Goal: Find specific page/section: Find specific page/section

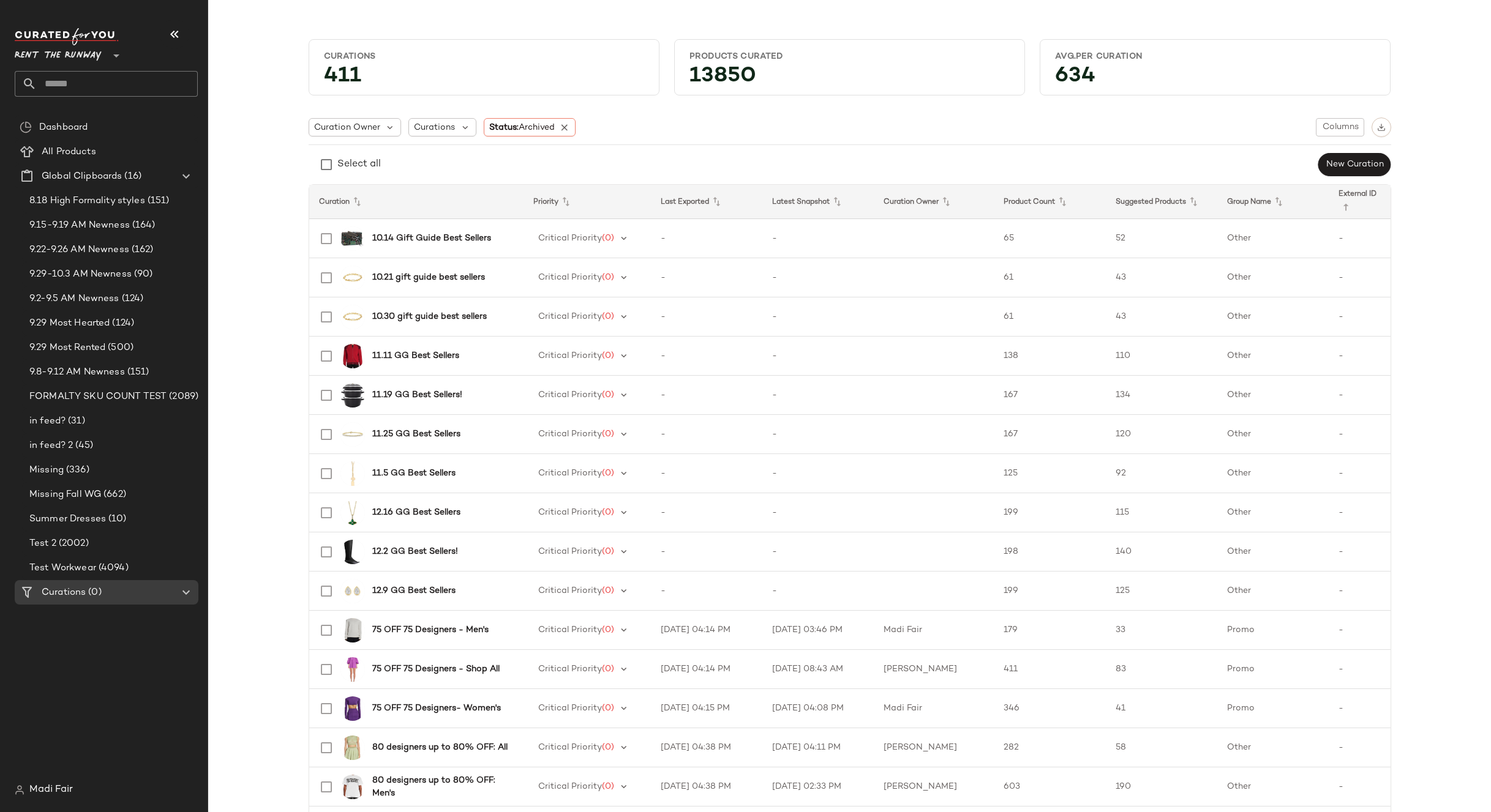
click at [94, 58] on span "Rent the Runway" at bounding box center [58, 53] width 87 height 22
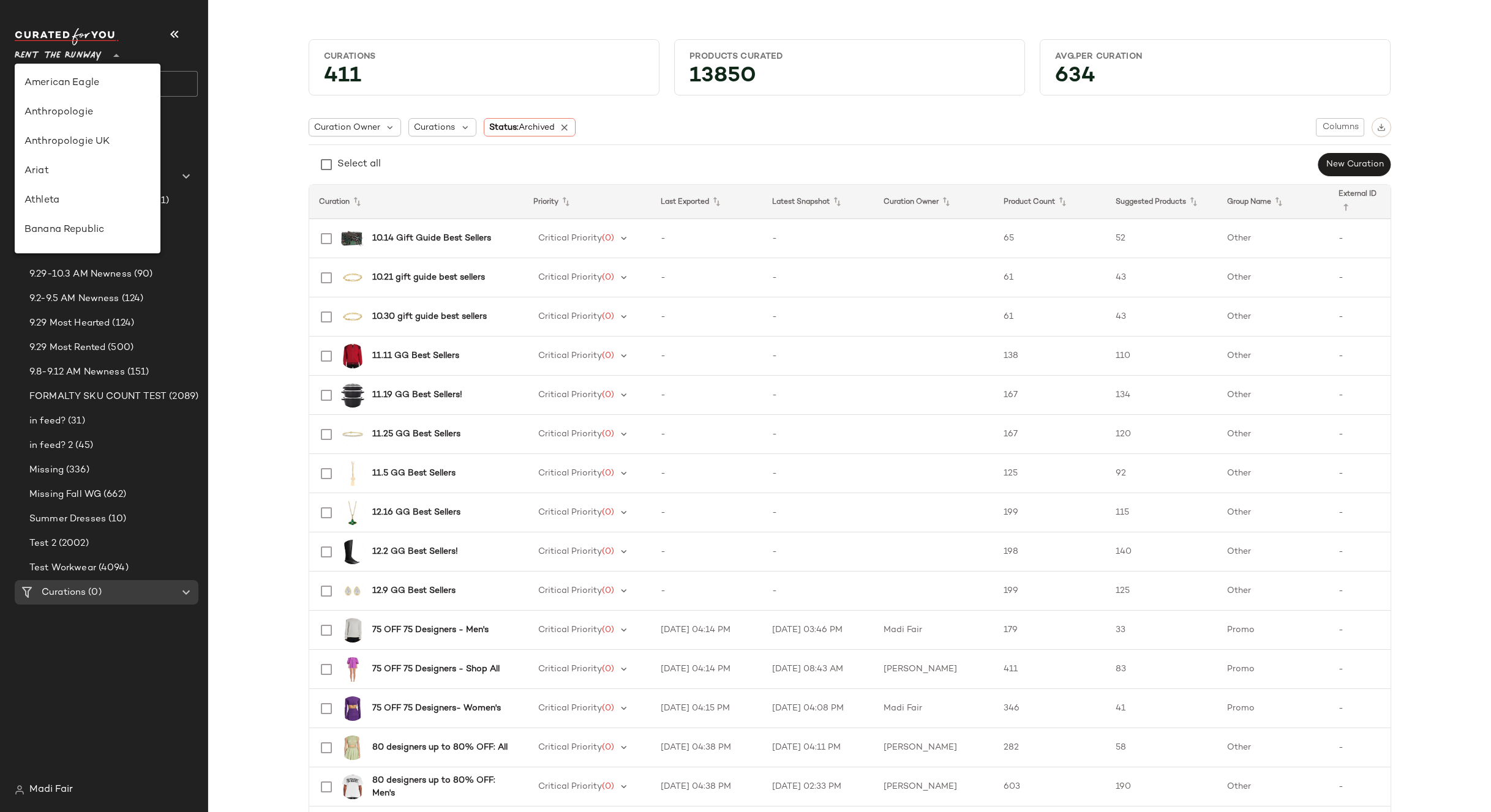
scroll to position [558, 0]
click at [99, 174] on div "Saks OFF 5TH" at bounding box center [87, 171] width 126 height 15
type input "**"
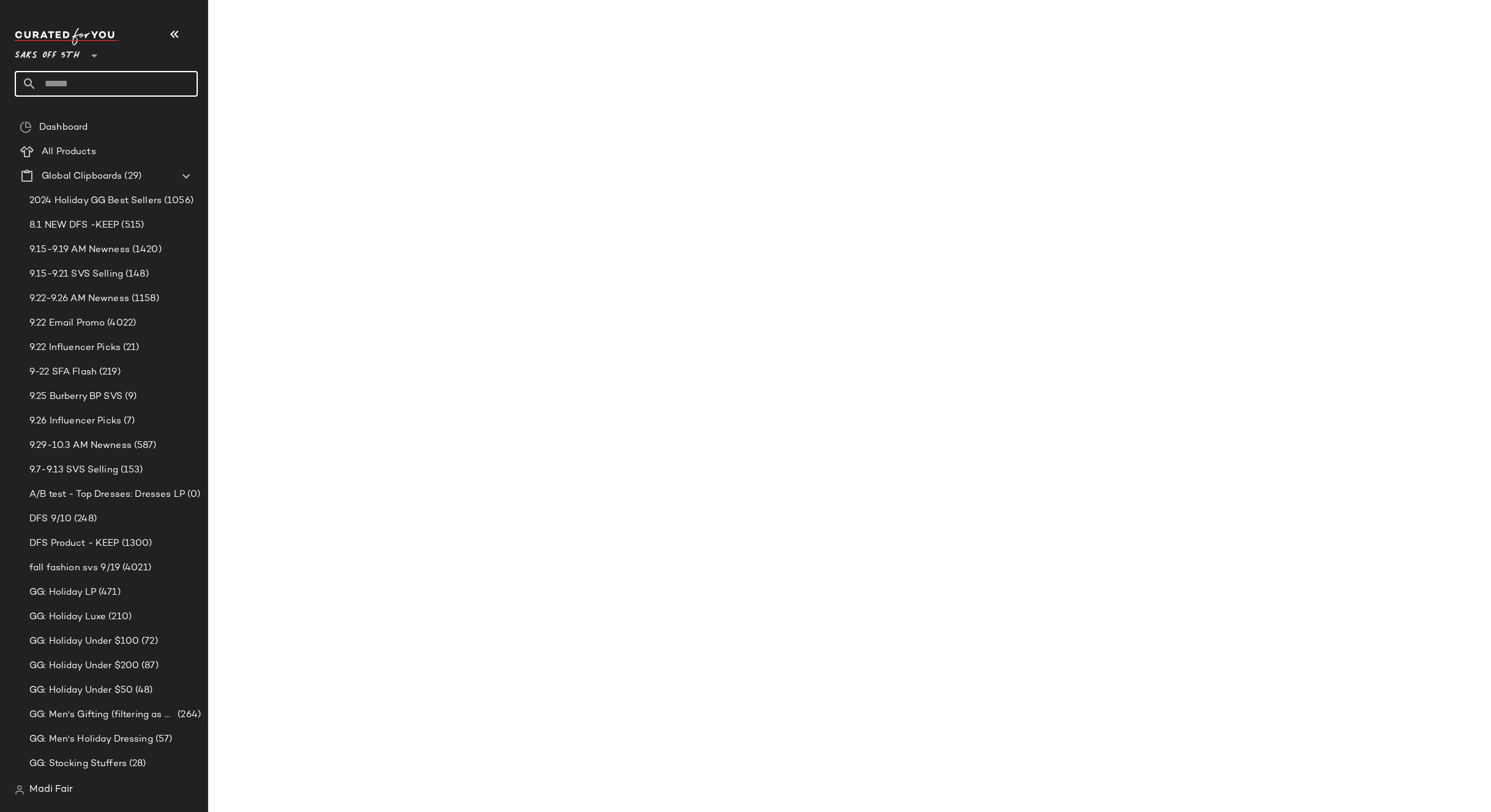
click at [94, 83] on input "text" at bounding box center [117, 83] width 161 height 26
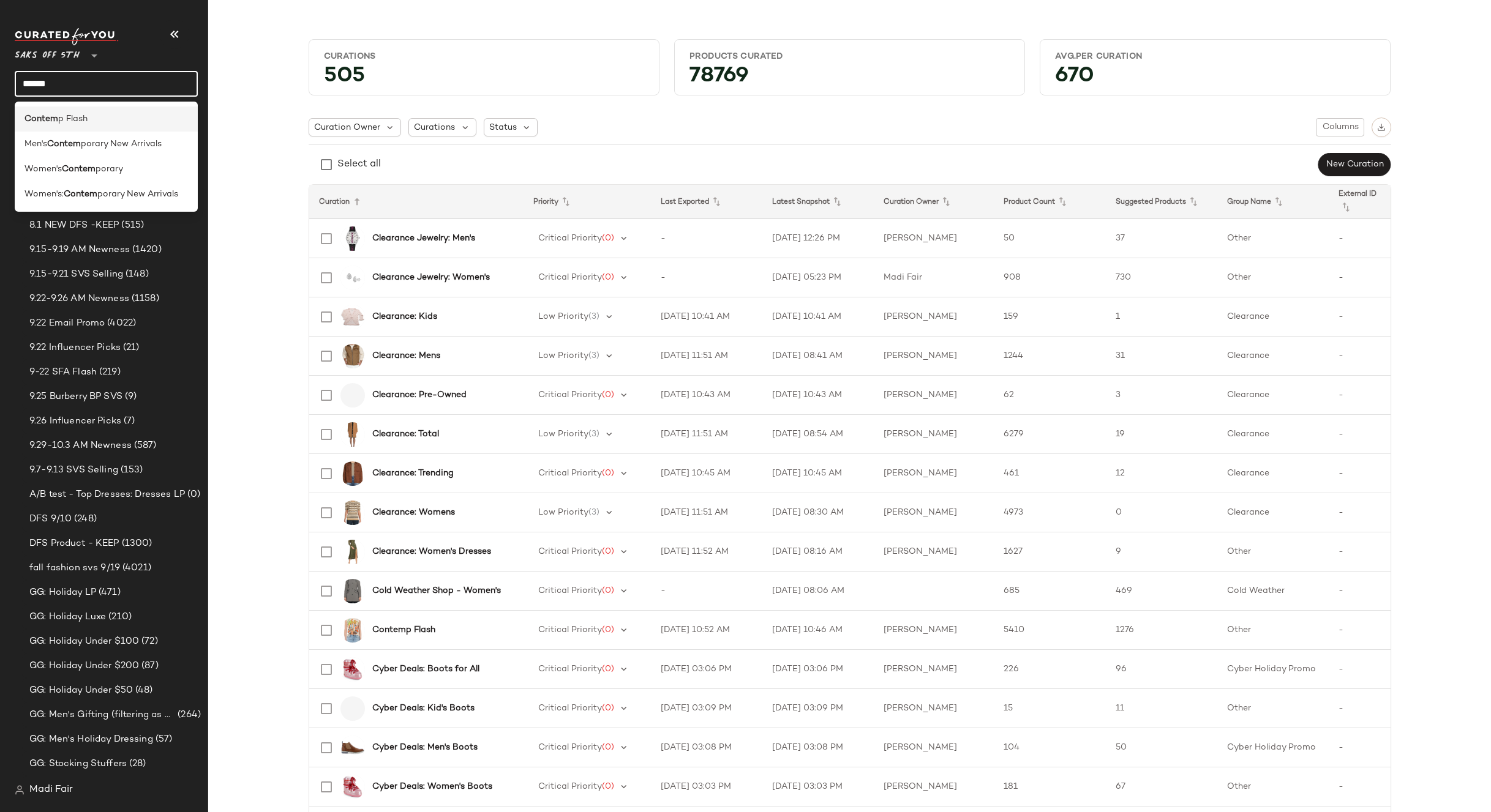
type input "******"
click at [65, 119] on span "p Flash" at bounding box center [72, 119] width 29 height 13
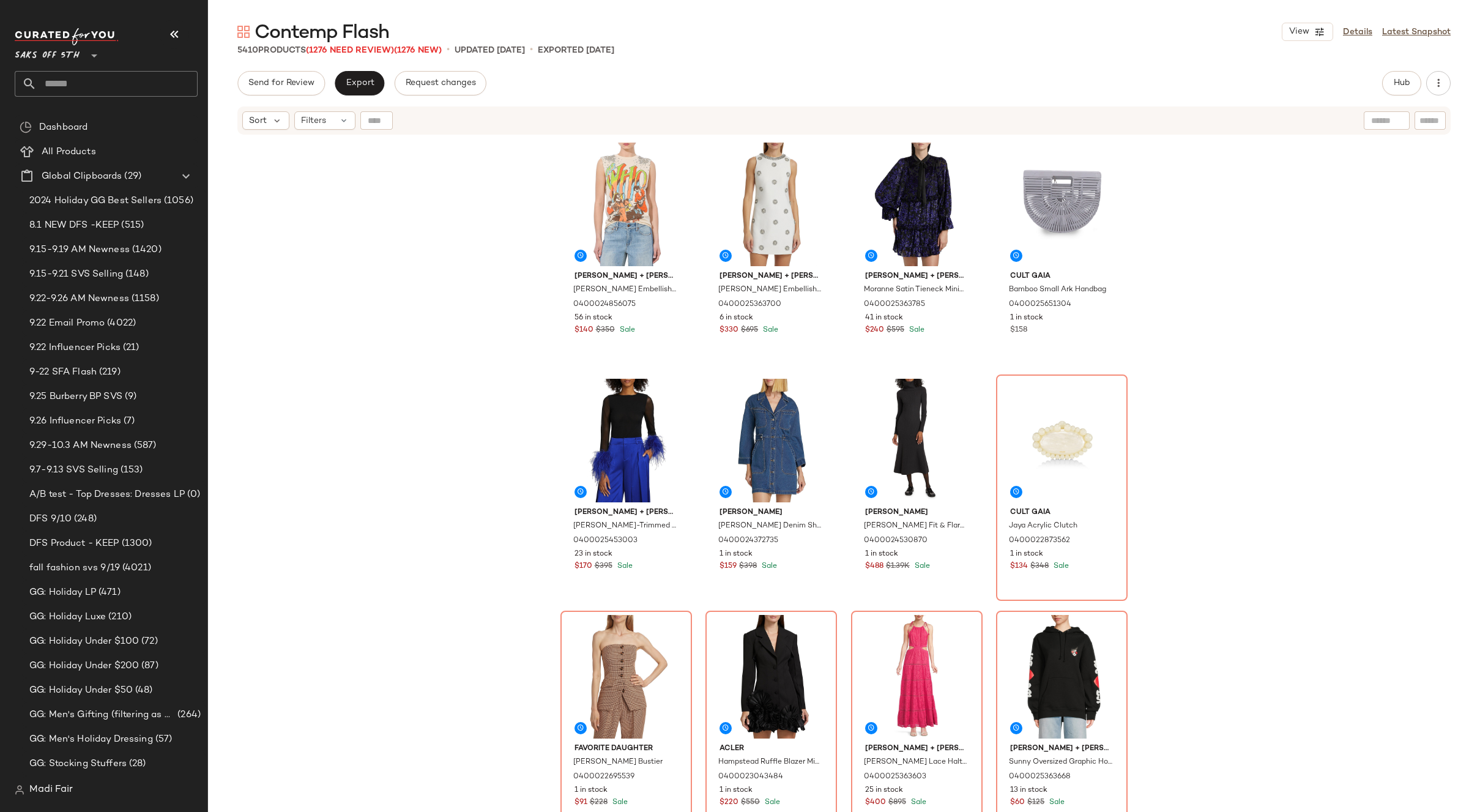
click at [50, 45] on span "Saks OFF 5TH" at bounding box center [47, 53] width 65 height 22
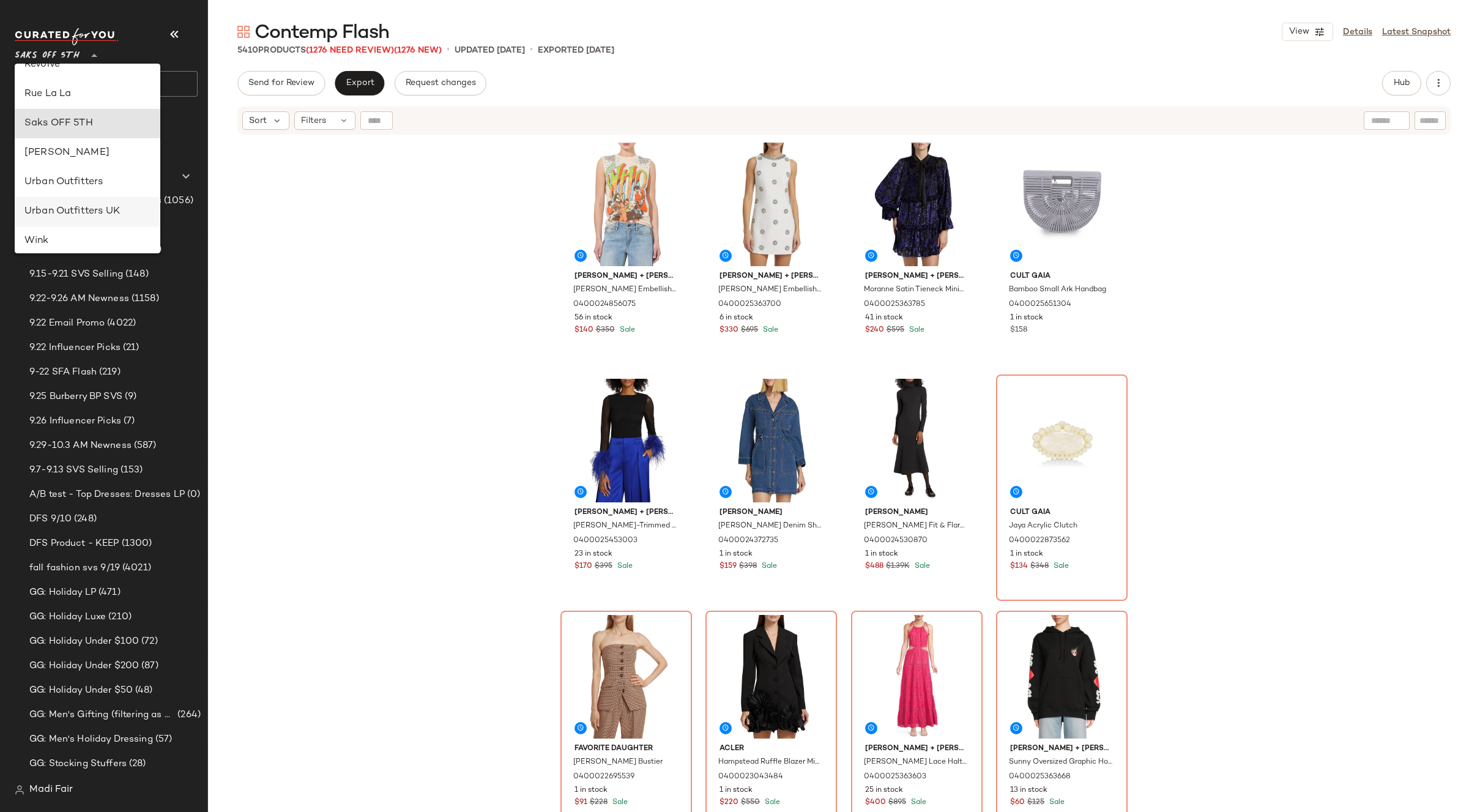
scroll to position [524, 0]
drag, startPoint x: 70, startPoint y: 115, endPoint x: 67, endPoint y: 99, distance: 16.3
click at [70, 115] on div "Rent the Runway" at bounding box center [87, 118] width 126 height 15
type input "**"
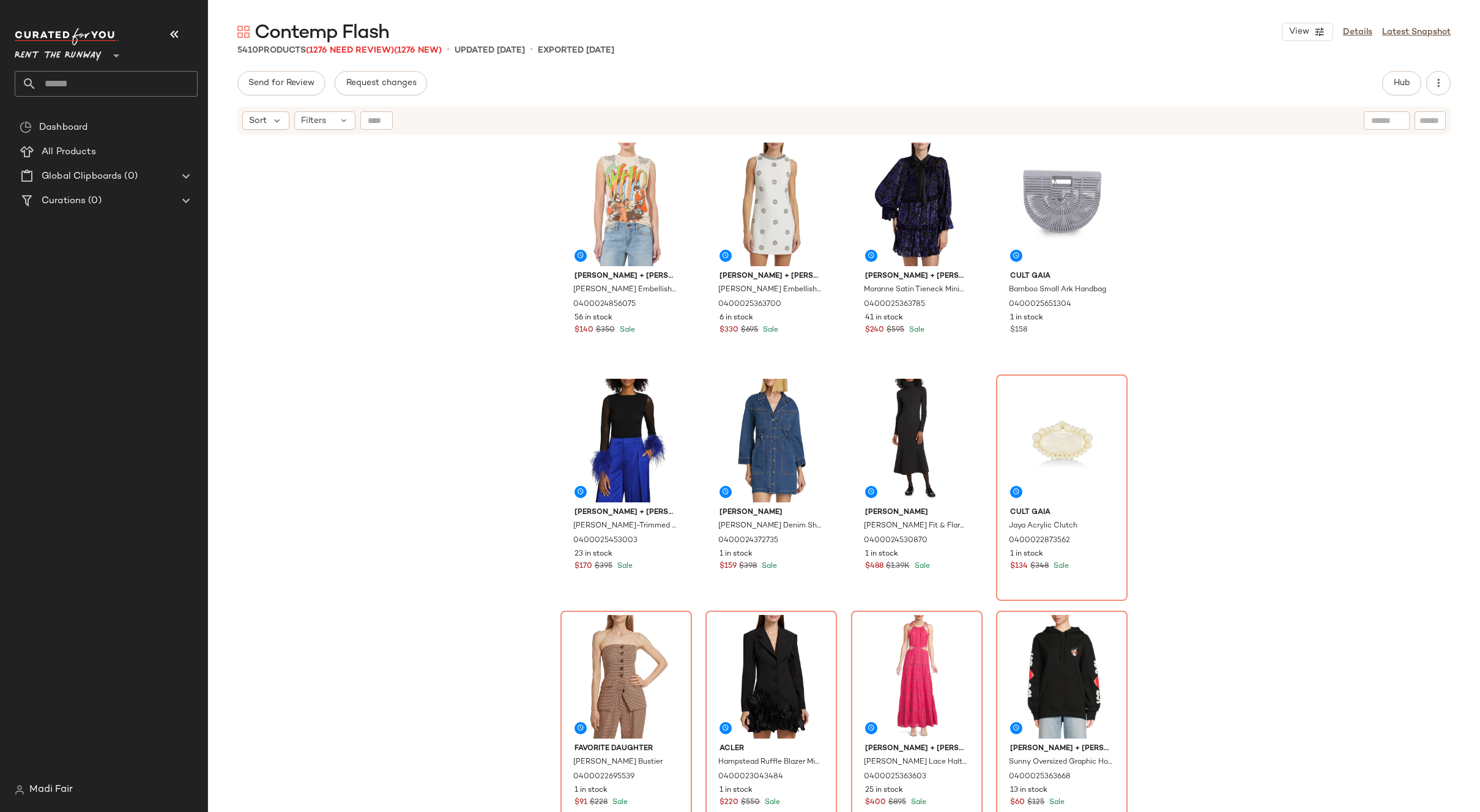
click at [65, 83] on input "text" at bounding box center [117, 83] width 161 height 26
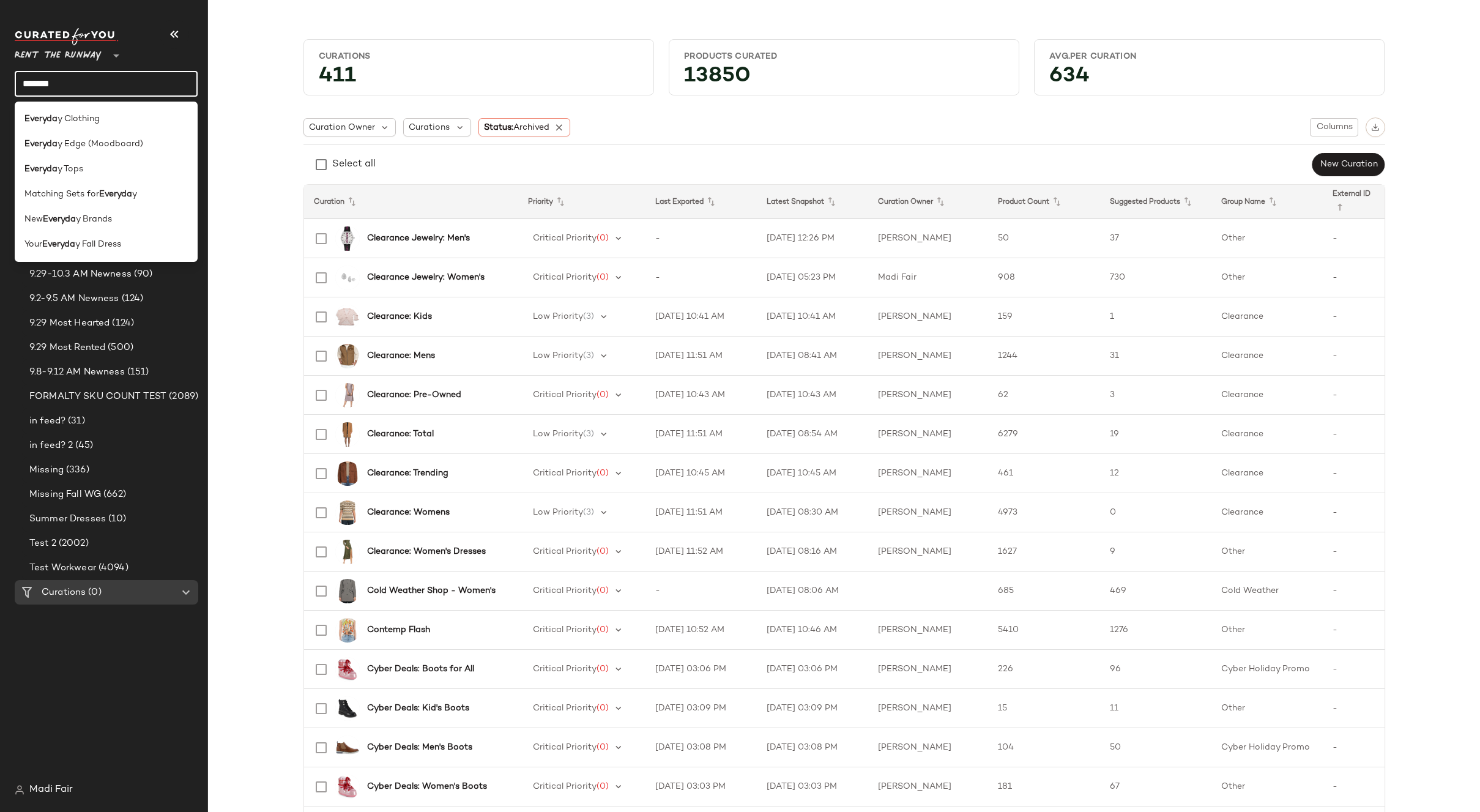
drag, startPoint x: 68, startPoint y: 79, endPoint x: 13, endPoint y: 81, distance: 55.0
click at [13, 81] on nav "Rent the Runway ** ******* Dashboard All Products Global Clipboards (16) 8.18 H…" at bounding box center [104, 406] width 208 height 812
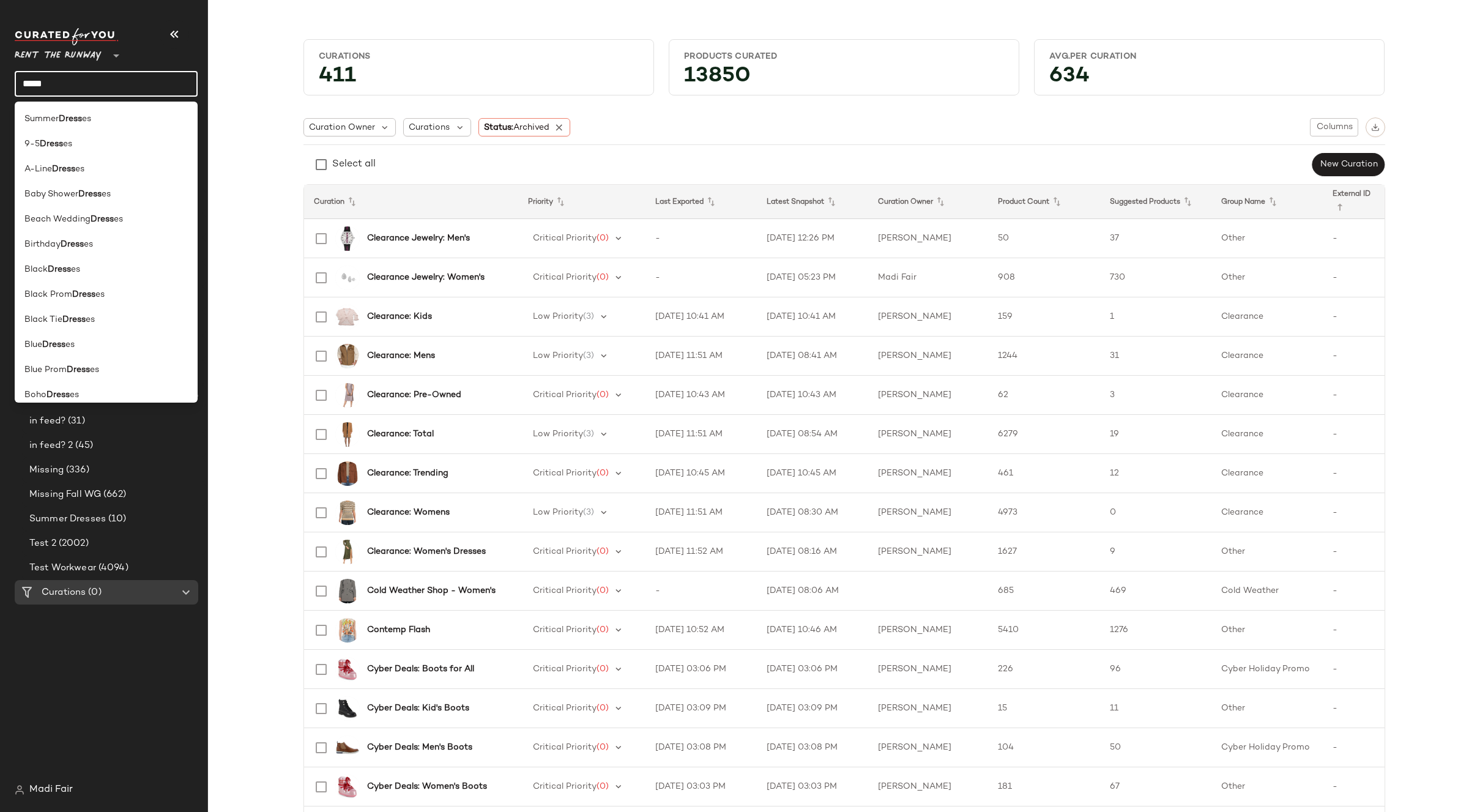
drag, startPoint x: 64, startPoint y: 79, endPoint x: 12, endPoint y: 82, distance: 52.1
click at [12, 82] on nav "Rent the Runway ** ***** Dashboard All Products Global Clipboards (16) 8.18 Hig…" at bounding box center [104, 406] width 208 height 812
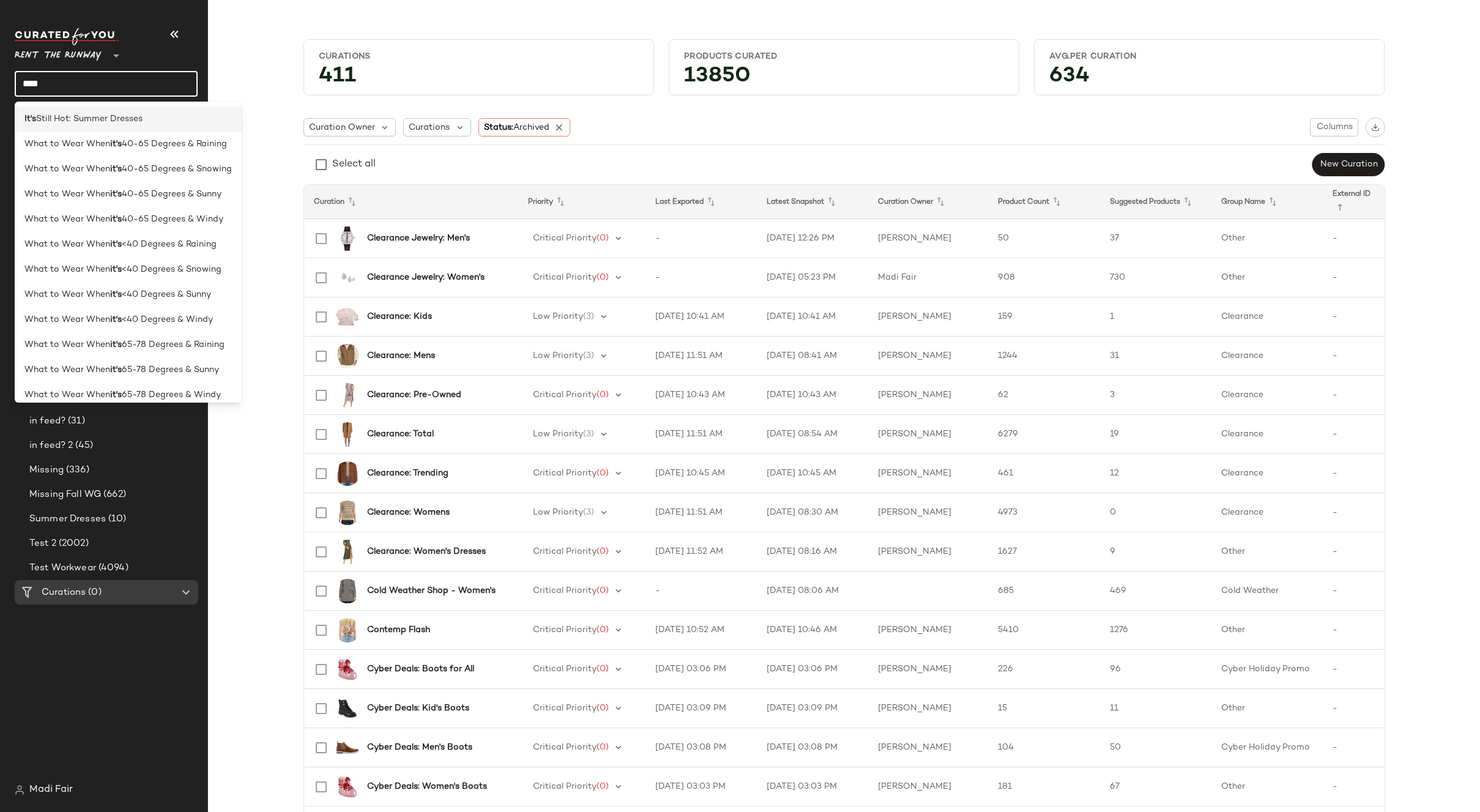
type input "****"
click at [95, 125] on span "Still Hot: Summer Dresses" at bounding box center [89, 119] width 107 height 13
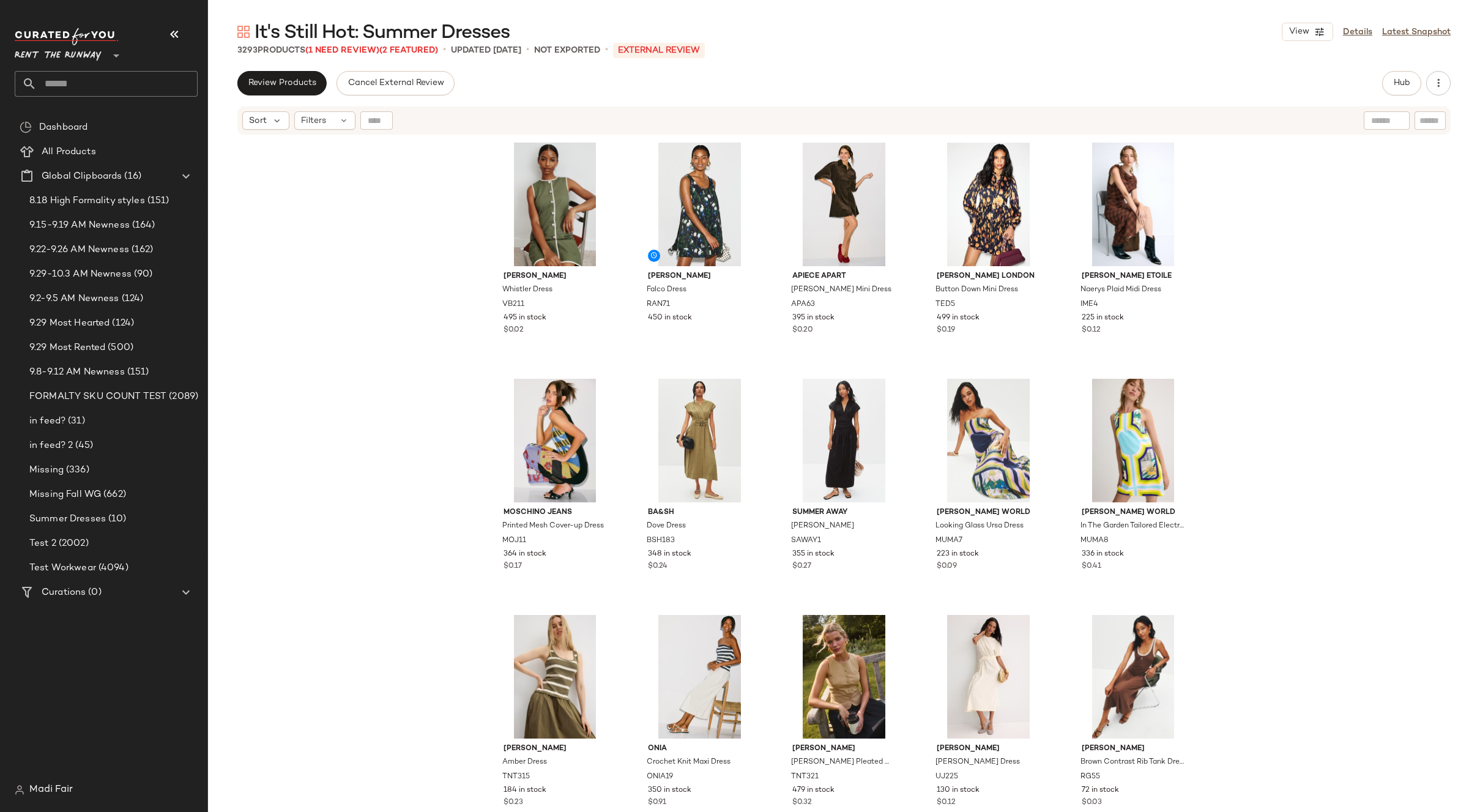
click at [83, 86] on input "text" at bounding box center [117, 83] width 161 height 26
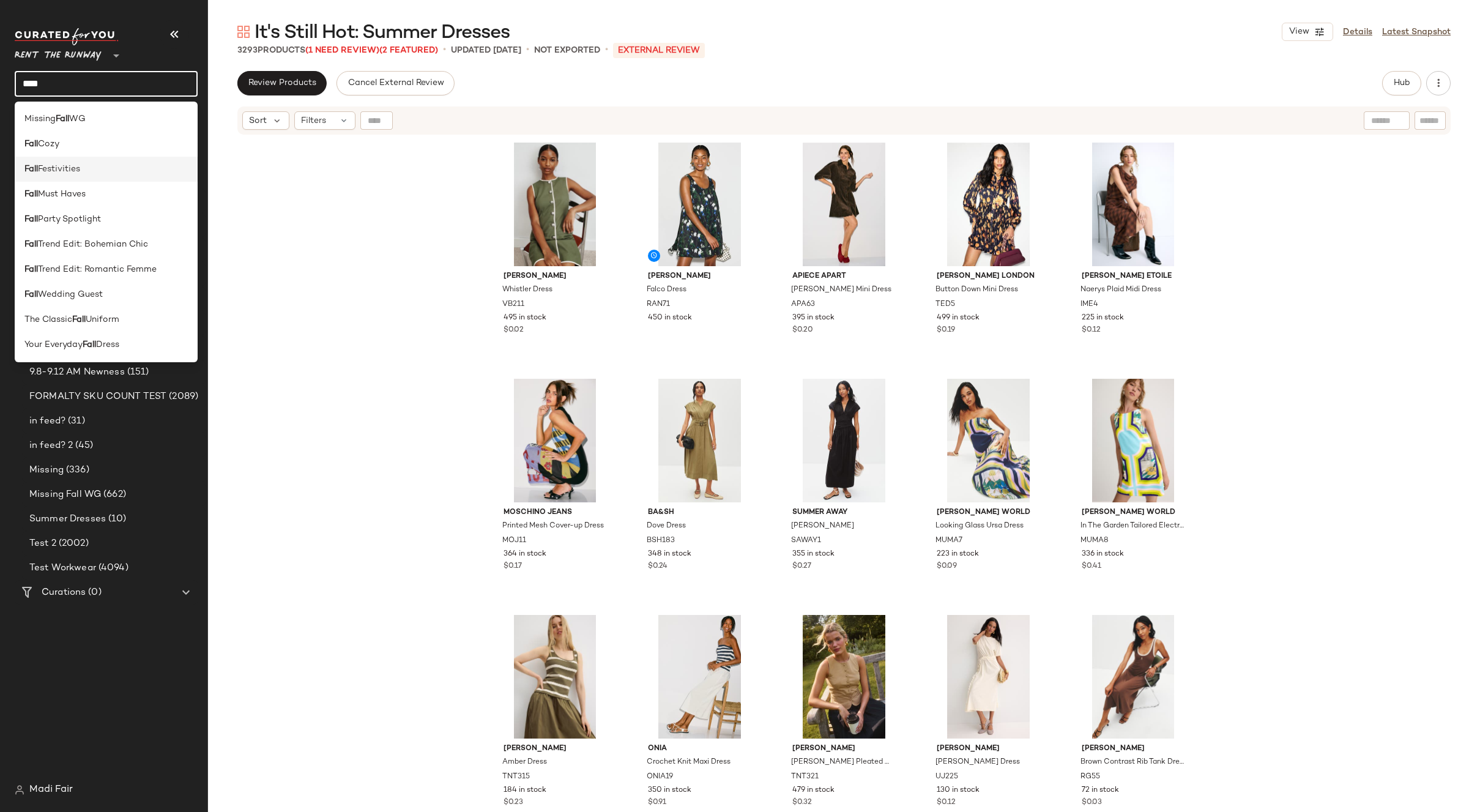
type input "****"
click at [40, 175] on span "Festivities" at bounding box center [59, 169] width 42 height 13
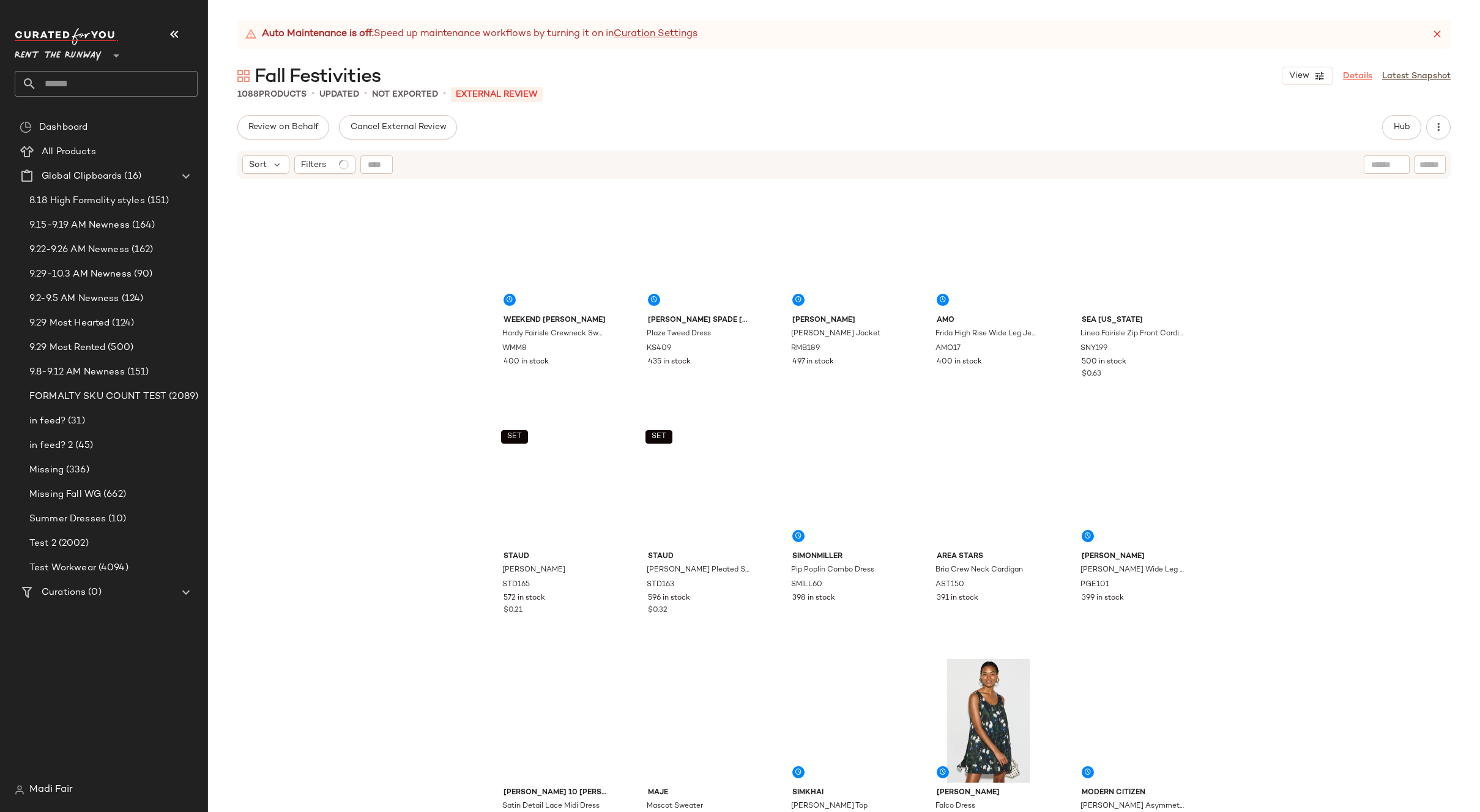
click at [1363, 78] on link "Details" at bounding box center [1358, 76] width 29 height 13
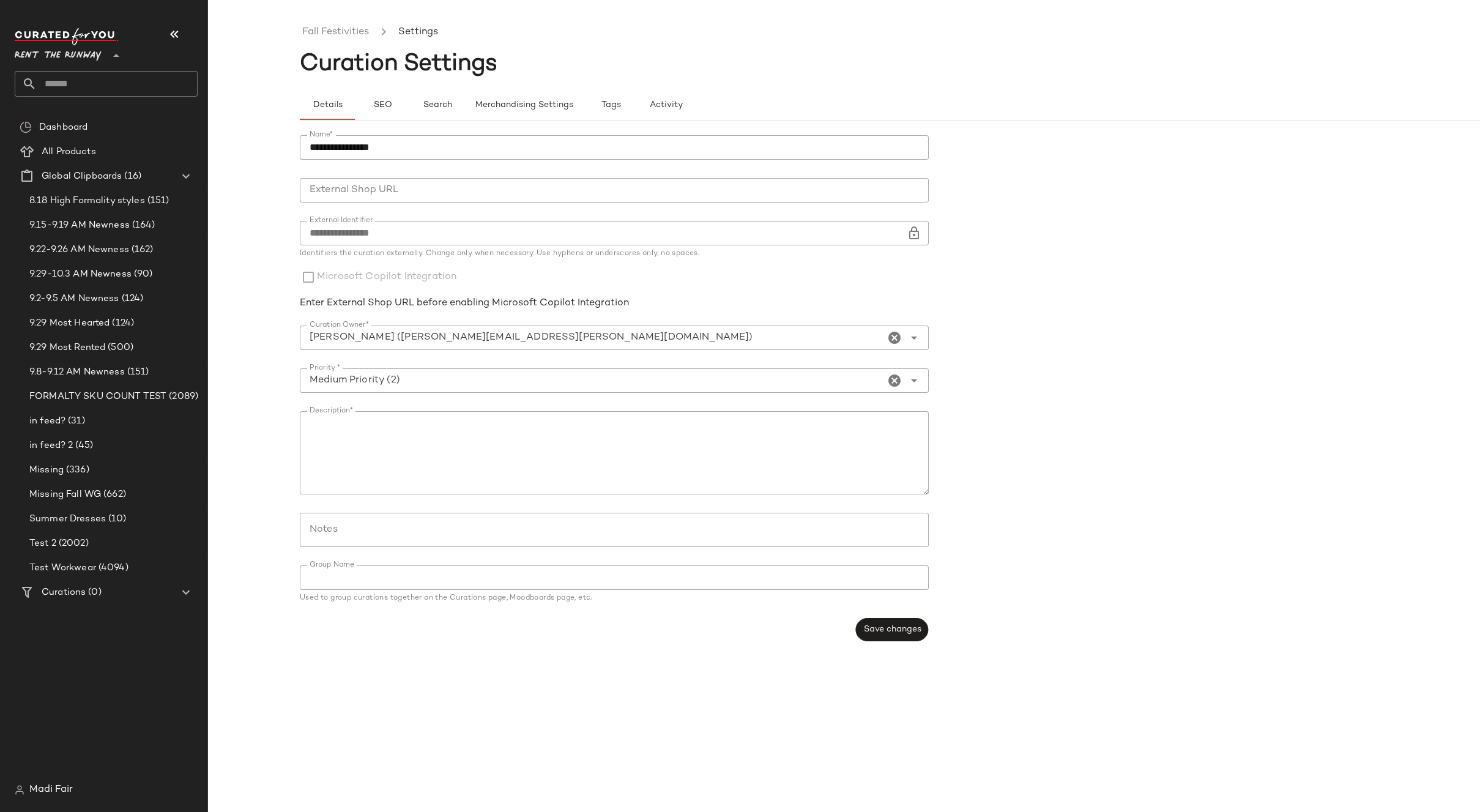
click at [96, 48] on span "Rent the Runway" at bounding box center [58, 53] width 87 height 22
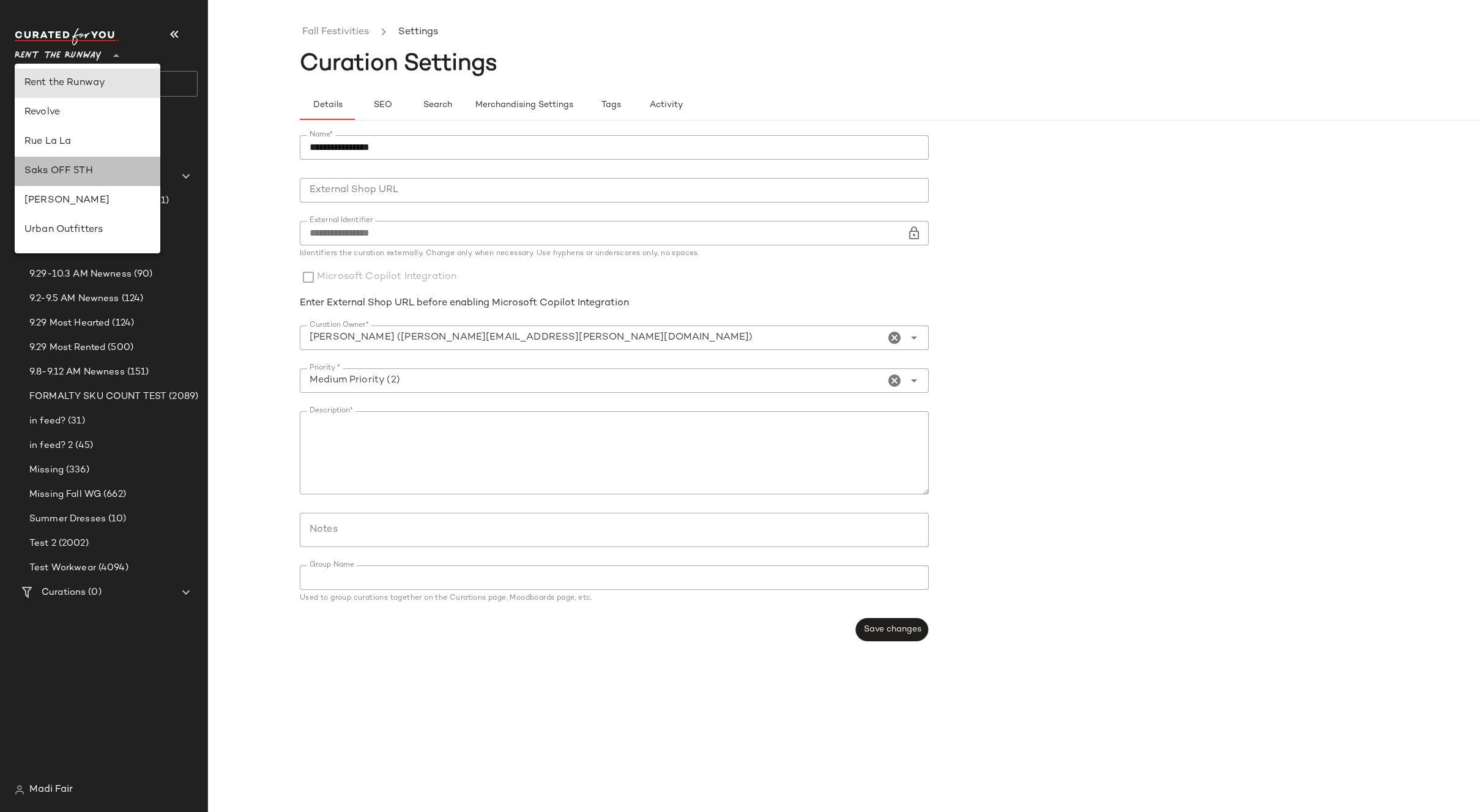
click at [97, 168] on div "Saks OFF 5TH" at bounding box center [87, 171] width 126 height 15
type input "**"
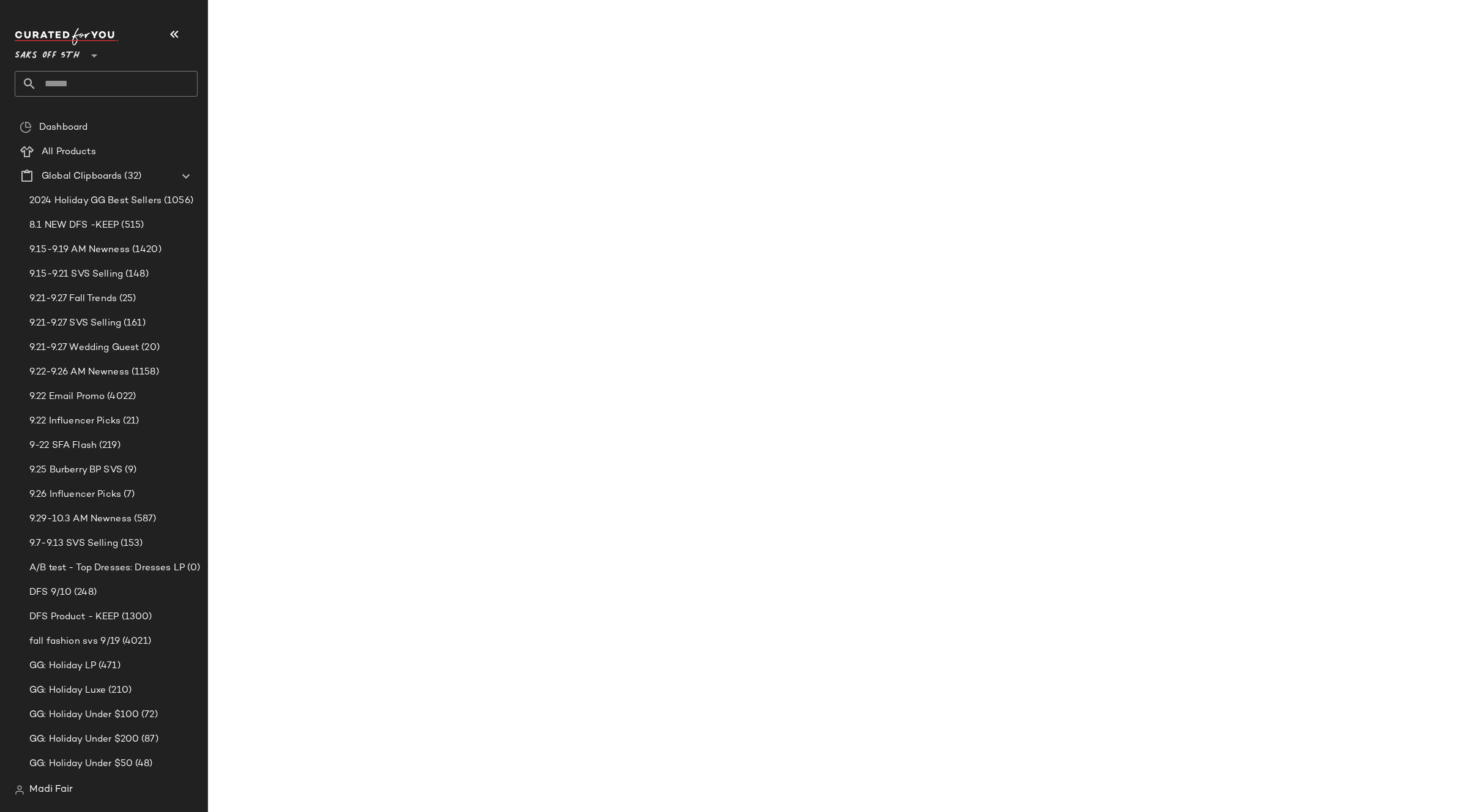
click at [91, 86] on input "text" at bounding box center [117, 83] width 161 height 26
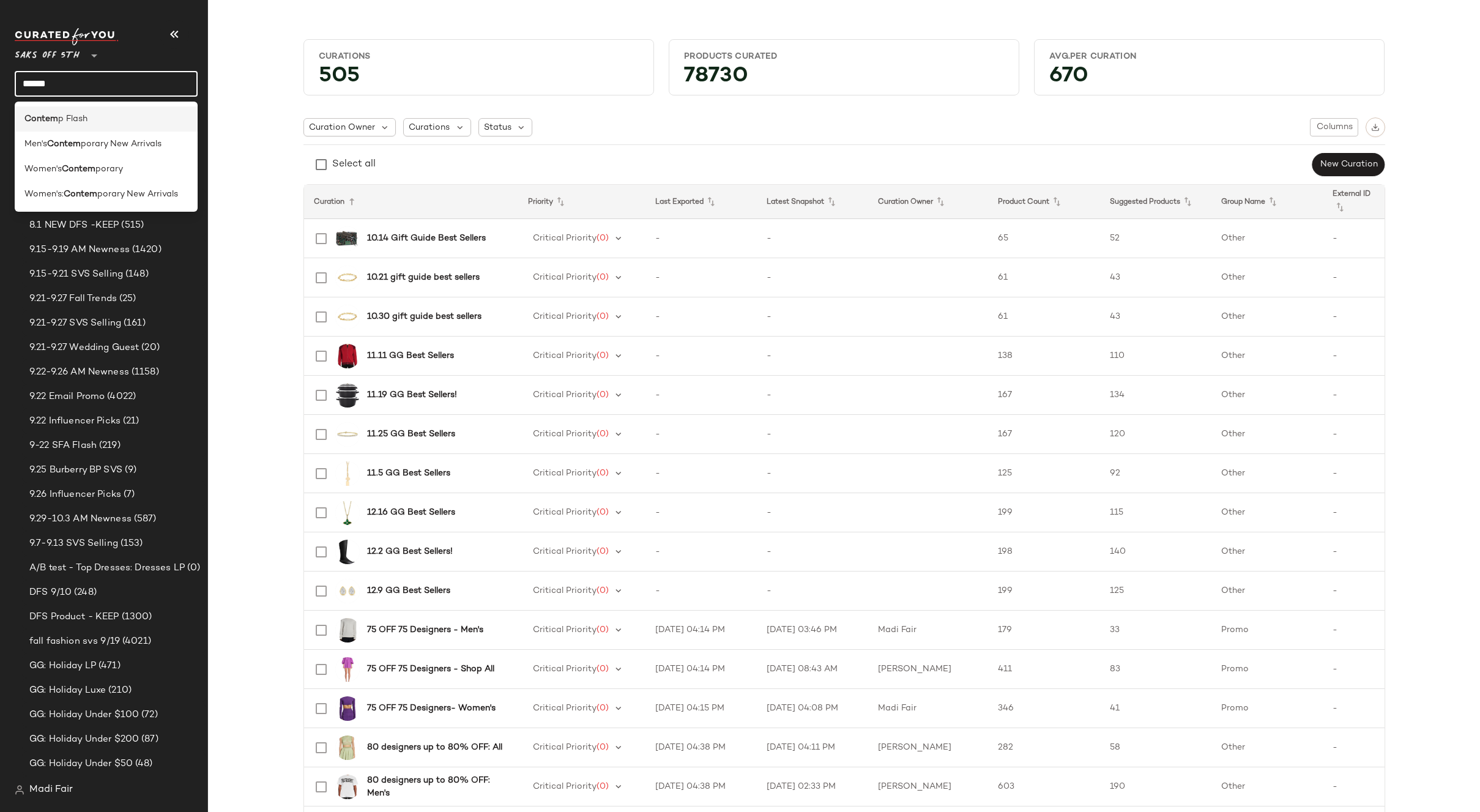
type input "******"
click at [54, 121] on b "Contem" at bounding box center [41, 119] width 34 height 13
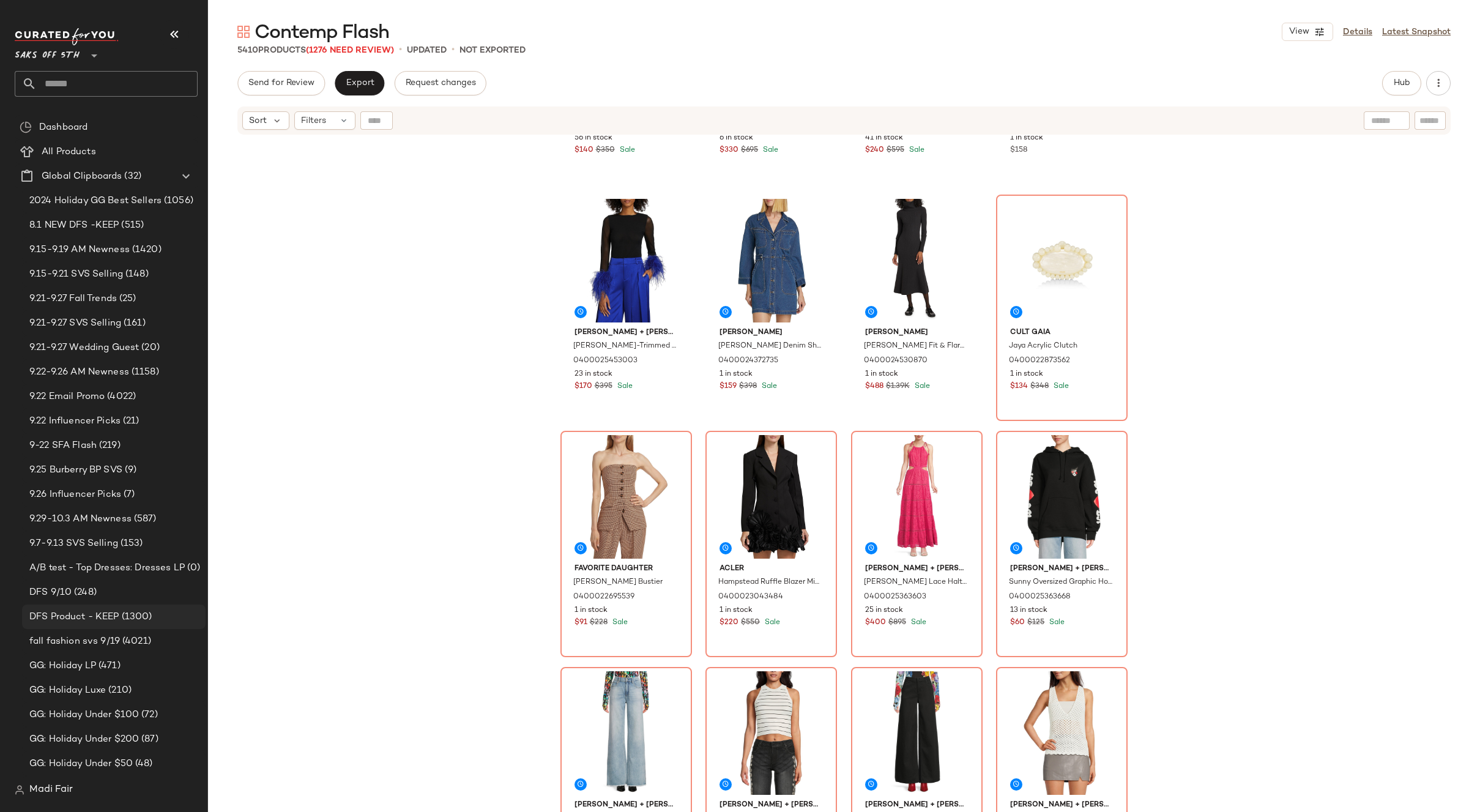
scroll to position [184, 0]
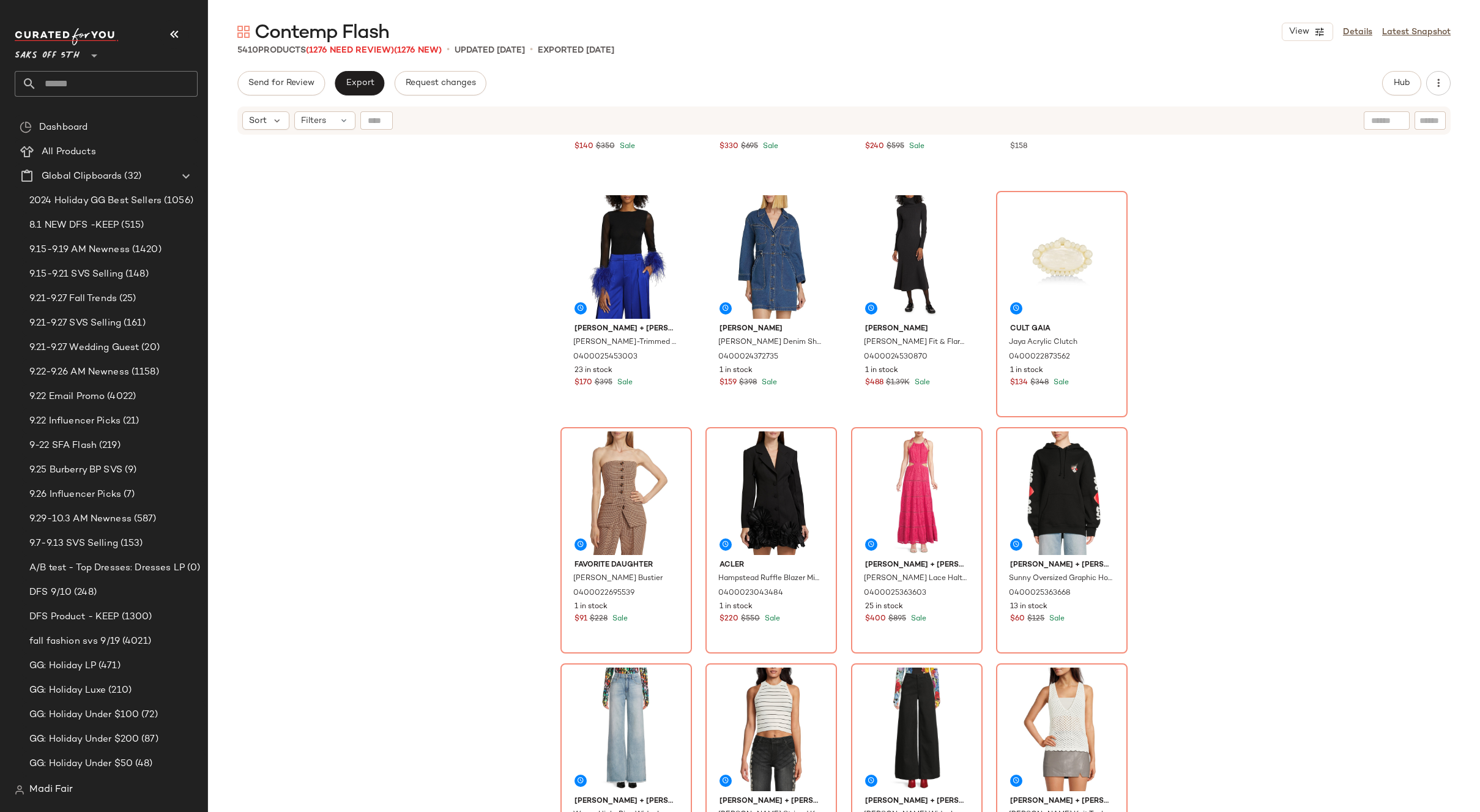
drag, startPoint x: 406, startPoint y: 189, endPoint x: 406, endPoint y: 43, distance: 146.0
click at [406, 189] on div "[PERSON_NAME] + [PERSON_NAME] [PERSON_NAME] Embellished Cotton Muscle Tank 0400…" at bounding box center [844, 489] width 1272 height 707
click at [492, 293] on div "[PERSON_NAME] + [PERSON_NAME] [PERSON_NAME] Embellished Cotton Muscle Tank 0400…" at bounding box center [844, 489] width 1272 height 707
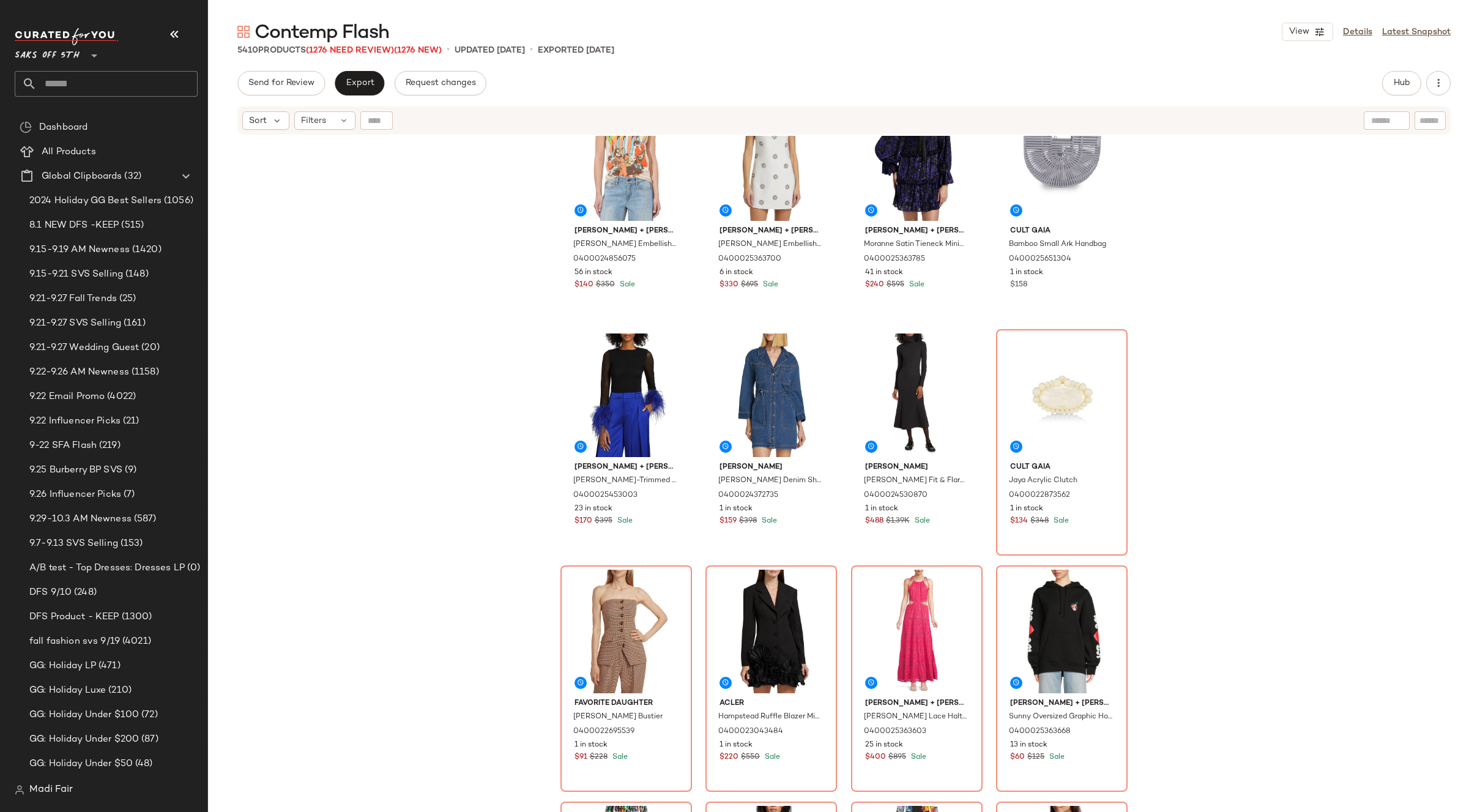
scroll to position [0, 0]
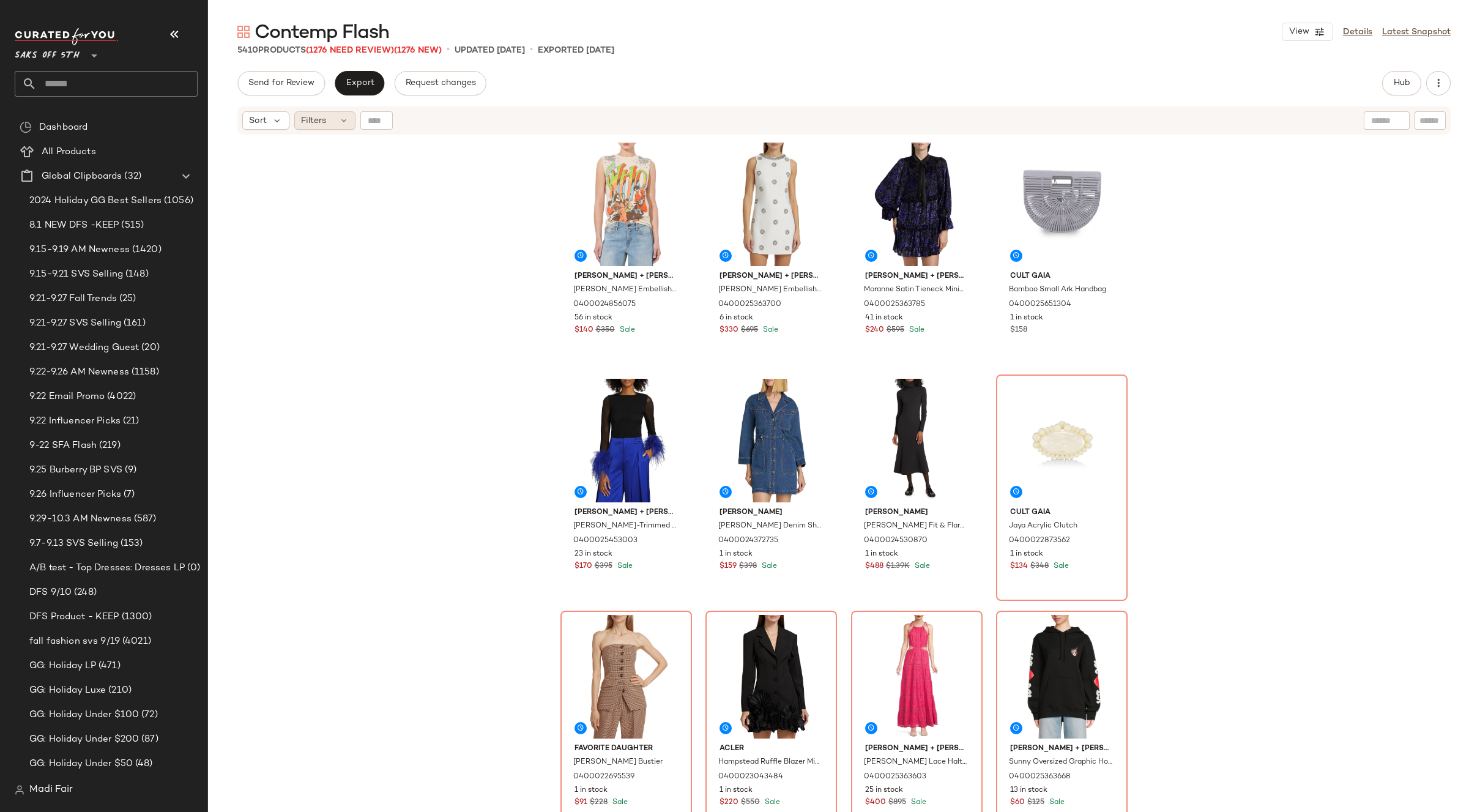
click at [317, 125] on span "Filters" at bounding box center [314, 121] width 25 height 13
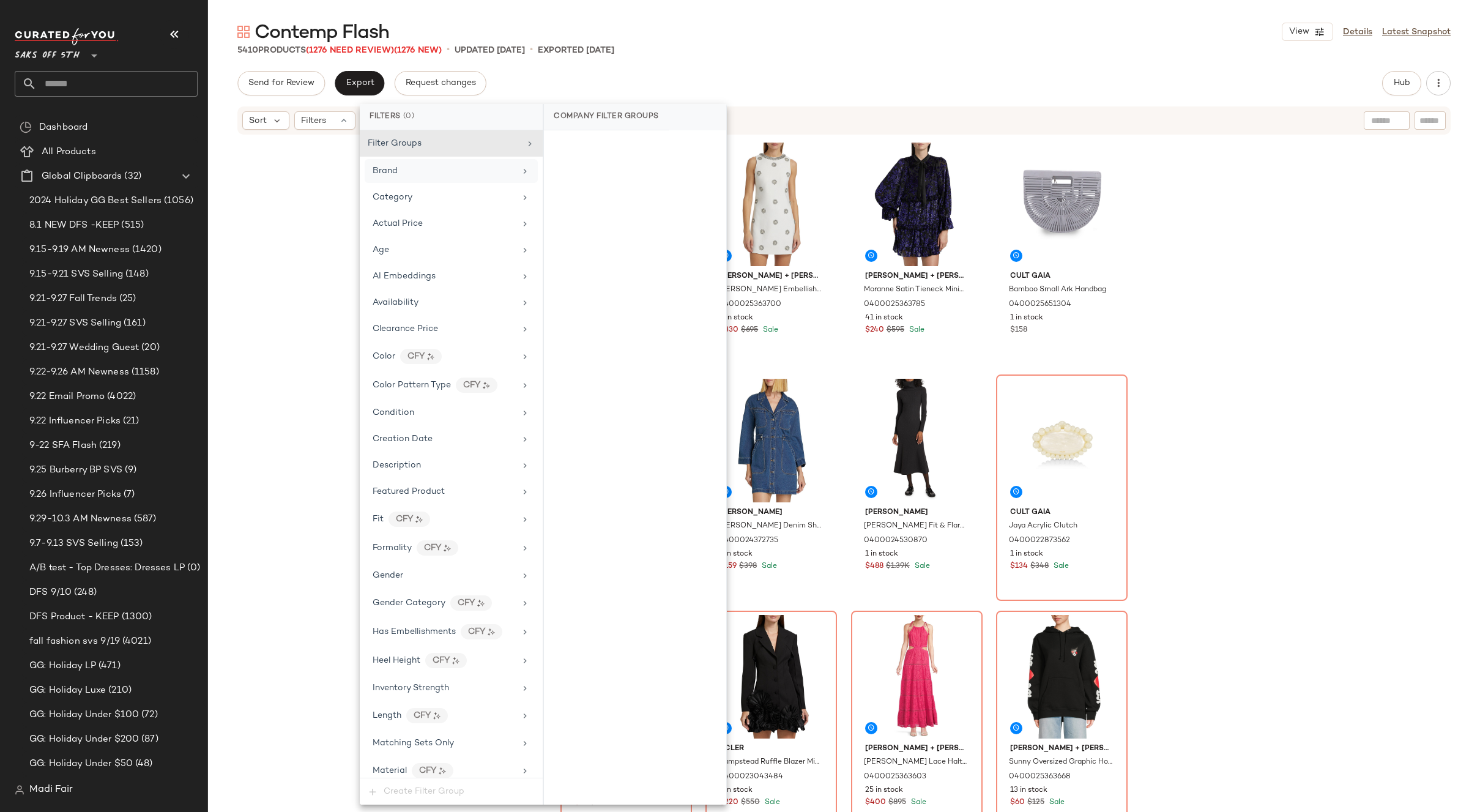
click at [412, 176] on div "Brand" at bounding box center [443, 171] width 143 height 13
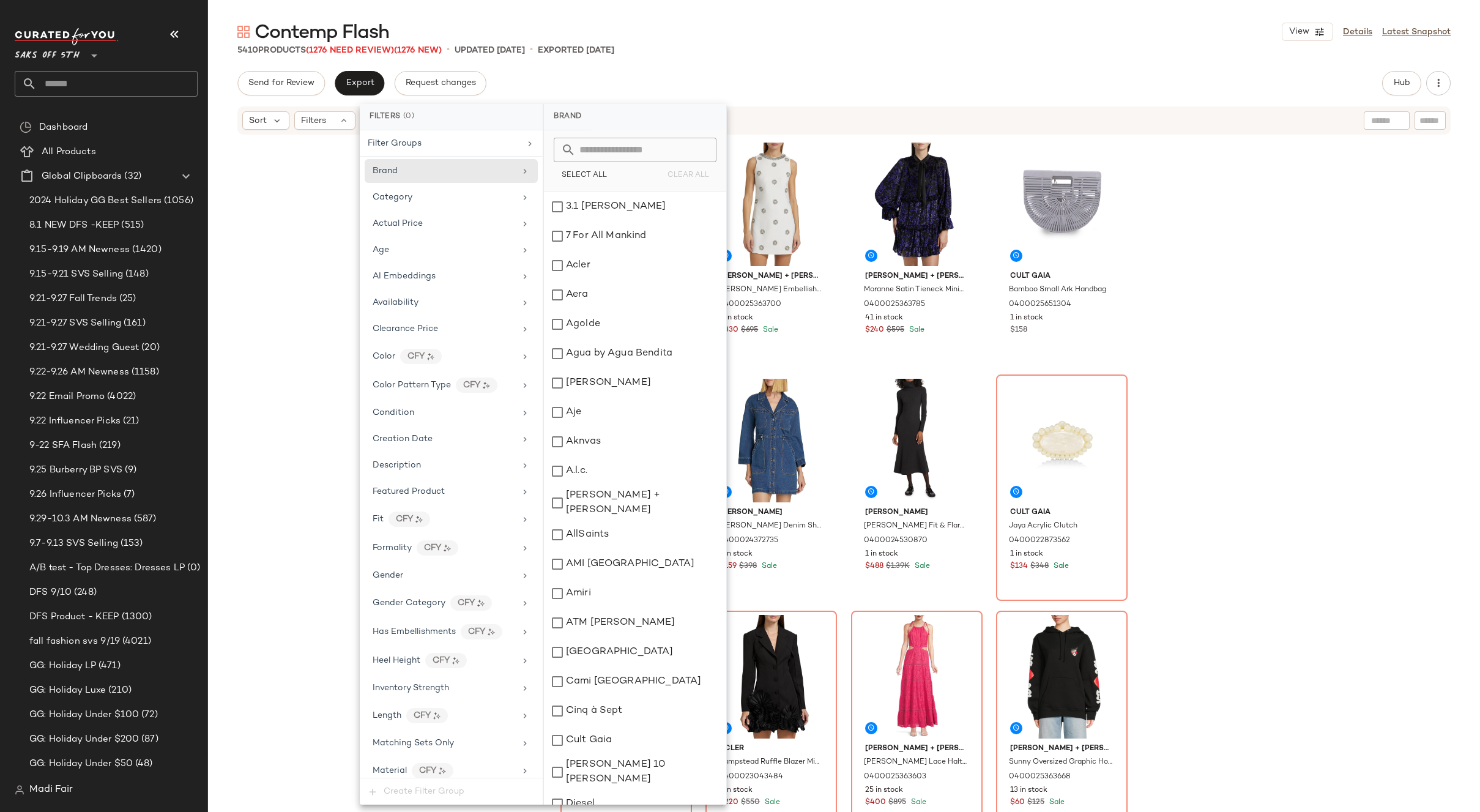
click at [832, 40] on div "Contemp Flash View Details Latest Snapshot" at bounding box center [844, 31] width 1272 height 24
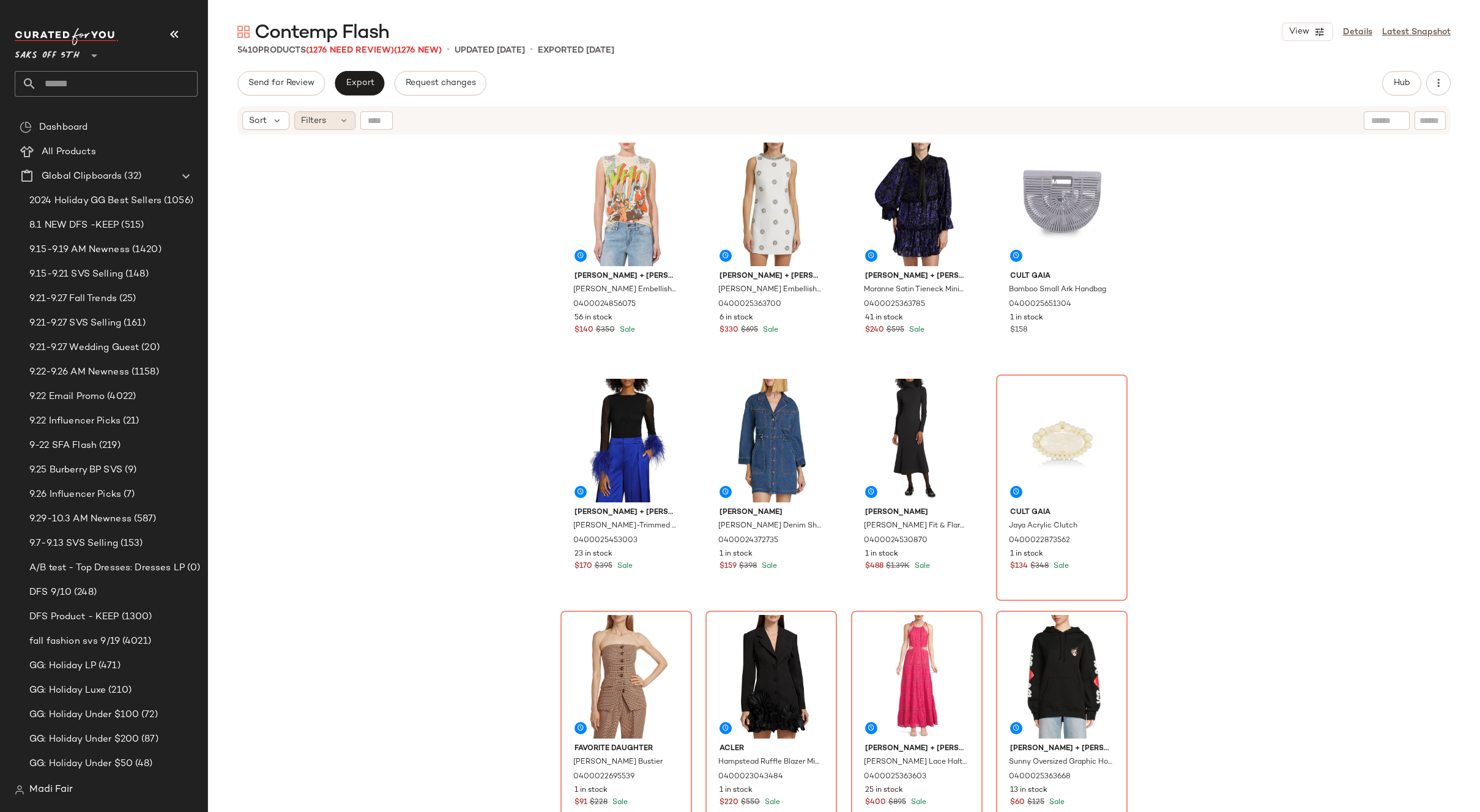
click at [320, 125] on span "Filters" at bounding box center [314, 121] width 25 height 13
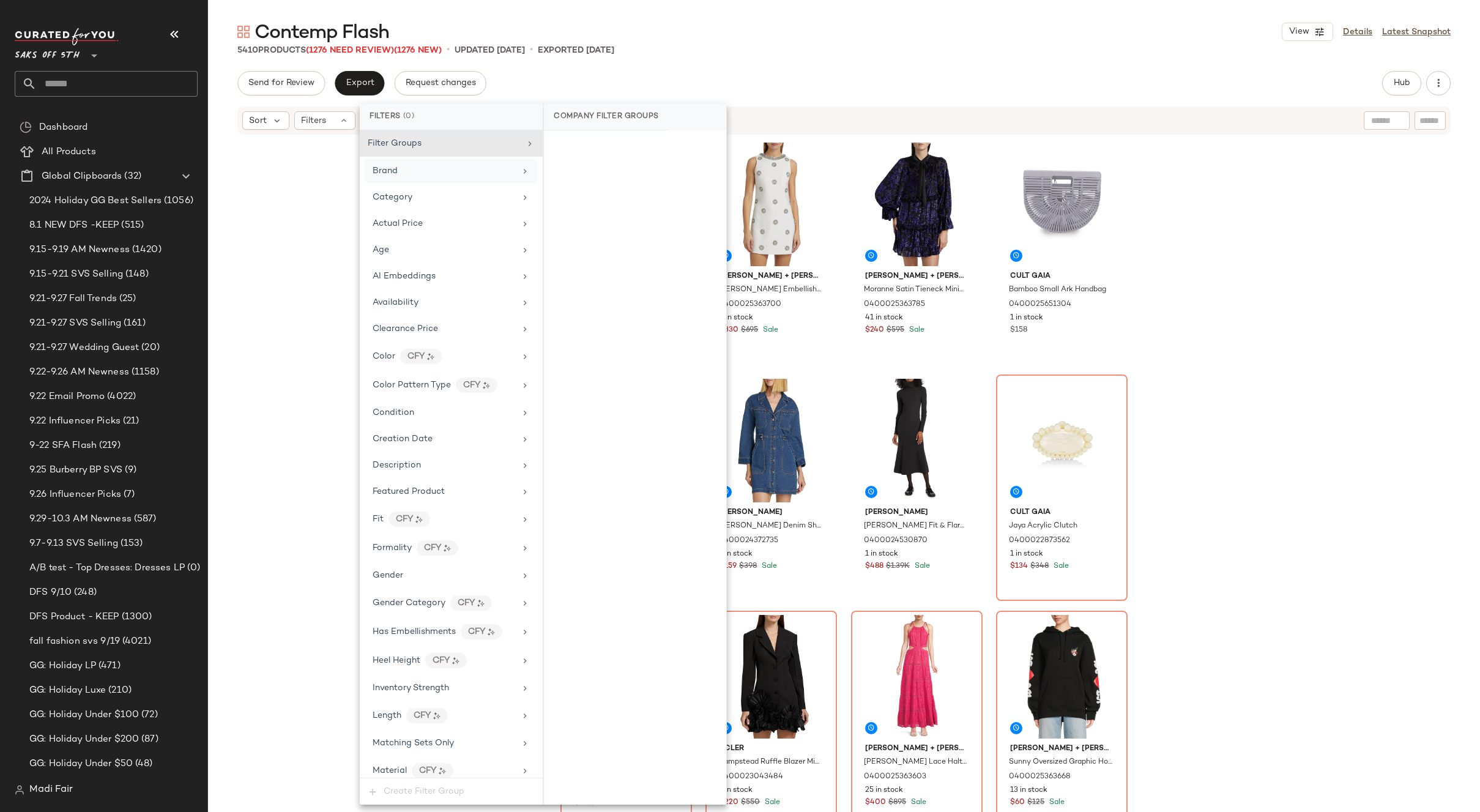
click at [386, 169] on span "Brand" at bounding box center [385, 170] width 25 height 10
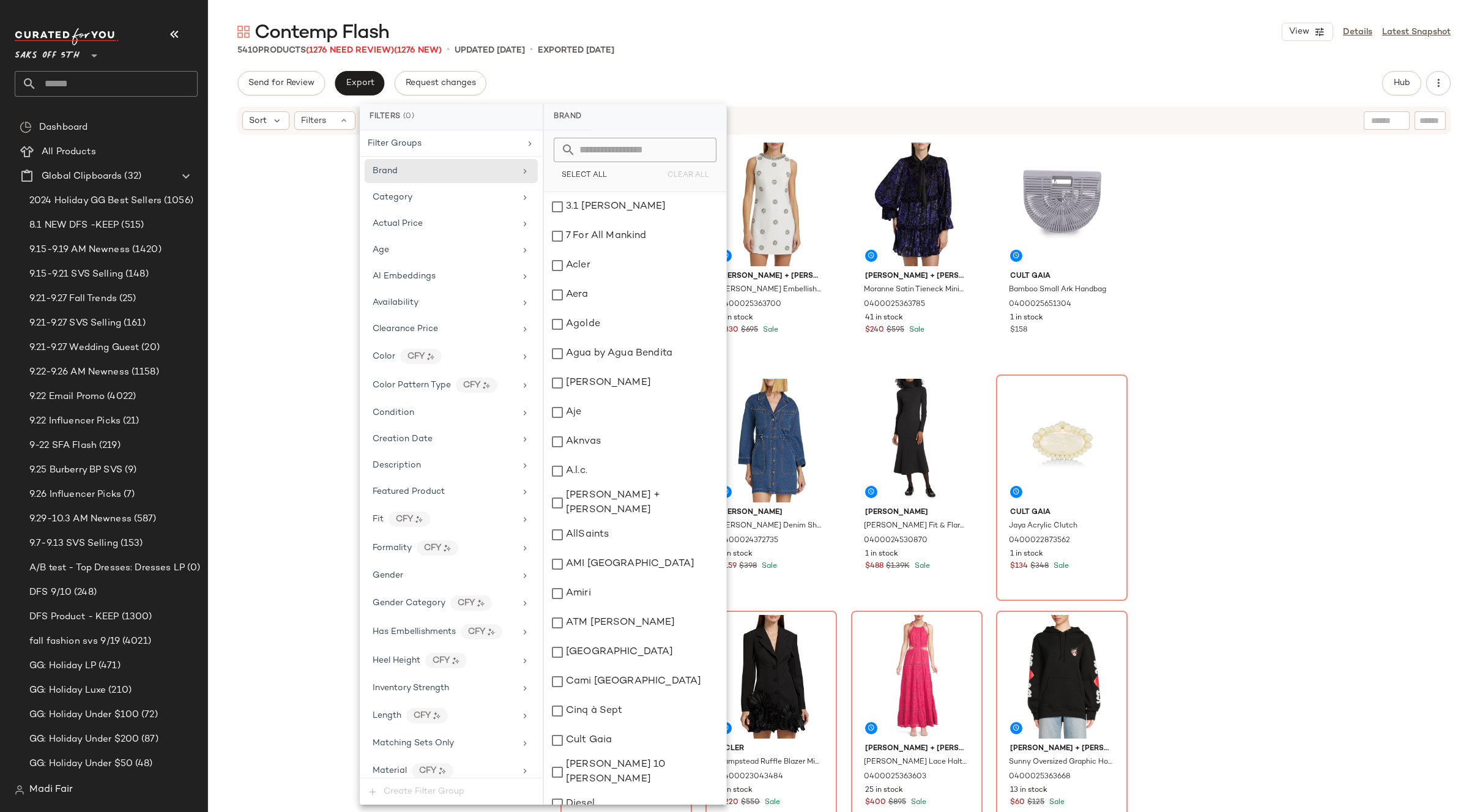
click at [613, 149] on input "text" at bounding box center [642, 149] width 133 height 24
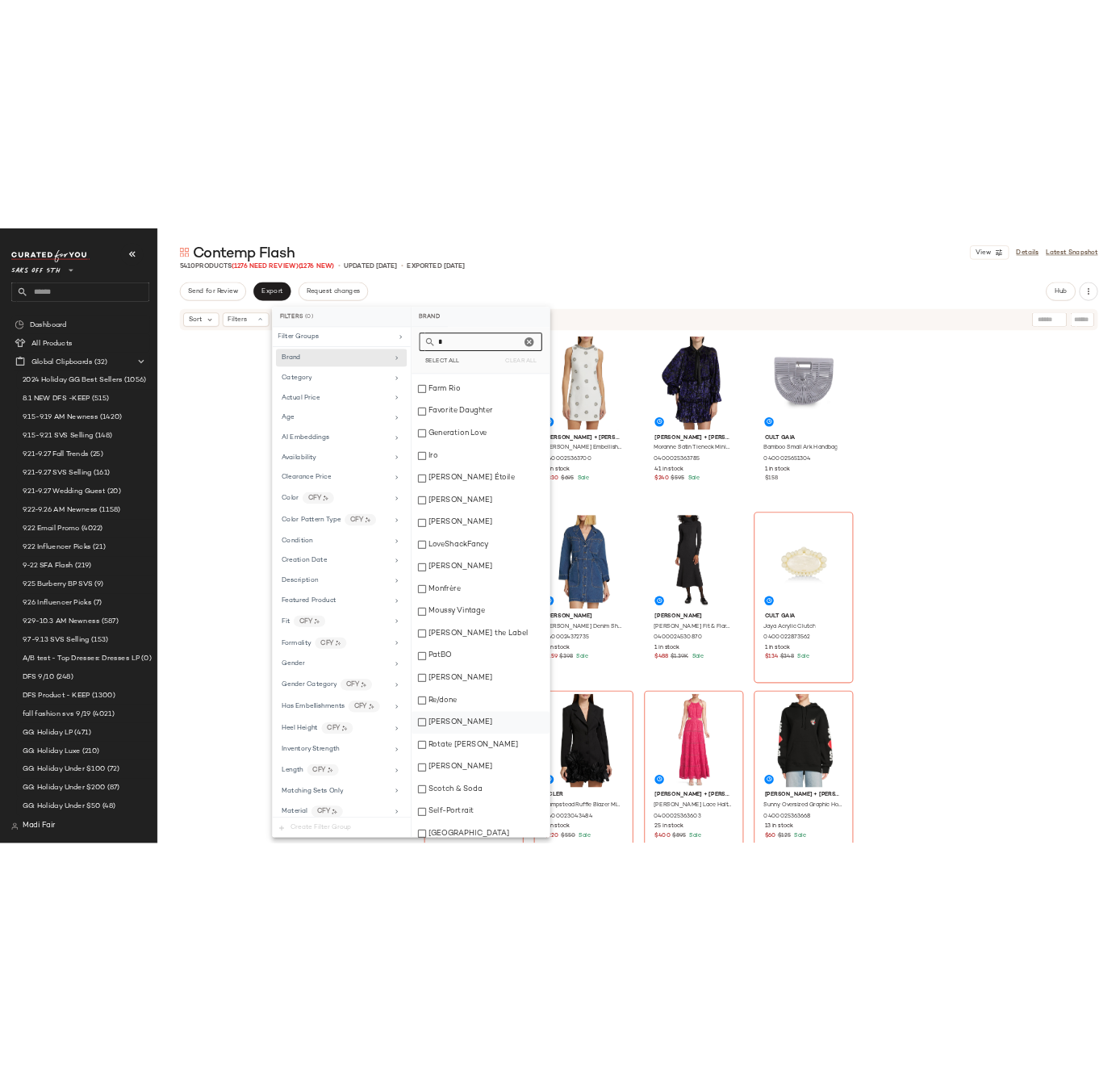
scroll to position [548, 0]
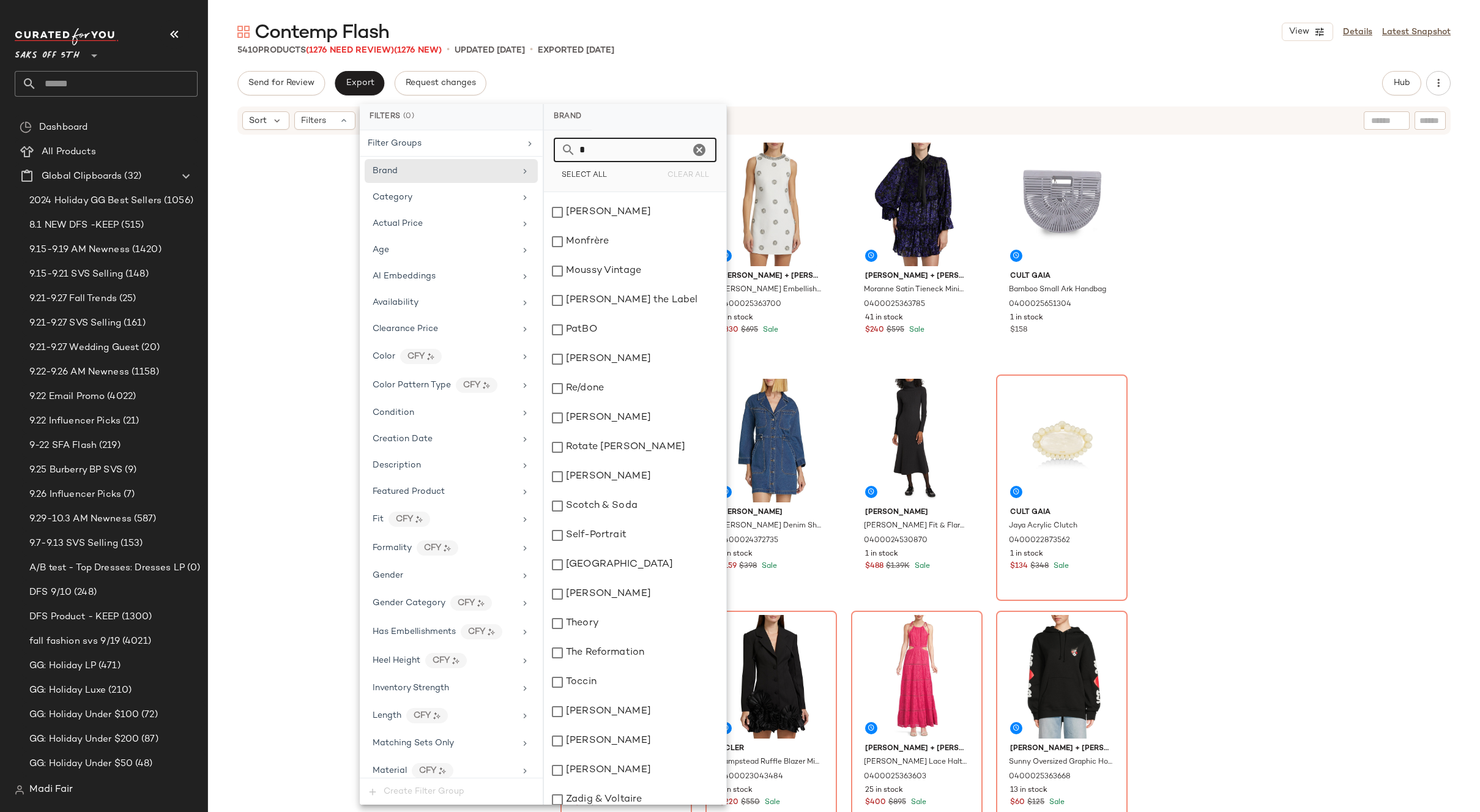
type input "*"
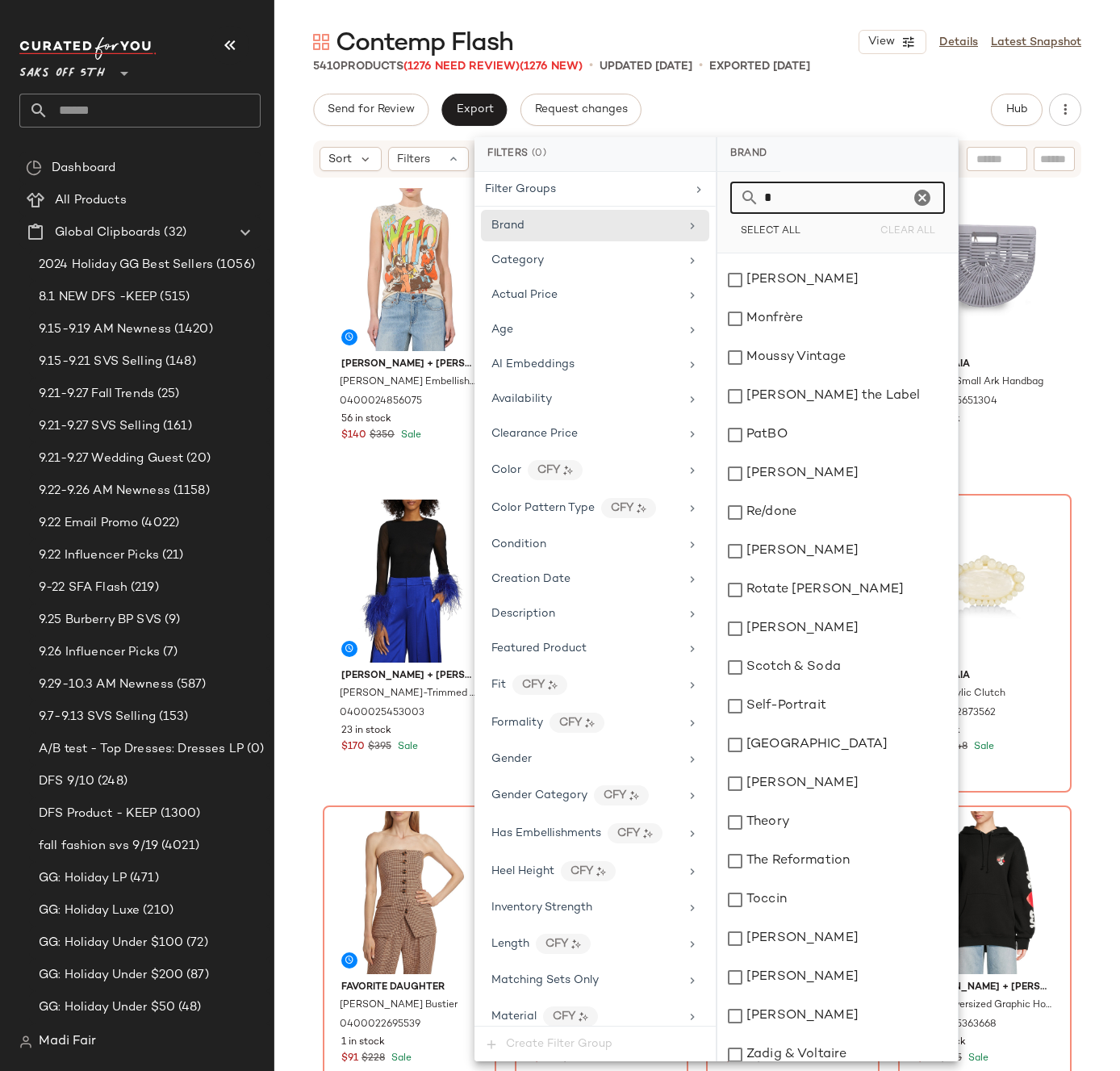
click at [833, 195] on input "*" at bounding box center [834, 197] width 150 height 32
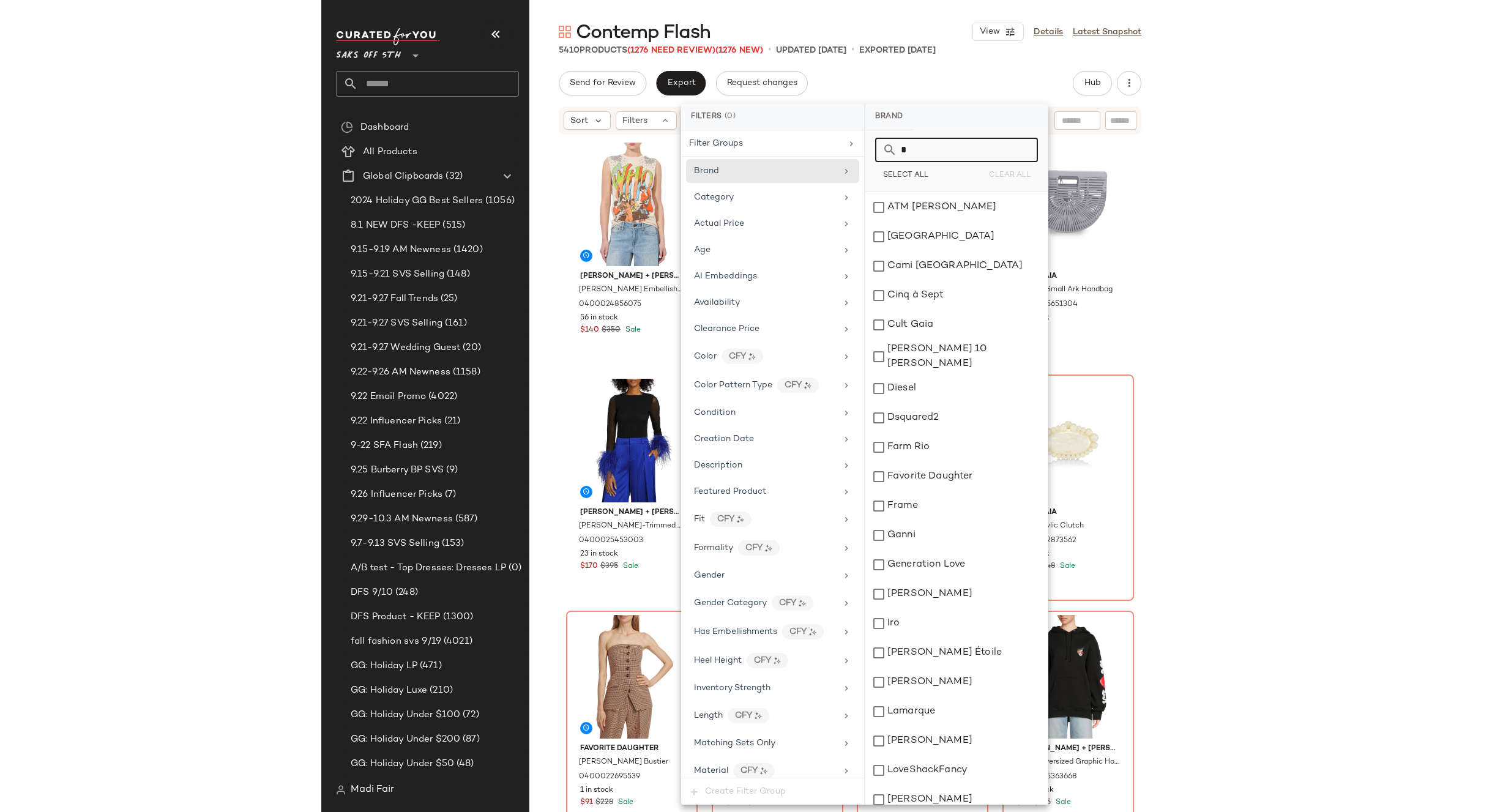
scroll to position [0, 0]
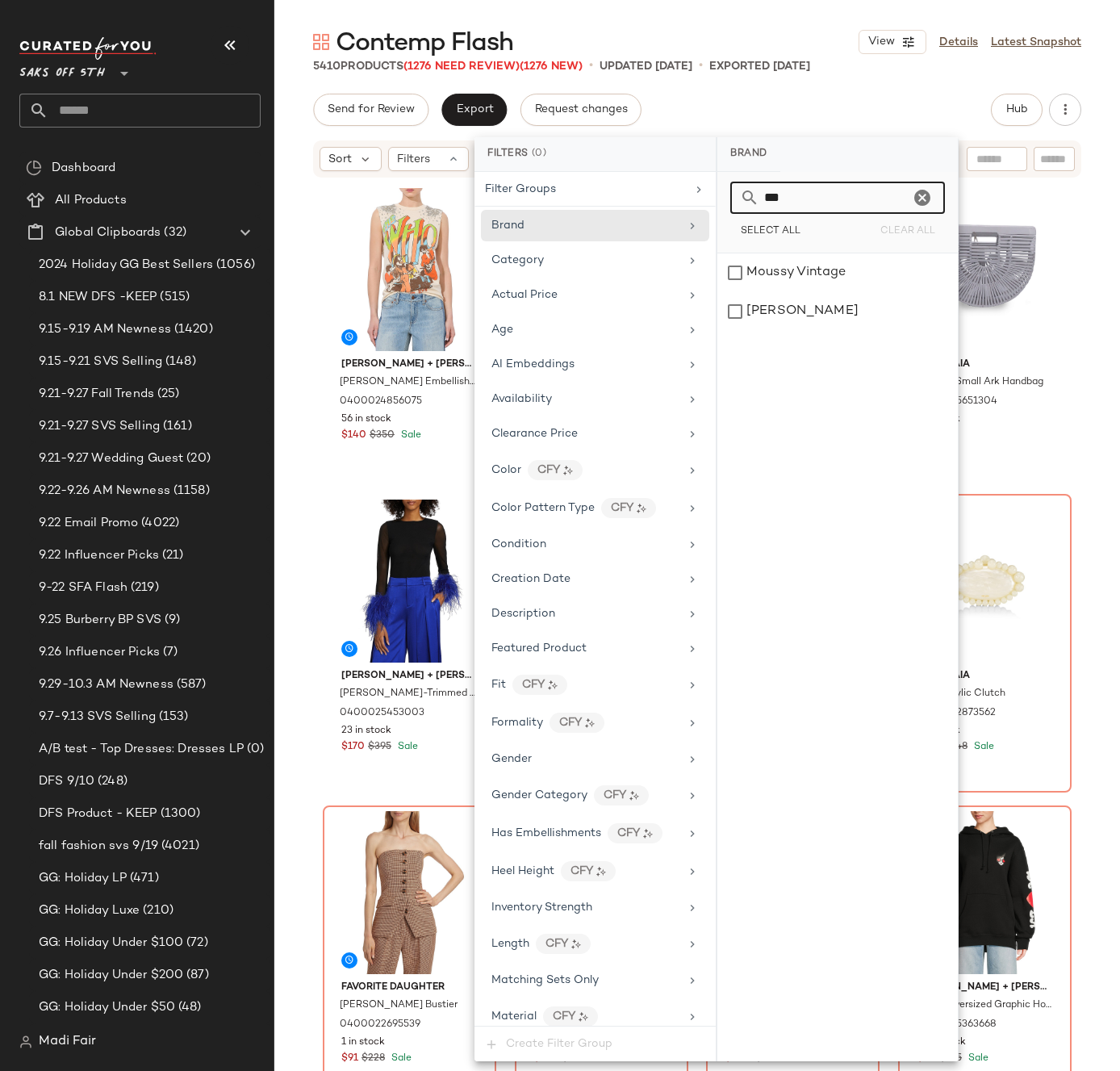
drag, startPoint x: 785, startPoint y: 203, endPoint x: 715, endPoint y: 189, distance: 71.4
click at [716, 200] on div "Filters (0) Filter Groups Brand Category Actual Price Age AI Embeddings Availab…" at bounding box center [717, 599] width 484 height 924
drag, startPoint x: 804, startPoint y: 201, endPoint x: 696, endPoint y: 203, distance: 108.0
click at [697, 204] on div "Filters (0) Filter Groups Brand Category Actual Price Age AI Embeddings Availab…" at bounding box center [717, 599] width 484 height 924
drag, startPoint x: 786, startPoint y: 202, endPoint x: 697, endPoint y: 175, distance: 93.0
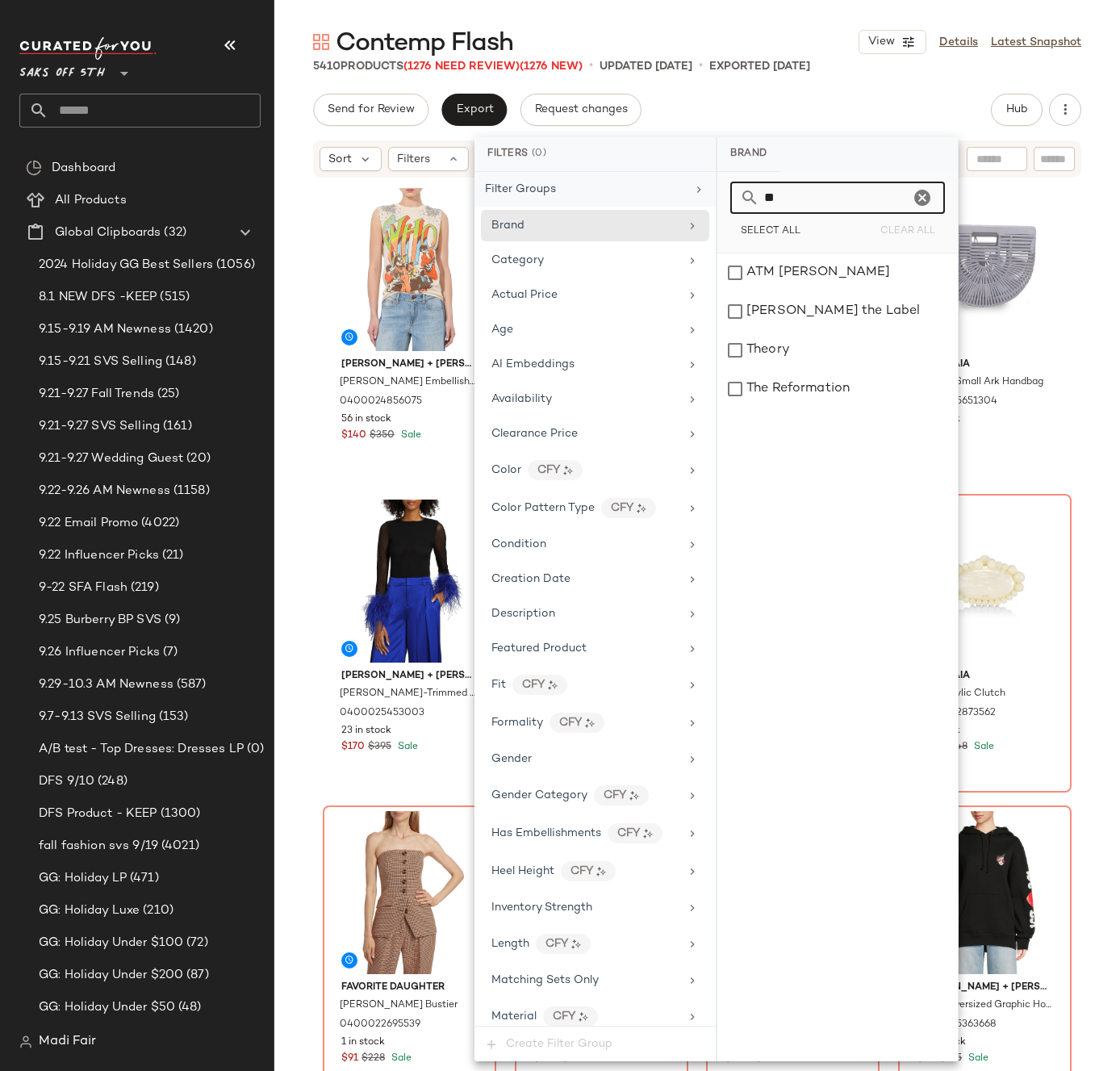
click at [707, 193] on div "Filters (0) Filter Groups Brand Category Actual Price Age AI Embeddings Availab…" at bounding box center [717, 599] width 484 height 924
type input "*"
drag, startPoint x: 788, startPoint y: 195, endPoint x: 720, endPoint y: 194, distance: 68.0
click at [721, 197] on div "** Select All Clear All" at bounding box center [837, 212] width 240 height 81
drag, startPoint x: 790, startPoint y: 185, endPoint x: 734, endPoint y: 197, distance: 57.3
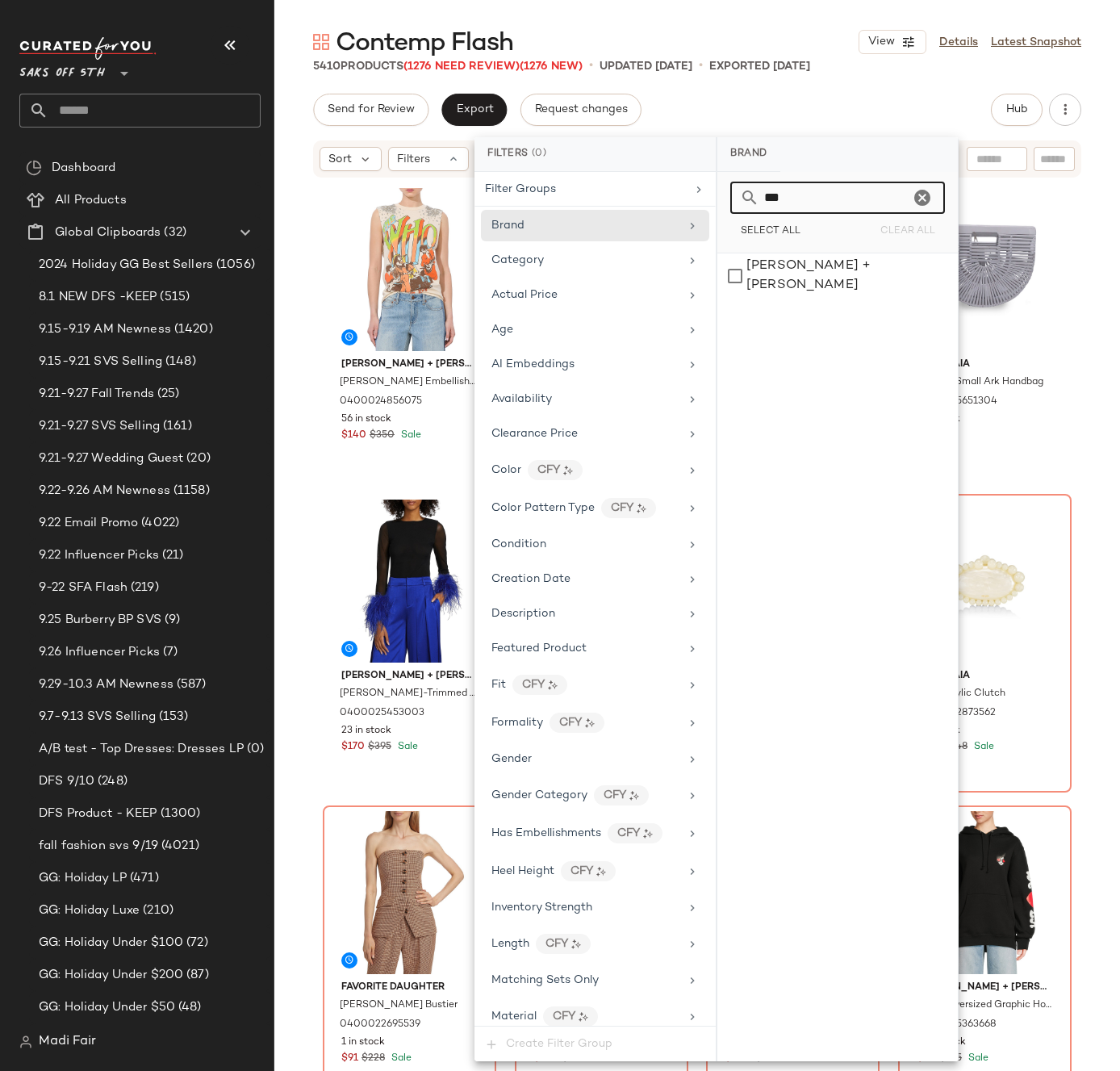
click at [734, 197] on div "***" at bounding box center [837, 197] width 214 height 32
drag, startPoint x: 820, startPoint y: 197, endPoint x: 723, endPoint y: 200, distance: 97.0
click at [723, 200] on div "*** Select All Clear All" at bounding box center [837, 212] width 240 height 81
drag, startPoint x: 798, startPoint y: 197, endPoint x: 724, endPoint y: 205, distance: 74.4
click at [724, 205] on div "**** Select All Clear All" at bounding box center [837, 212] width 240 height 81
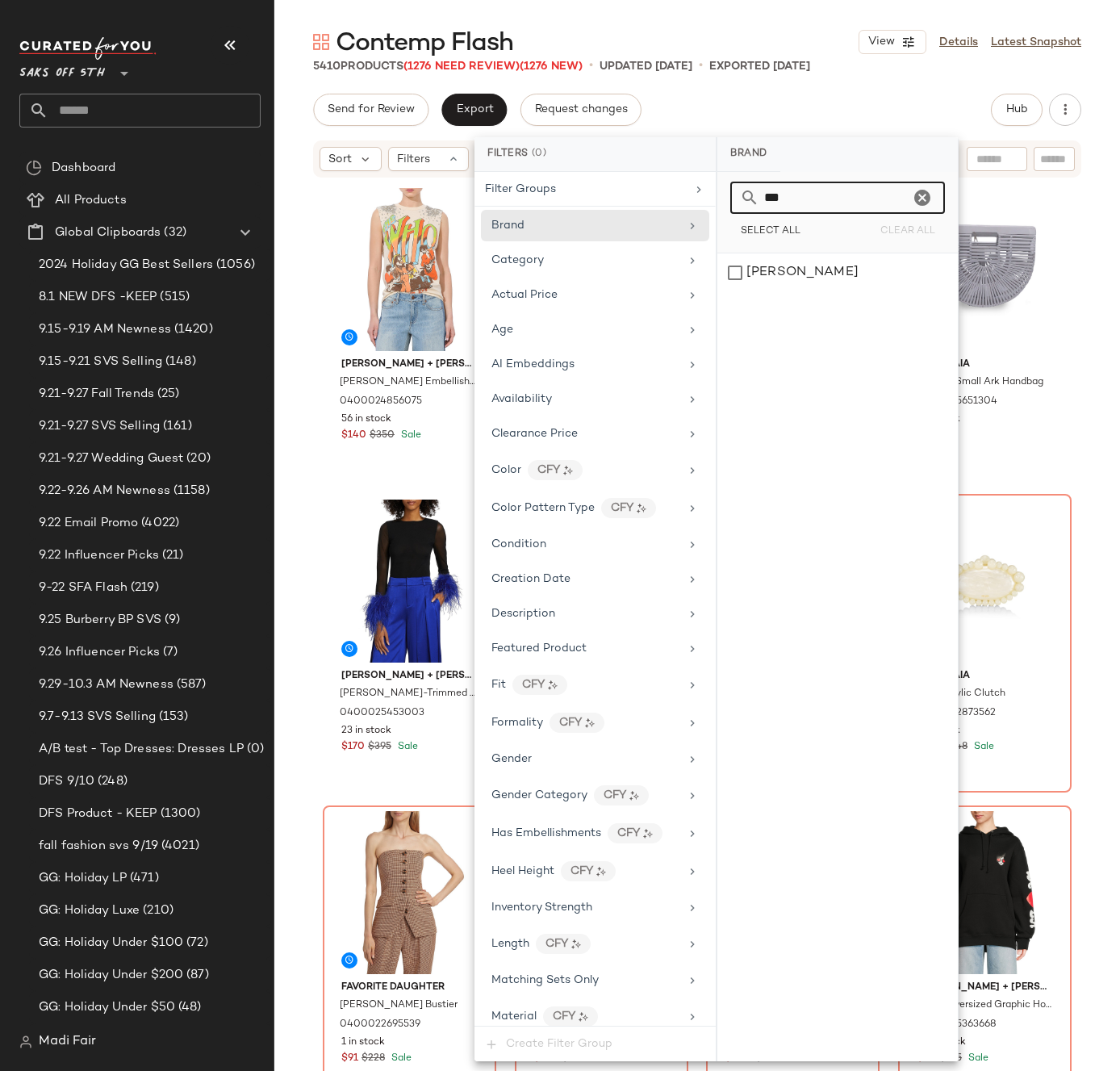
drag, startPoint x: 786, startPoint y: 195, endPoint x: 718, endPoint y: 195, distance: 68.0
click at [718, 197] on div "*** Select All Clear All" at bounding box center [837, 212] width 240 height 81
click at [803, 200] on input "***" at bounding box center [834, 197] width 150 height 32
drag, startPoint x: 753, startPoint y: 198, endPoint x: 735, endPoint y: 200, distance: 18.1
click at [735, 200] on div "***" at bounding box center [837, 197] width 214 height 32
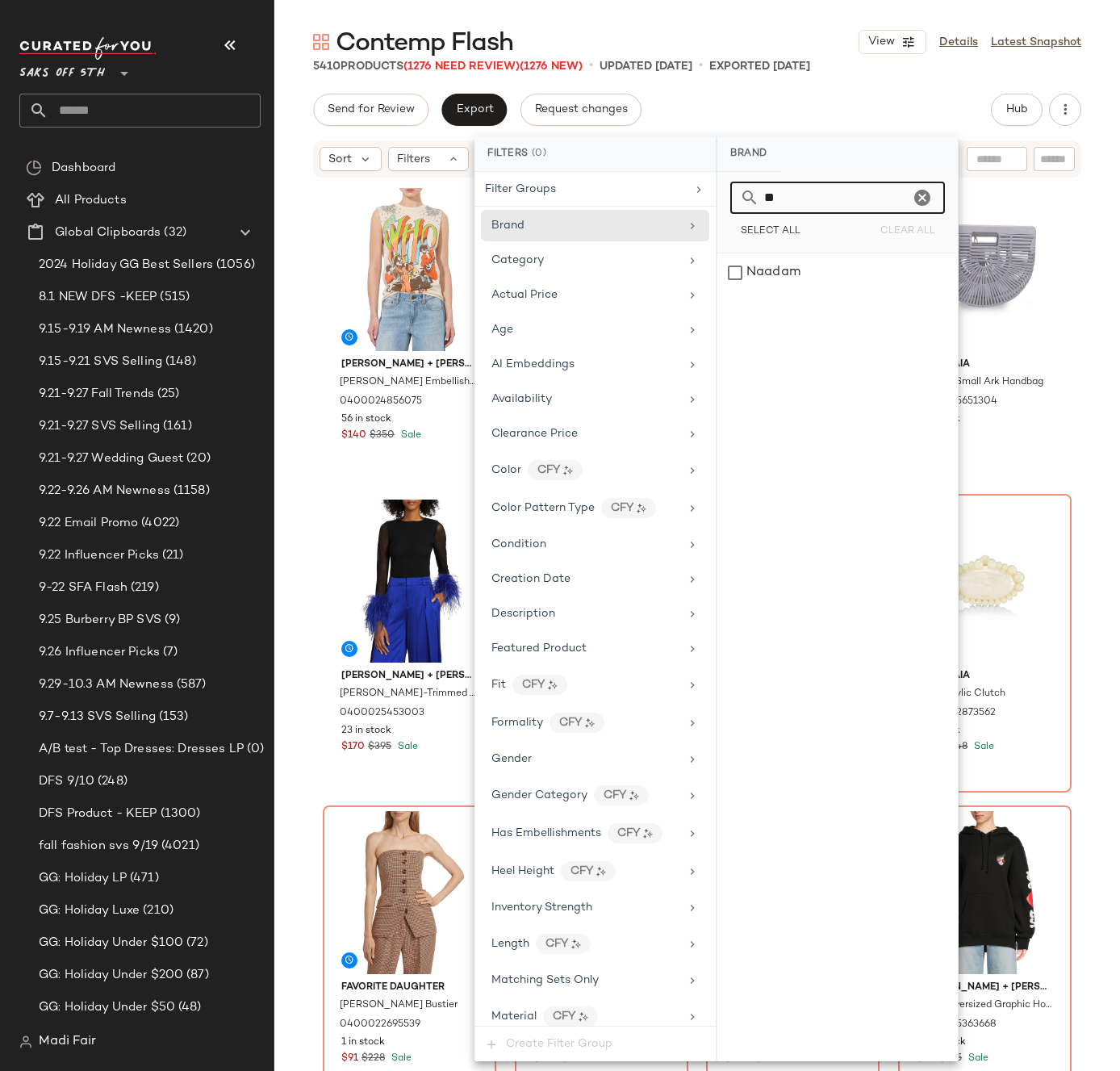
drag, startPoint x: 791, startPoint y: 198, endPoint x: 747, endPoint y: 200, distance: 44.0
click at [747, 200] on div "**" at bounding box center [837, 197] width 214 height 32
drag, startPoint x: 782, startPoint y: 202, endPoint x: 732, endPoint y: 201, distance: 50.0
click at [732, 201] on div "**" at bounding box center [837, 197] width 214 height 32
drag, startPoint x: 806, startPoint y: 196, endPoint x: 731, endPoint y: 199, distance: 75.1
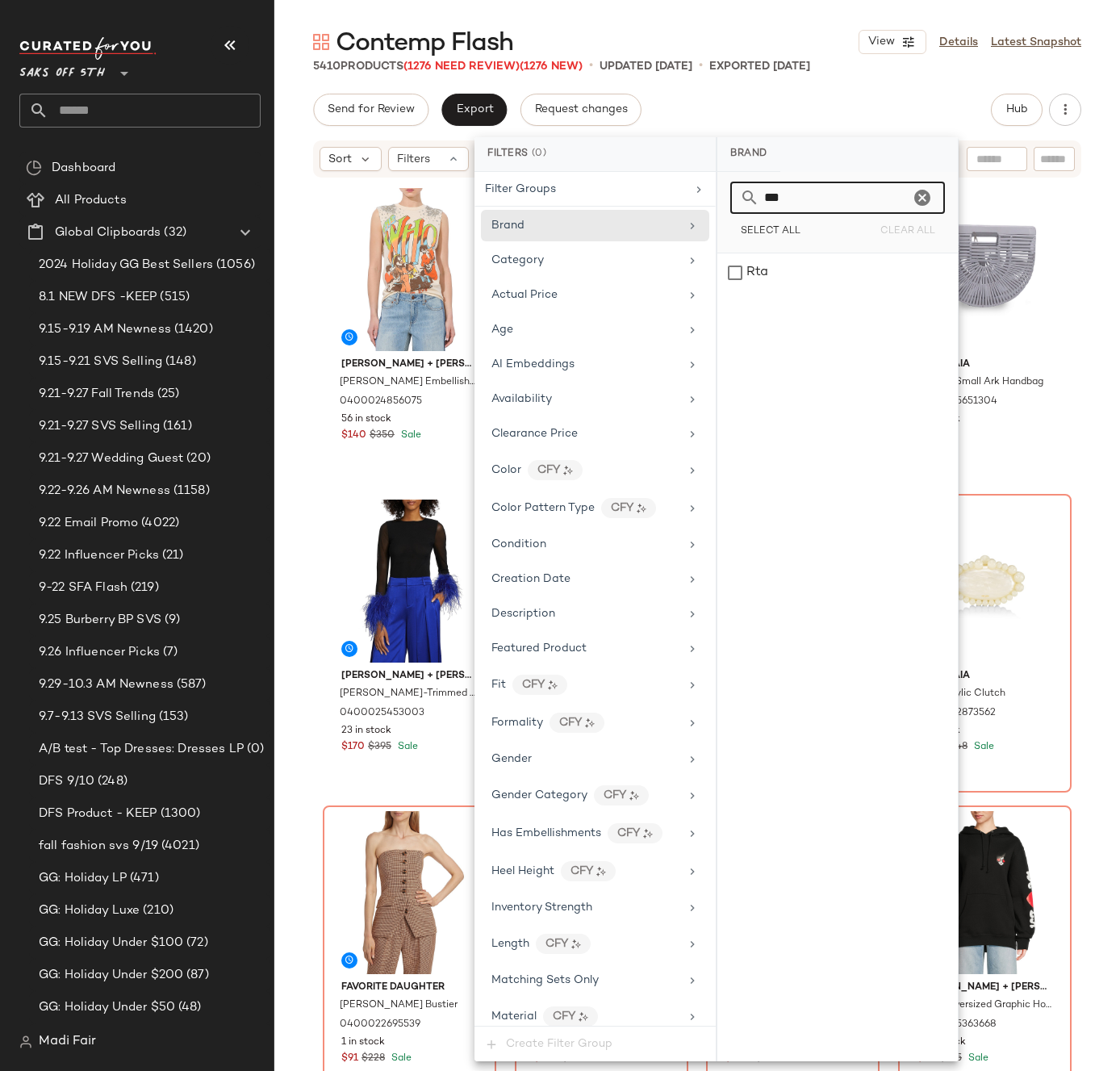
click at [732, 200] on div "***" at bounding box center [837, 197] width 214 height 32
drag, startPoint x: 787, startPoint y: 209, endPoint x: 733, endPoint y: 200, distance: 54.7
click at [733, 200] on div "***" at bounding box center [837, 197] width 214 height 32
drag, startPoint x: 798, startPoint y: 190, endPoint x: 726, endPoint y: 197, distance: 72.3
click at [726, 197] on div "*** Select All Clear All" at bounding box center [837, 212] width 240 height 81
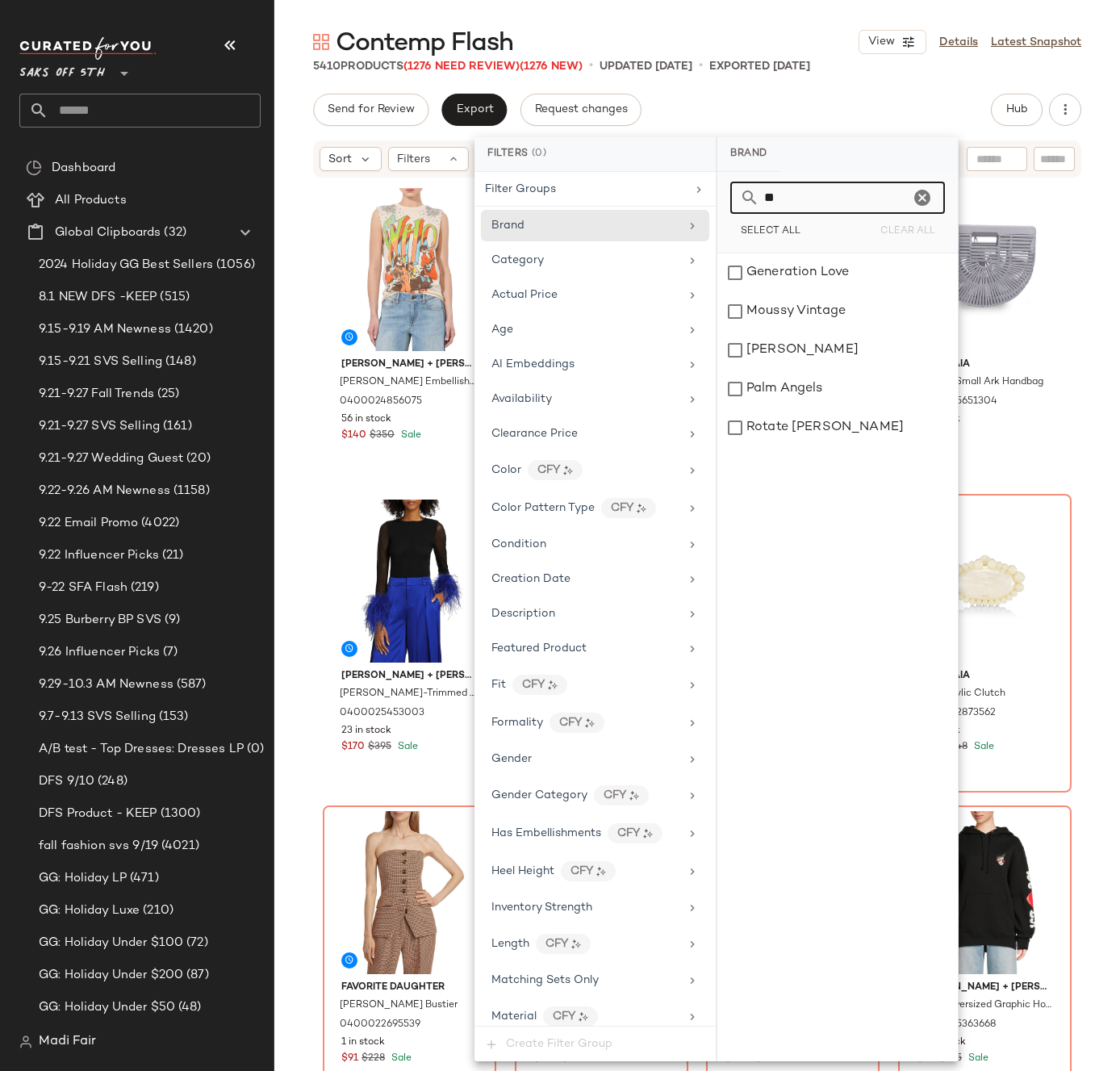
drag, startPoint x: 784, startPoint y: 198, endPoint x: 730, endPoint y: 198, distance: 54.0
click at [732, 198] on div "**" at bounding box center [837, 197] width 214 height 32
drag, startPoint x: 795, startPoint y: 200, endPoint x: 751, endPoint y: 191, distance: 44.9
click at [742, 197] on div "**" at bounding box center [837, 197] width 214 height 32
click at [821, 187] on input "**" at bounding box center [834, 197] width 150 height 32
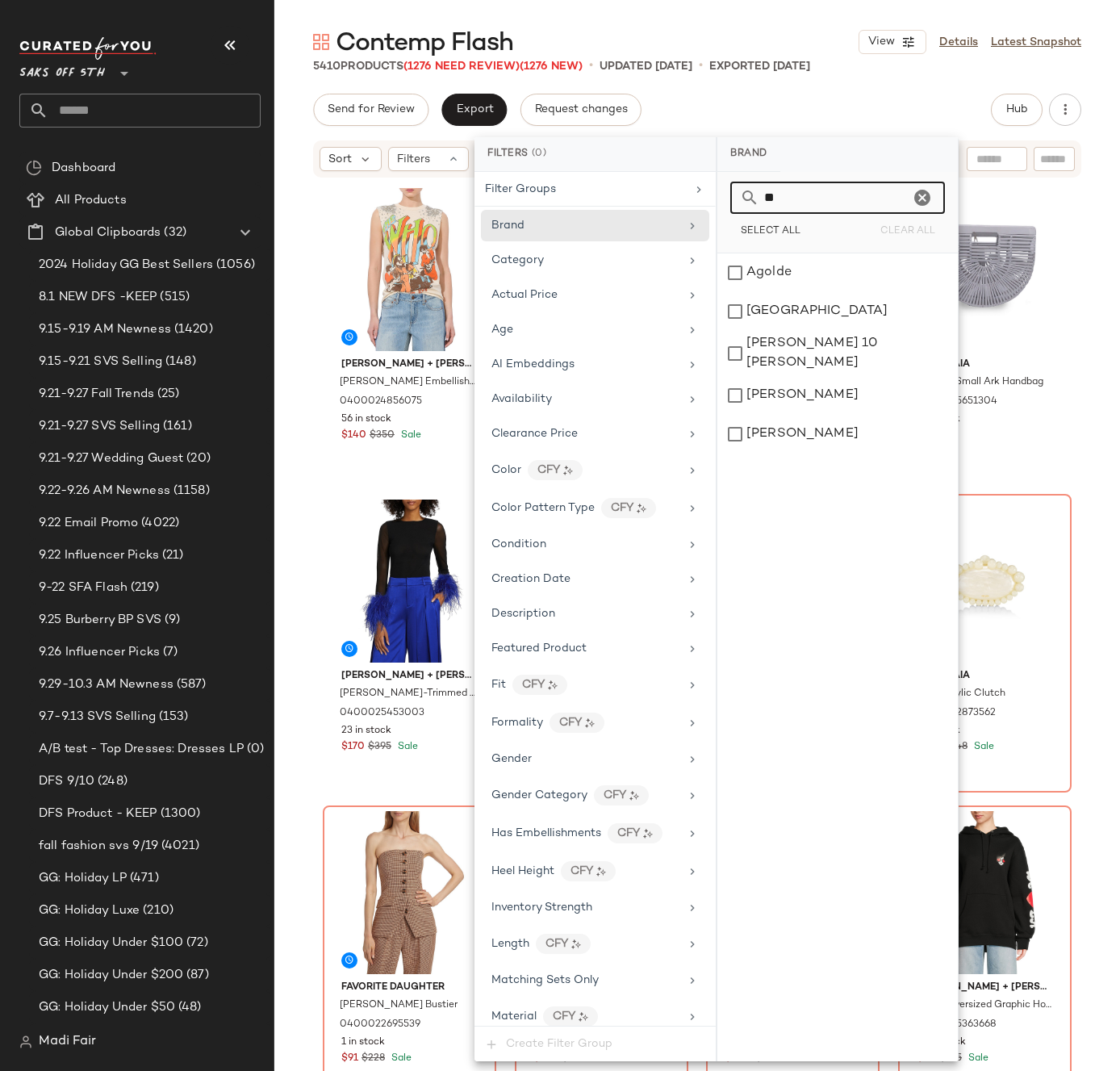
drag, startPoint x: 796, startPoint y: 200, endPoint x: 742, endPoint y: 195, distance: 54.2
click at [742, 195] on div "**" at bounding box center [837, 197] width 214 height 32
drag, startPoint x: 798, startPoint y: 202, endPoint x: 725, endPoint y: 199, distance: 73.1
click at [725, 199] on div "*** Select All Clear All" at bounding box center [837, 212] width 240 height 81
drag, startPoint x: 806, startPoint y: 202, endPoint x: 711, endPoint y: 193, distance: 95.4
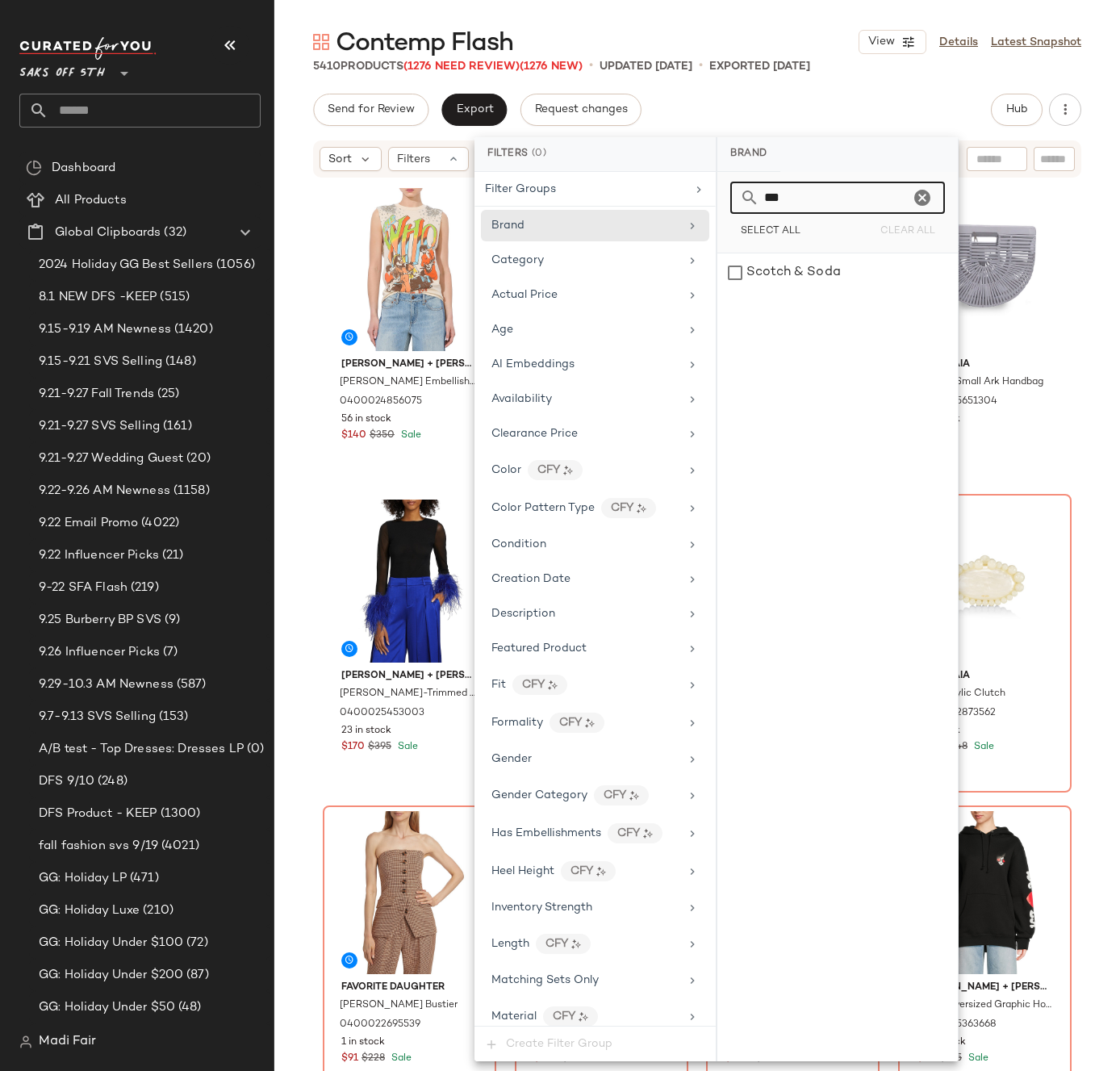
click at [711, 193] on div "Filters (0) Filter Groups Brand Category Actual Price Age AI Embeddings Availab…" at bounding box center [717, 599] width 484 height 924
drag, startPoint x: 773, startPoint y: 201, endPoint x: 737, endPoint y: 201, distance: 36.0
click at [737, 203] on div "***" at bounding box center [837, 197] width 214 height 32
drag, startPoint x: 799, startPoint y: 202, endPoint x: 723, endPoint y: 200, distance: 76.0
click at [723, 200] on div "*** Select All Clear All" at bounding box center [837, 212] width 240 height 81
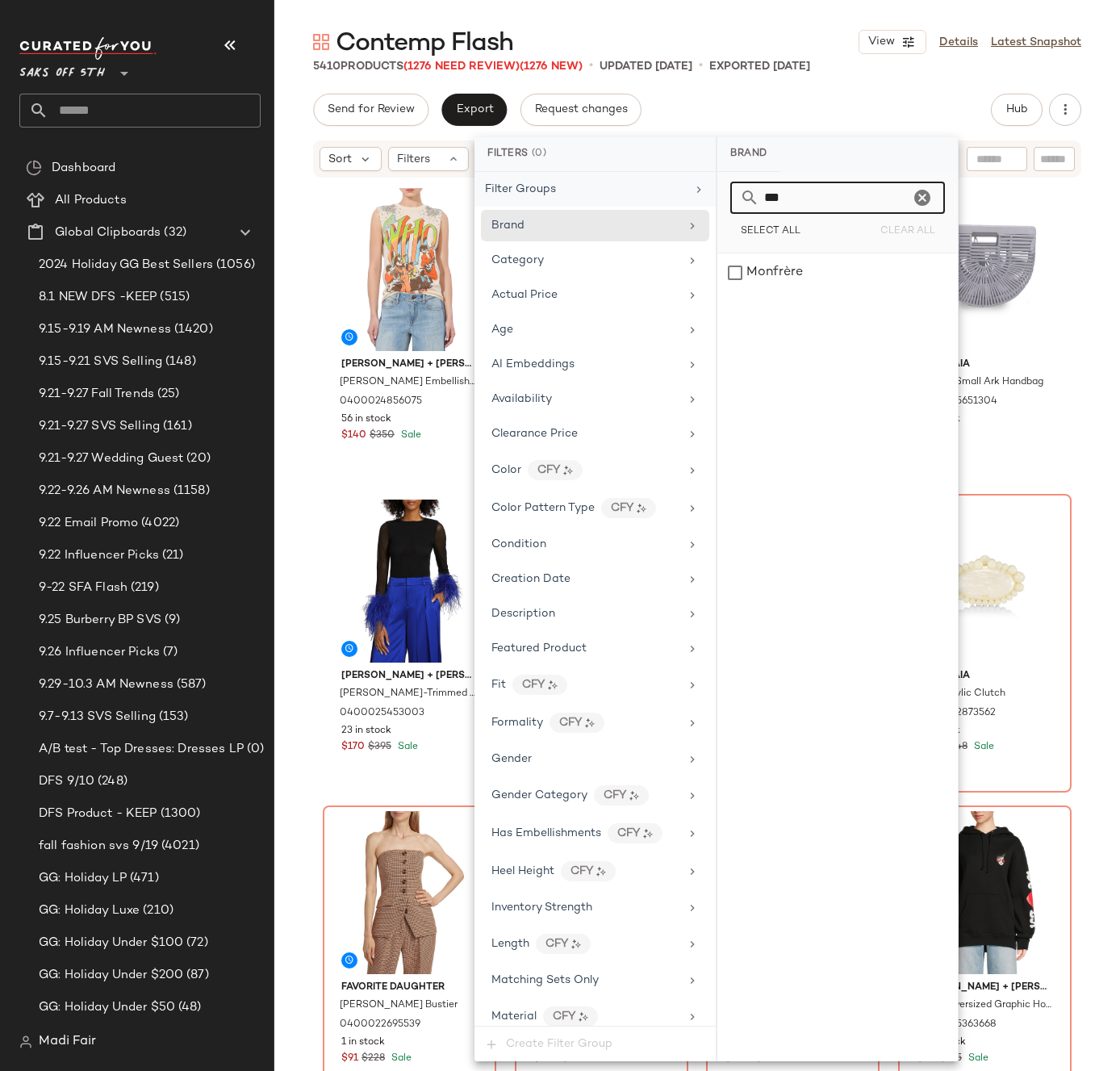
drag, startPoint x: 805, startPoint y: 193, endPoint x: 702, endPoint y: 200, distance: 103.2
click at [702, 200] on div "Filters (0) Filter Groups Brand Category Actual Price Age AI Embeddings Availab…" at bounding box center [717, 599] width 484 height 924
drag, startPoint x: 772, startPoint y: 200, endPoint x: 716, endPoint y: 177, distance: 60.5
click at [713, 190] on div "Filters (0) Filter Groups Brand Category Actual Price Age AI Embeddings Availab…" at bounding box center [717, 599] width 484 height 924
drag, startPoint x: 733, startPoint y: 200, endPoint x: 709, endPoint y: 197, distance: 24.2
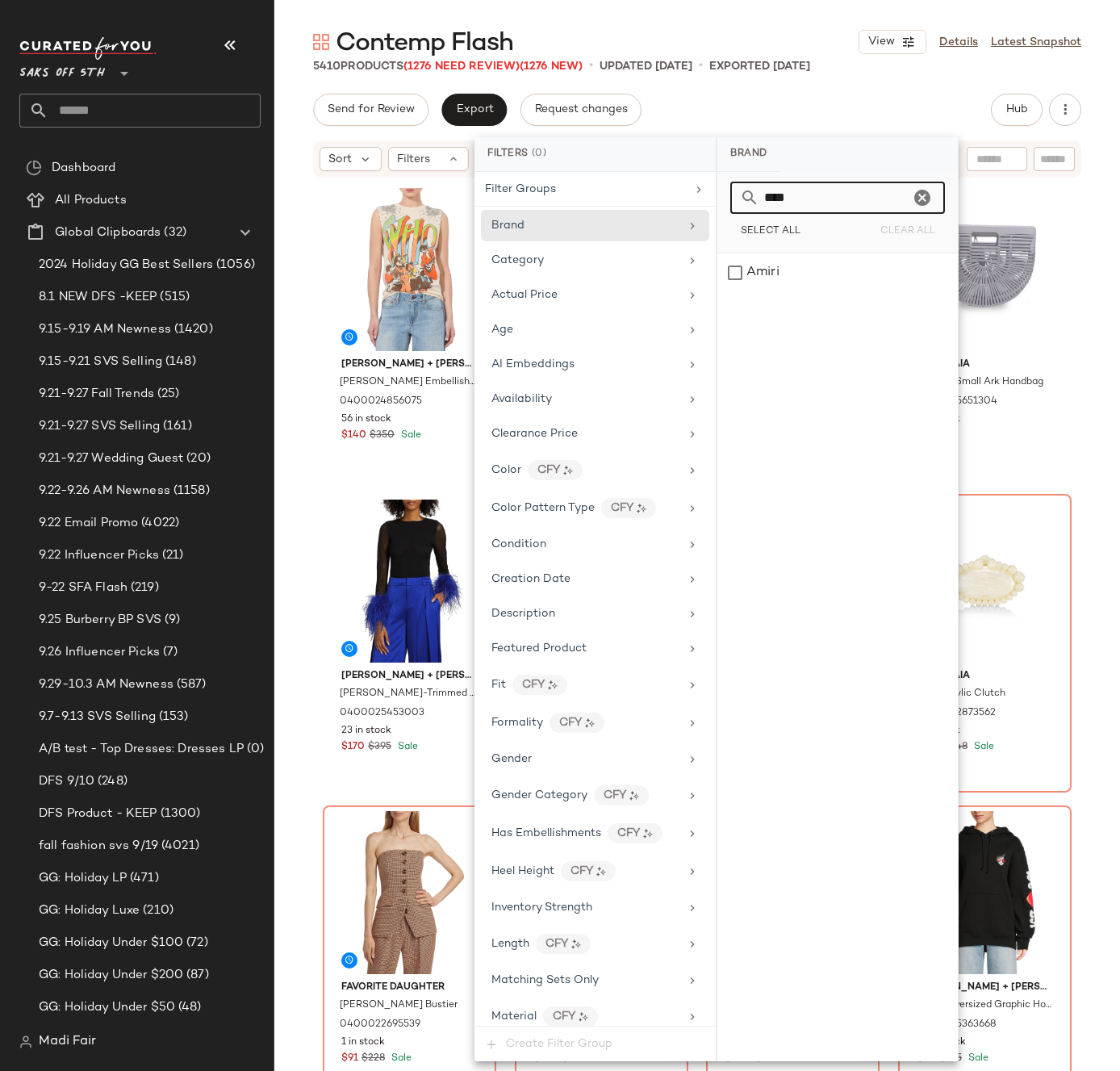
click at [709, 200] on div "Filters (0) Filter Groups Brand Category Actual Price Age AI Embeddings Availab…" at bounding box center [717, 599] width 484 height 924
drag, startPoint x: 742, startPoint y: 196, endPoint x: 697, endPoint y: 186, distance: 46.1
click at [698, 190] on div "Filters (0) Filter Groups Brand Category Actual Price Age AI Embeddings Availab…" at bounding box center [717, 599] width 484 height 924
drag, startPoint x: 816, startPoint y: 195, endPoint x: 688, endPoint y: 192, distance: 128.0
click at [688, 192] on div "Filters (0) Filter Groups Brand Category Actual Price Age AI Embeddings Availab…" at bounding box center [717, 599] width 484 height 924
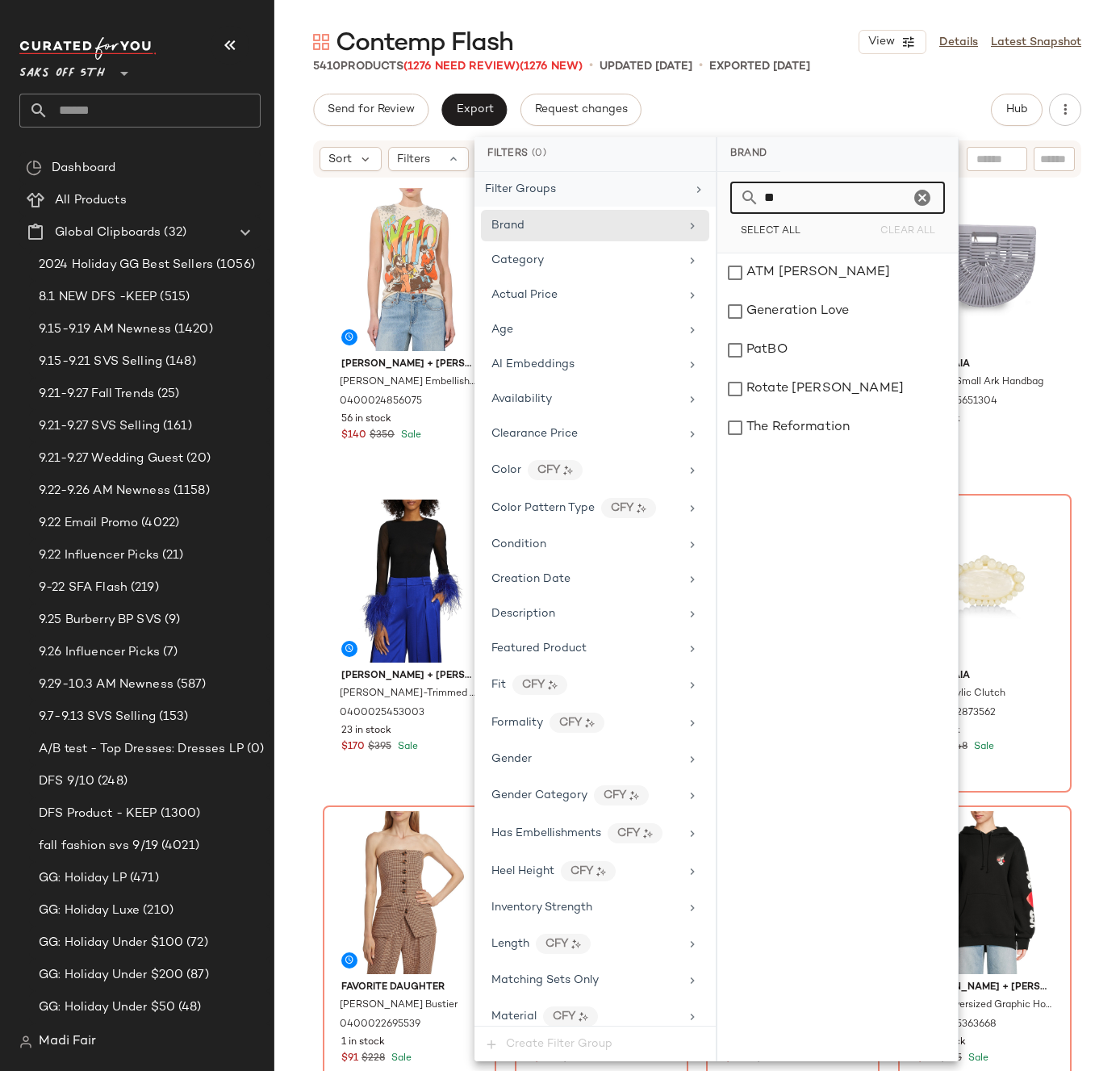
drag, startPoint x: 806, startPoint y: 197, endPoint x: 697, endPoint y: 203, distance: 109.2
click at [697, 204] on div "Filters (0) Filter Groups Brand Category Actual Price Age AI Embeddings Availab…" at bounding box center [717, 599] width 484 height 924
type input "*"
drag, startPoint x: 821, startPoint y: 200, endPoint x: 656, endPoint y: 188, distance: 165.4
click at [656, 188] on div "Filters (0) Filter Groups Brand Category Actual Price Age AI Embeddings Availab…" at bounding box center [717, 599] width 484 height 924
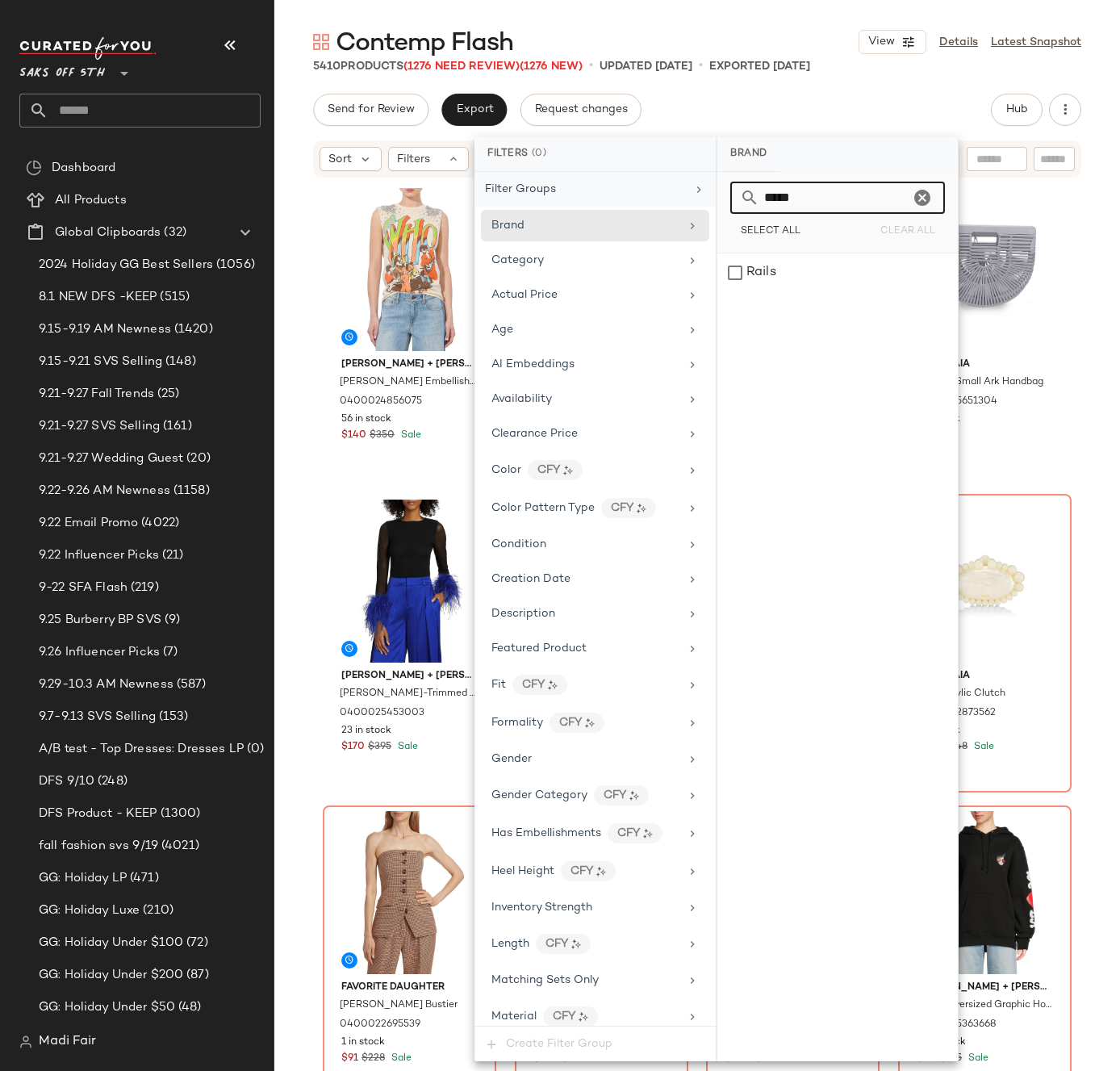
drag, startPoint x: 816, startPoint y: 200, endPoint x: 634, endPoint y: 196, distance: 182.0
click at [636, 197] on div "Filters (0) Filter Groups Brand Category Actual Price Age AI Embeddings Availab…" at bounding box center [717, 599] width 484 height 924
drag, startPoint x: 778, startPoint y: 205, endPoint x: 692, endPoint y: 201, distance: 86.1
click at [692, 201] on div "Filters (0) Filter Groups Brand Category Actual Price Age AI Embeddings Availab…" at bounding box center [717, 599] width 484 height 924
drag, startPoint x: 791, startPoint y: 196, endPoint x: 699, endPoint y: 190, distance: 92.2
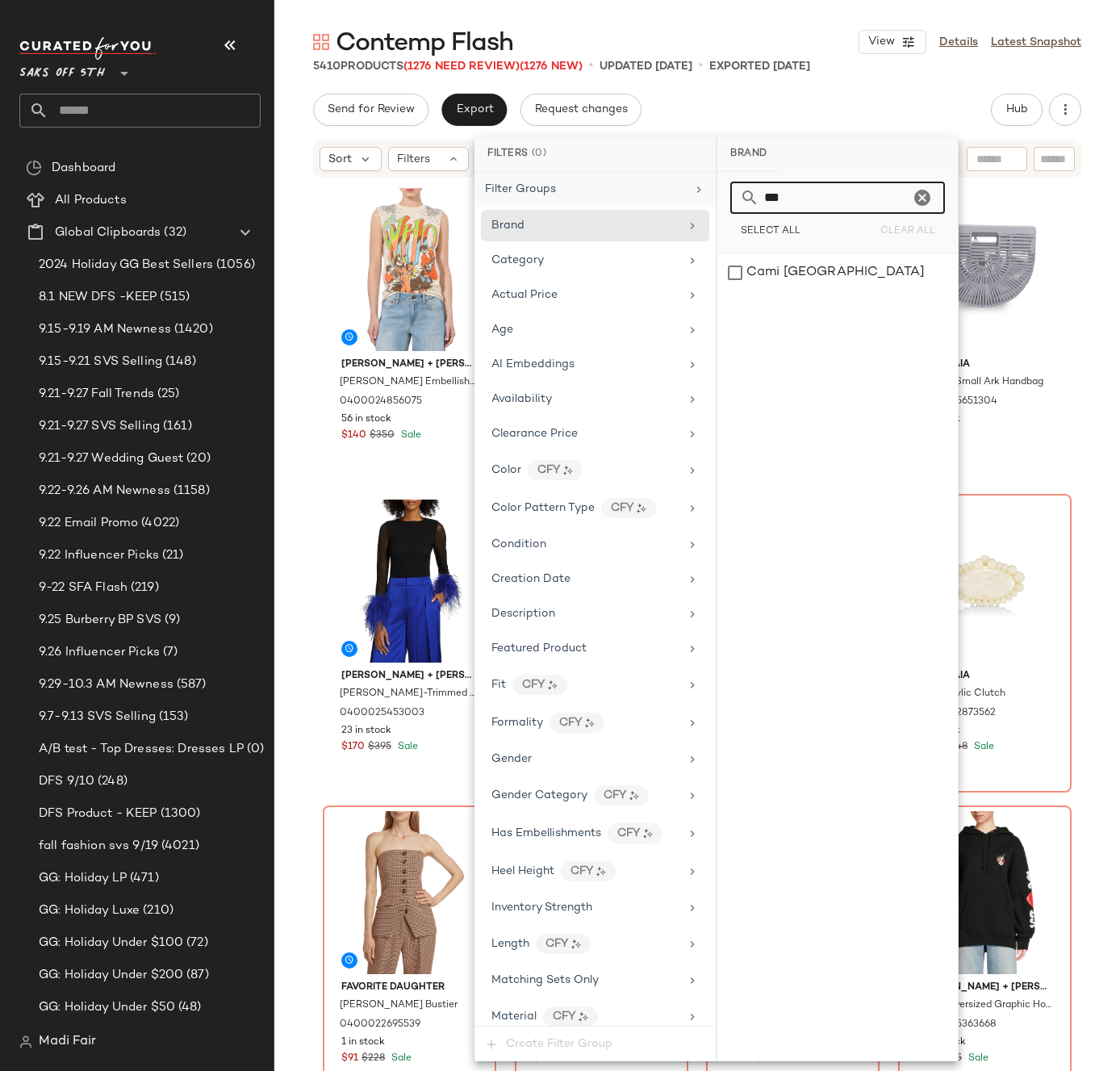
click at [700, 192] on div "Filters (0) Filter Groups Brand Category Actual Price Age AI Embeddings Availab…" at bounding box center [717, 599] width 484 height 924
drag, startPoint x: 796, startPoint y: 199, endPoint x: 727, endPoint y: 195, distance: 69.1
click at [727, 195] on div "*** Select All Clear All" at bounding box center [837, 212] width 240 height 81
drag, startPoint x: 806, startPoint y: 202, endPoint x: 723, endPoint y: 201, distance: 83.0
click at [723, 201] on div "** Select All Clear All" at bounding box center [837, 212] width 240 height 81
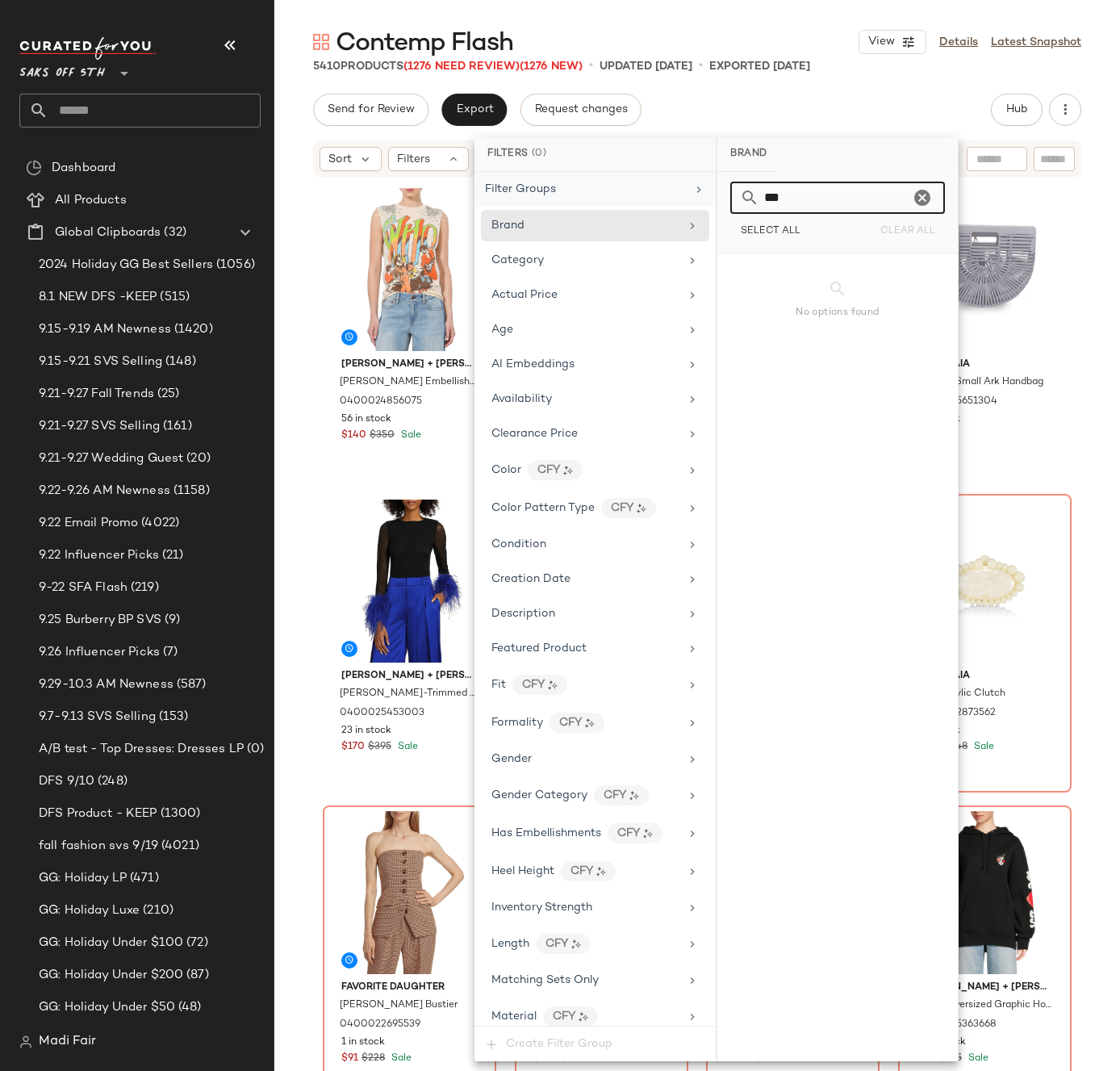
drag, startPoint x: 777, startPoint y: 201, endPoint x: 694, endPoint y: 201, distance: 83.0
click at [694, 201] on div "Filters (0) Filter Groups Brand Category Actual Price Age AI Embeddings Availab…" at bounding box center [717, 599] width 484 height 924
drag, startPoint x: 778, startPoint y: 199, endPoint x: 714, endPoint y: 190, distance: 64.6
click at [715, 198] on div "Filters (0) Filter Groups Brand Category Actual Price Age AI Embeddings Availab…" at bounding box center [717, 599] width 484 height 924
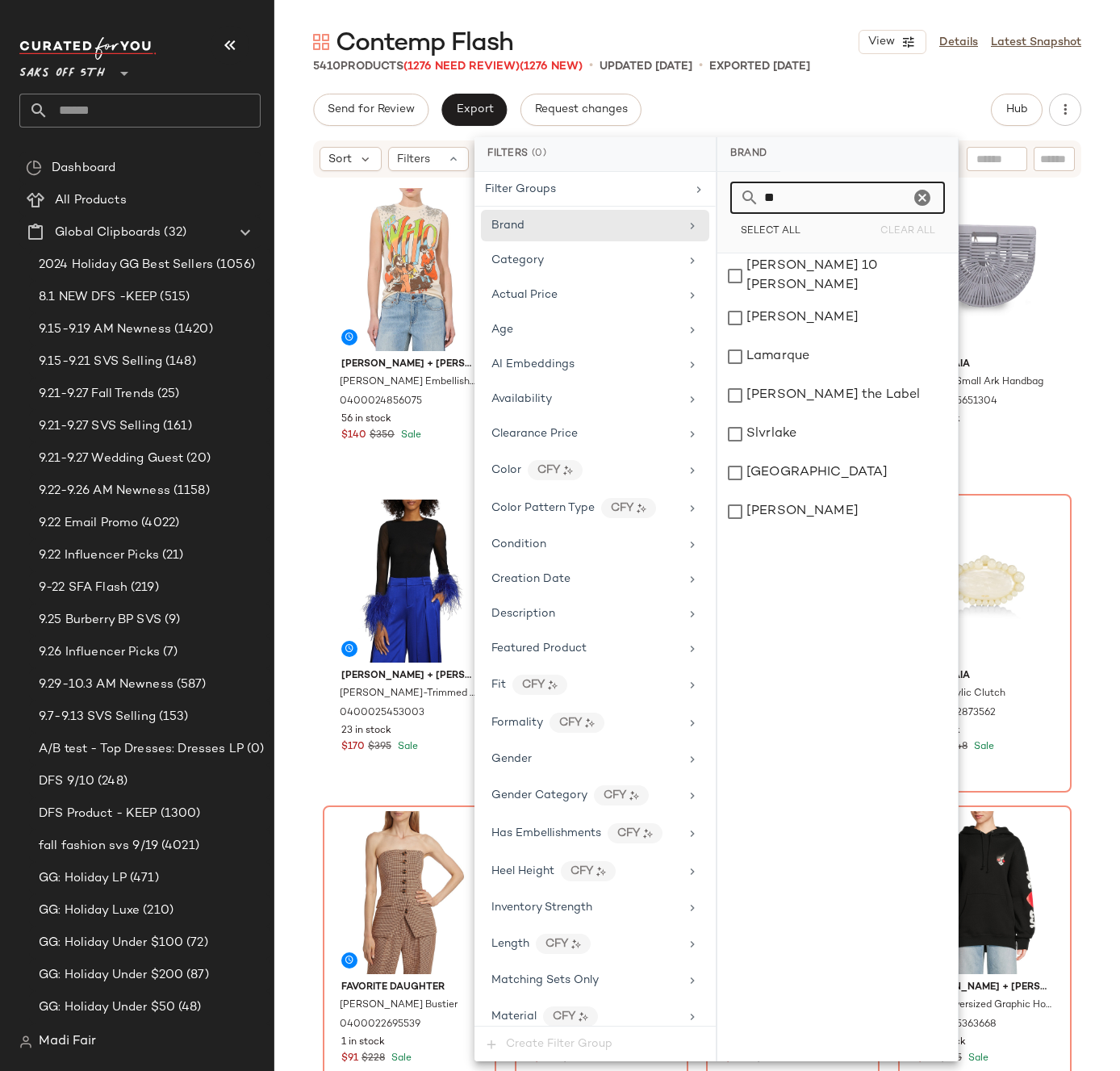
drag, startPoint x: 785, startPoint y: 192, endPoint x: 724, endPoint y: 192, distance: 61.0
click at [724, 193] on div "** Select All Clear All" at bounding box center [837, 212] width 240 height 81
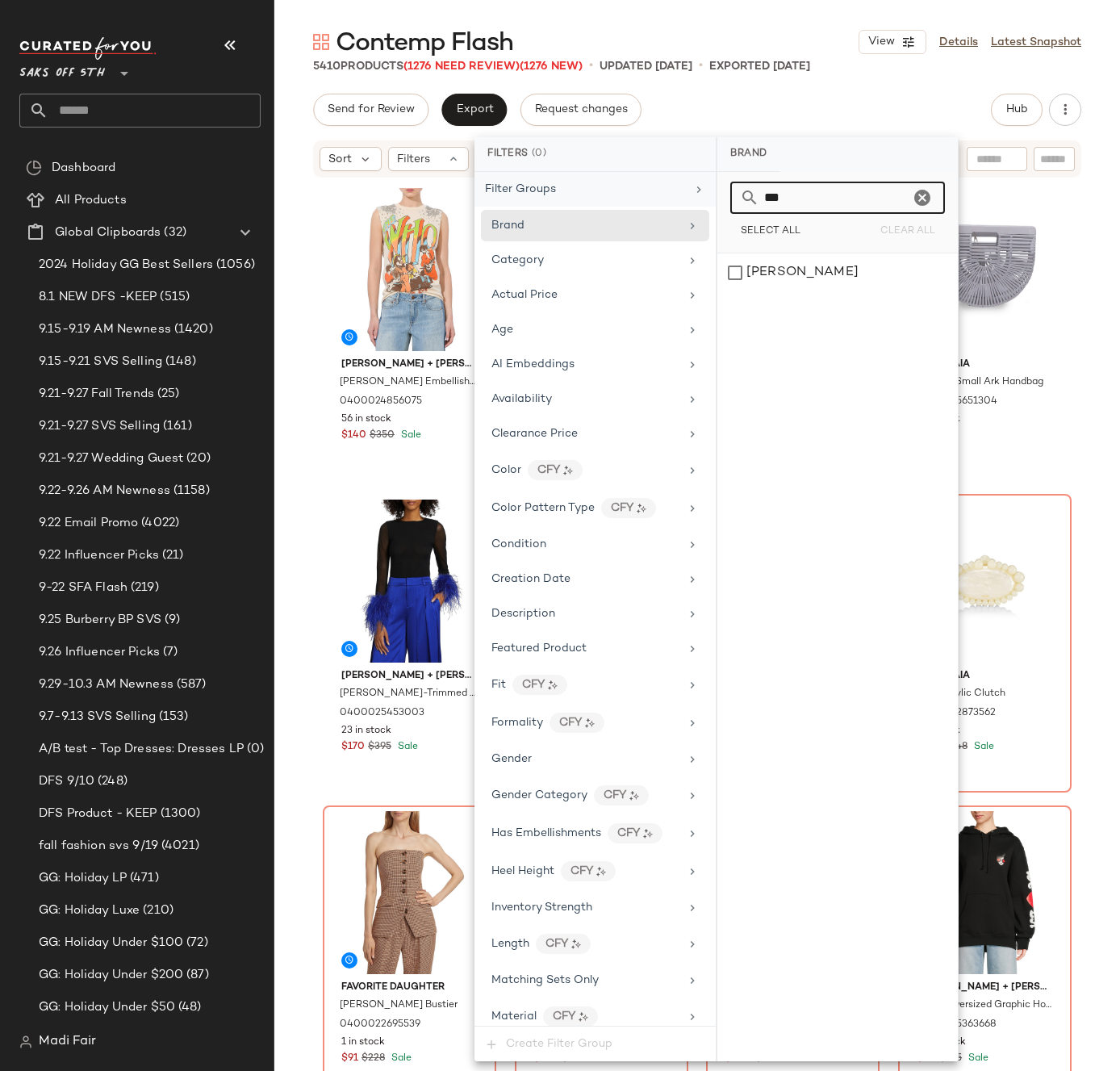
drag, startPoint x: 795, startPoint y: 203, endPoint x: 700, endPoint y: 190, distance: 95.9
click at [700, 190] on div "Filters (0) Filter Groups Brand Category Actual Price Age AI Embeddings Availab…" at bounding box center [717, 599] width 484 height 924
drag, startPoint x: 808, startPoint y: 200, endPoint x: 685, endPoint y: 190, distance: 123.4
click at [686, 194] on div "Filters (0) Filter Groups Brand Category Actual Price Age AI Embeddings Availab…" at bounding box center [717, 599] width 484 height 924
drag, startPoint x: 803, startPoint y: 200, endPoint x: 668, endPoint y: 200, distance: 135.0
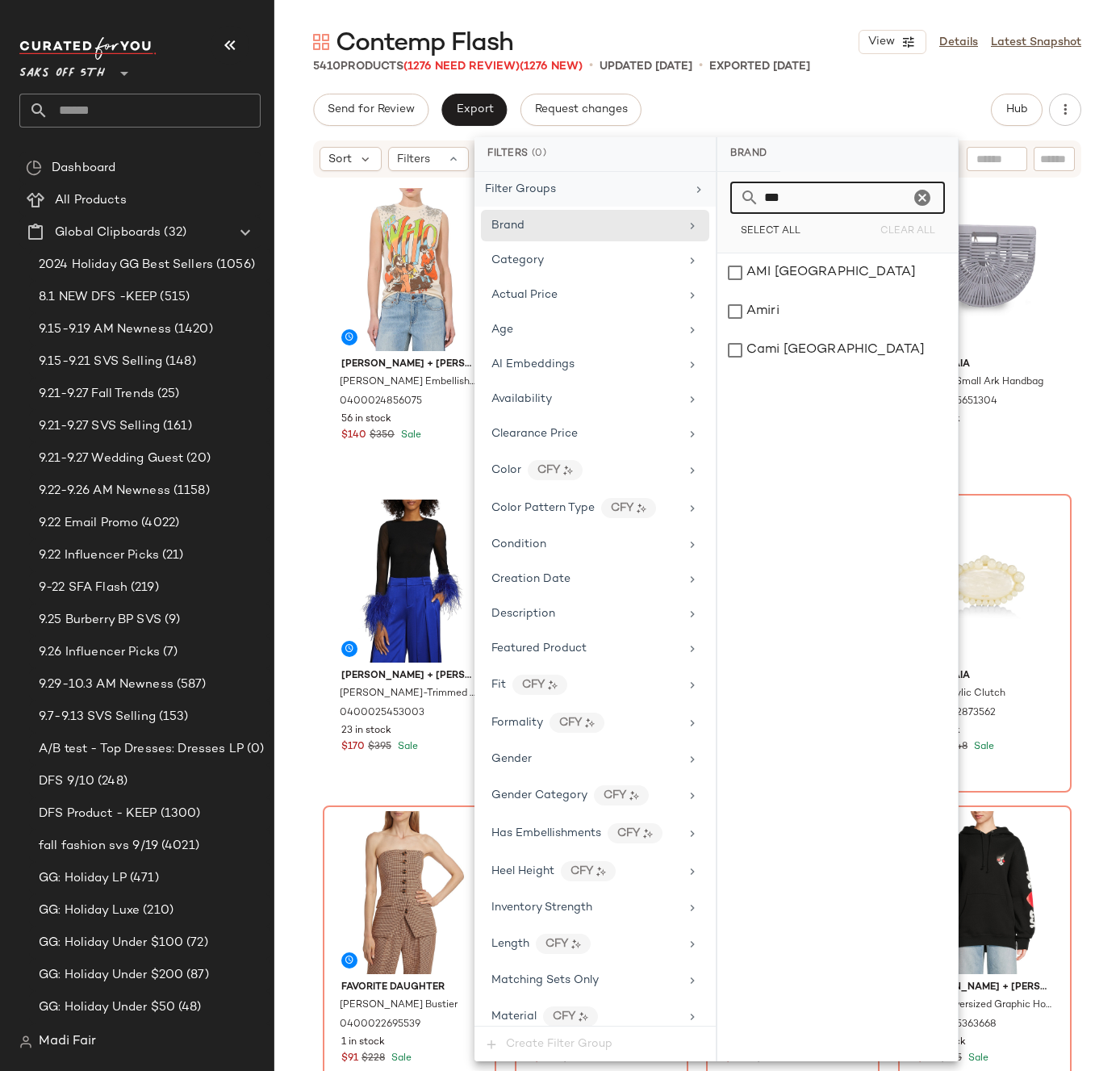
click at [670, 201] on div "Filters (0) Filter Groups Brand Category Actual Price Age AI Embeddings Availab…" at bounding box center [717, 599] width 484 height 924
type input "*"
drag, startPoint x: 790, startPoint y: 206, endPoint x: 713, endPoint y: 194, distance: 77.9
click at [713, 194] on div "Filters (0) Filter Groups Brand Category Actual Price Age AI Embeddings Availab…" at bounding box center [717, 599] width 484 height 924
type input "*"
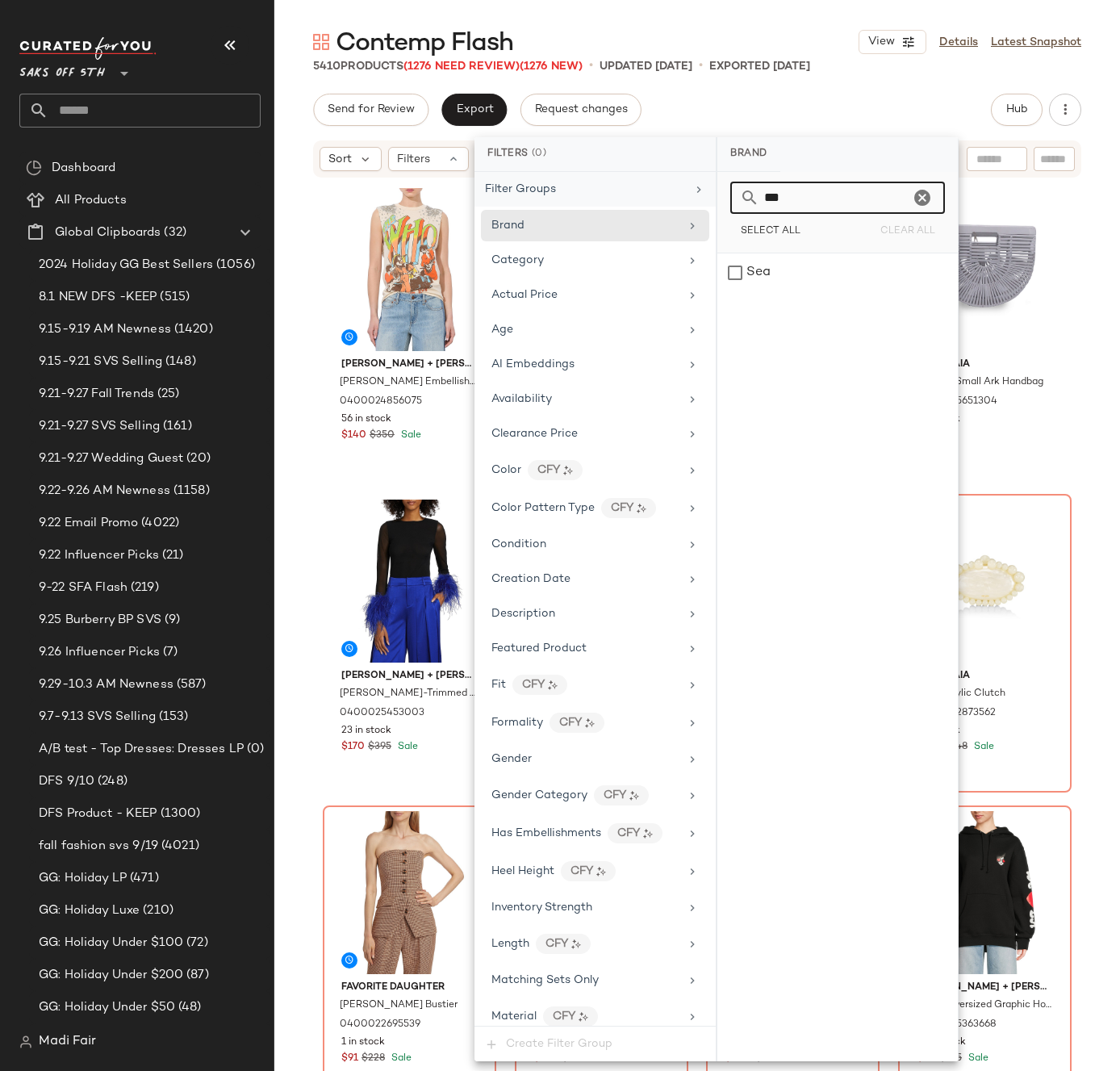
drag, startPoint x: 797, startPoint y: 204, endPoint x: 677, endPoint y: 198, distance: 120.1
click at [677, 198] on div "Filters (0) Filter Groups Brand Category Actual Price Age AI Embeddings Availab…" at bounding box center [717, 599] width 484 height 924
drag, startPoint x: 806, startPoint y: 204, endPoint x: 675, endPoint y: 194, distance: 131.4
click at [678, 195] on div "Filters (0) Filter Groups Brand Category Actual Price Age AI Embeddings Availab…" at bounding box center [717, 599] width 484 height 924
drag, startPoint x: 813, startPoint y: 195, endPoint x: 665, endPoint y: 189, distance: 148.1
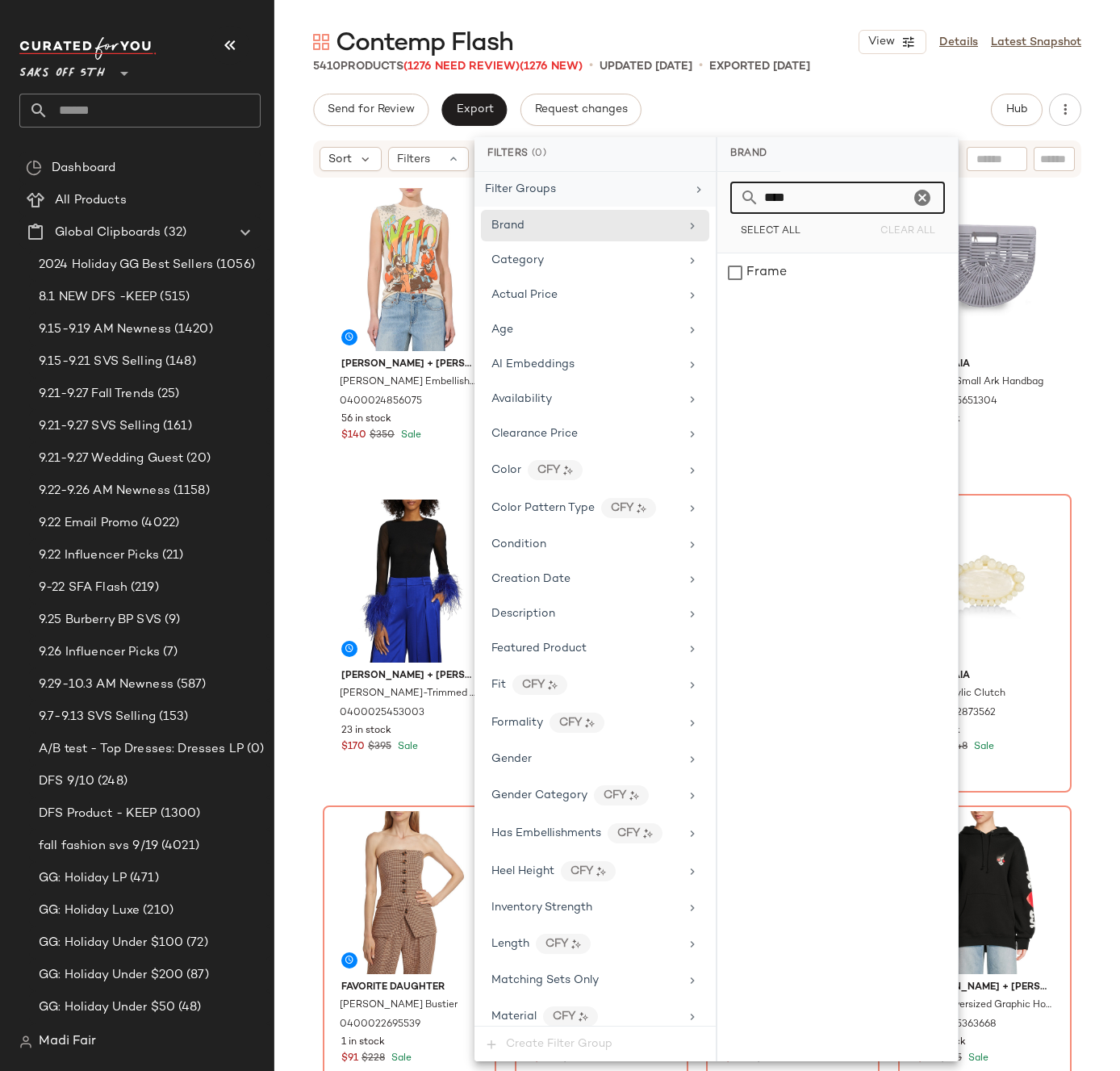
click at [667, 190] on div "Filters (0) Filter Groups Brand Category Actual Price Age AI Embeddings Availab…" at bounding box center [717, 599] width 484 height 924
drag, startPoint x: 715, startPoint y: 199, endPoint x: 689, endPoint y: 197, distance: 26.1
click at [689, 197] on div "Filters (0) Filter Groups Brand Category Actual Price Age AI Embeddings Availab…" at bounding box center [717, 599] width 484 height 924
drag, startPoint x: 742, startPoint y: 197, endPoint x: 686, endPoint y: 193, distance: 56.1
click at [687, 195] on div "Filters (0) Filter Groups Brand Category Actual Price Age AI Embeddings Availab…" at bounding box center [717, 599] width 484 height 924
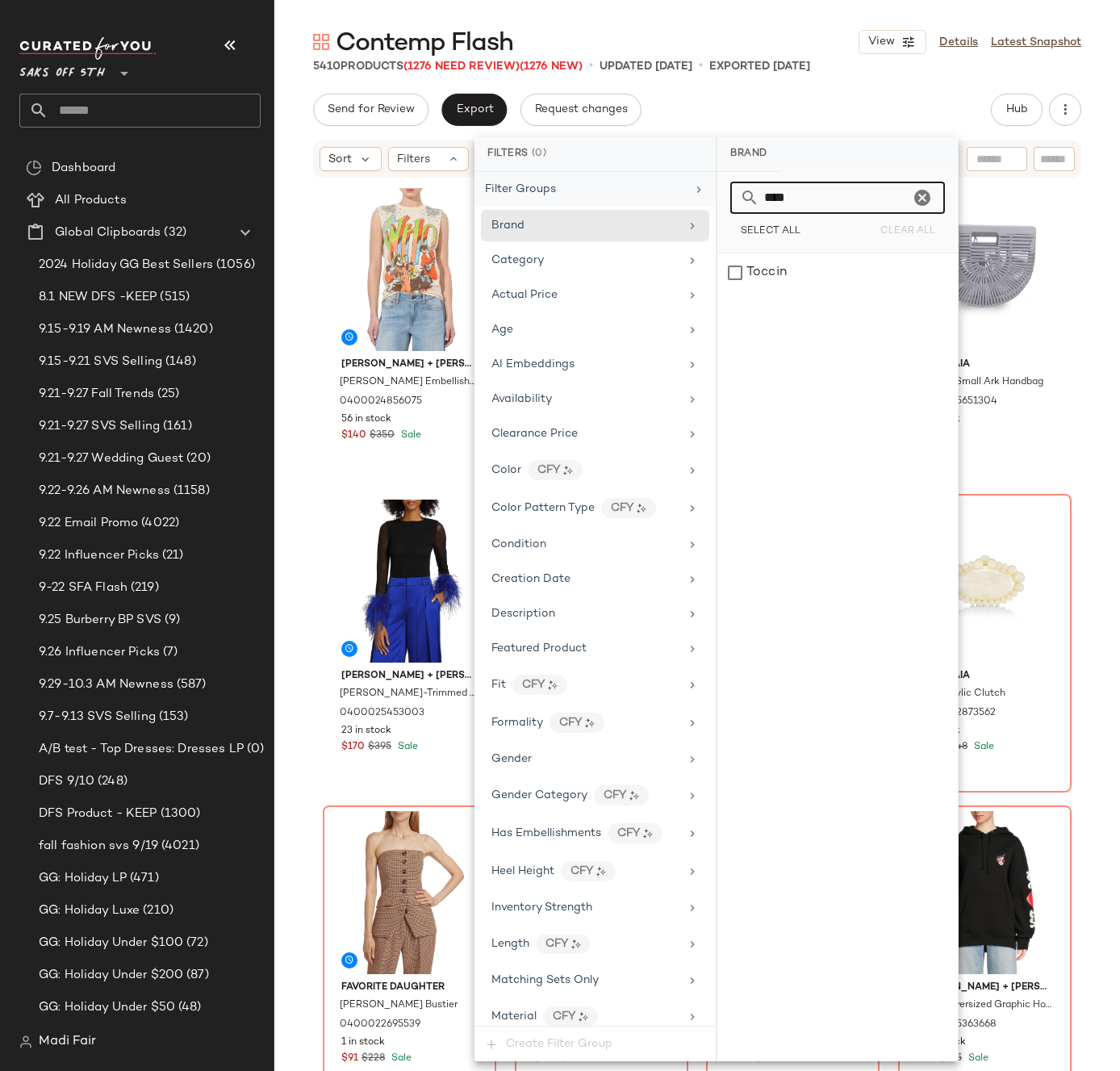
drag, startPoint x: 824, startPoint y: 200, endPoint x: 663, endPoint y: 186, distance: 161.6
click at [664, 190] on div "Filters (0) Filter Groups Brand Category Actual Price Age AI Embeddings Availab…" at bounding box center [717, 599] width 484 height 924
drag, startPoint x: 799, startPoint y: 198, endPoint x: 653, endPoint y: 188, distance: 146.3
click at [656, 193] on div "Filters (0) Filter Groups Brand Category Actual Price Age AI Embeddings Availab…" at bounding box center [717, 599] width 484 height 924
drag, startPoint x: 790, startPoint y: 199, endPoint x: 691, endPoint y: 191, distance: 99.3
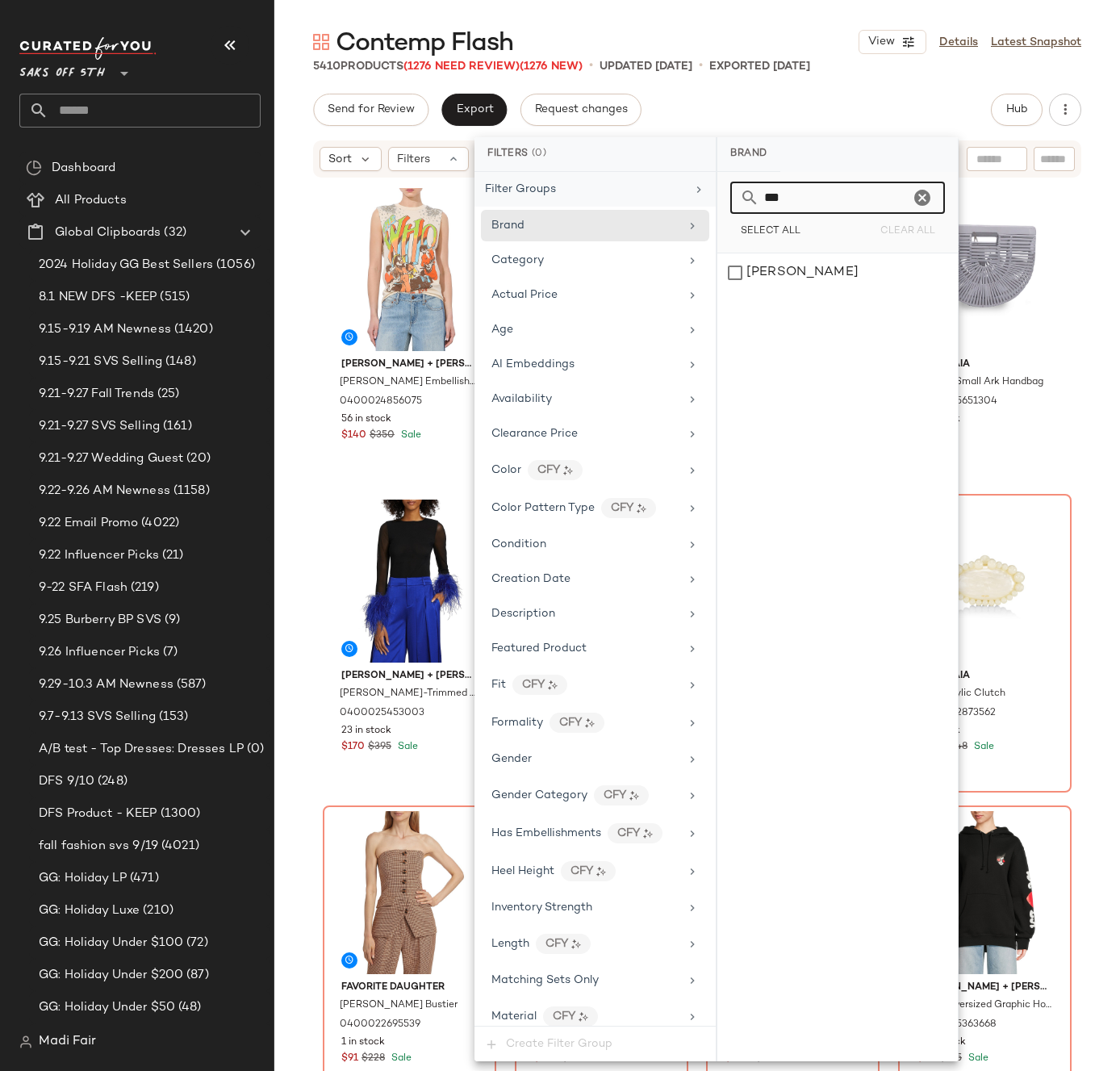
click at [691, 191] on div "Filters (0) Filter Groups Brand Category Actual Price Age AI Embeddings Availab…" at bounding box center [717, 599] width 484 height 924
drag, startPoint x: 799, startPoint y: 195, endPoint x: 700, endPoint y: 194, distance: 99.0
click at [701, 195] on div "Filters (0) Filter Groups Brand Category Actual Price Age AI Embeddings Availab…" at bounding box center [717, 599] width 484 height 924
drag, startPoint x: 809, startPoint y: 201, endPoint x: 686, endPoint y: 192, distance: 123.3
click at [686, 192] on div "Filters (0) Filter Groups Brand Category Actual Price Age AI Embeddings Availab…" at bounding box center [717, 599] width 484 height 924
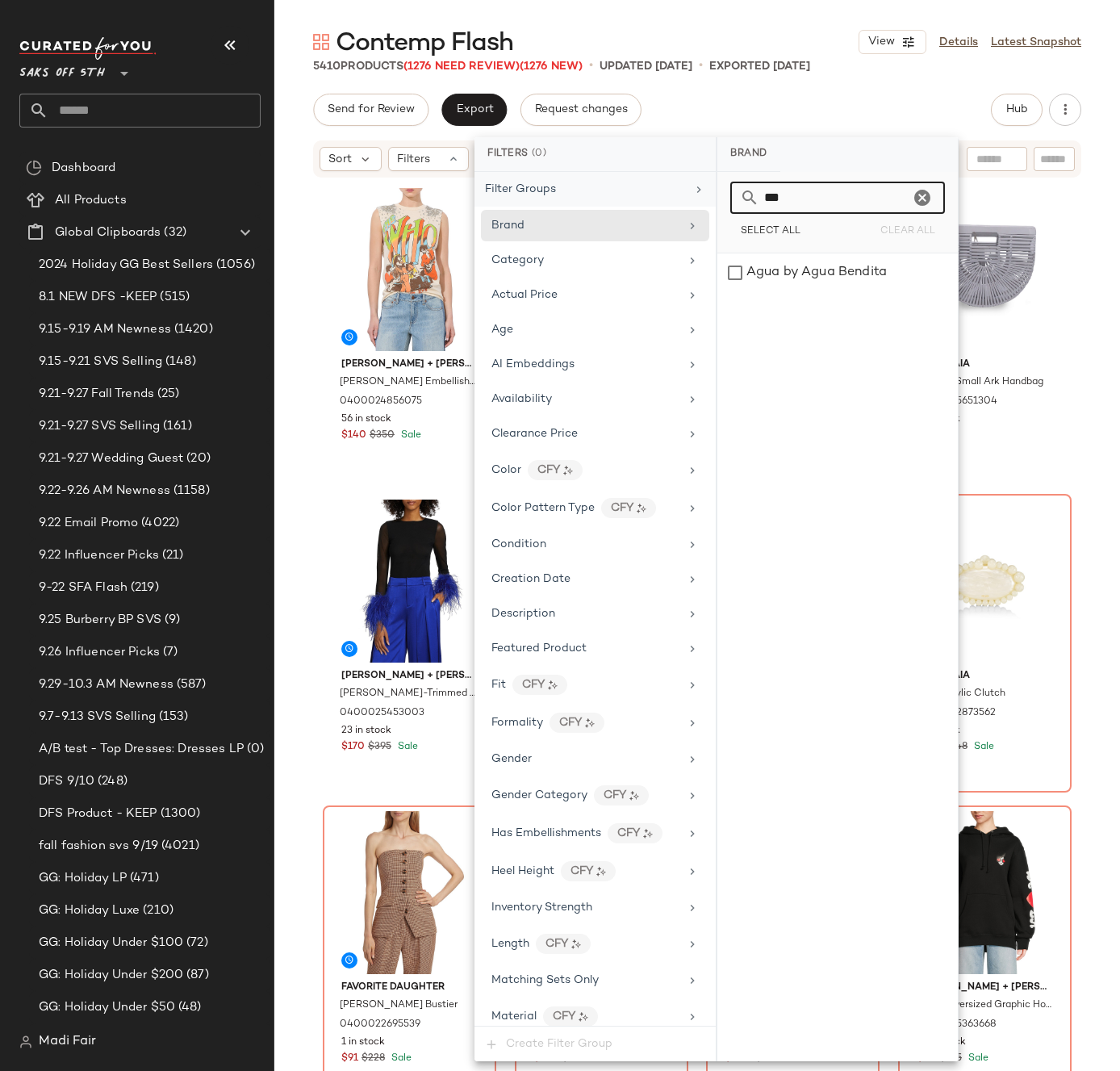
drag, startPoint x: 781, startPoint y: 201, endPoint x: 686, endPoint y: 192, distance: 95.4
click at [689, 194] on div "Filters (0) Filter Groups Brand Category Actual Price Age AI Embeddings Availab…" at bounding box center [717, 599] width 484 height 924
drag, startPoint x: 779, startPoint y: 202, endPoint x: 699, endPoint y: 201, distance: 80.0
click at [699, 201] on div "Filters (0) Filter Groups Brand Category Actual Price Age AI Embeddings Availab…" at bounding box center [717, 599] width 484 height 924
drag, startPoint x: 807, startPoint y: 208, endPoint x: 721, endPoint y: 194, distance: 87.1
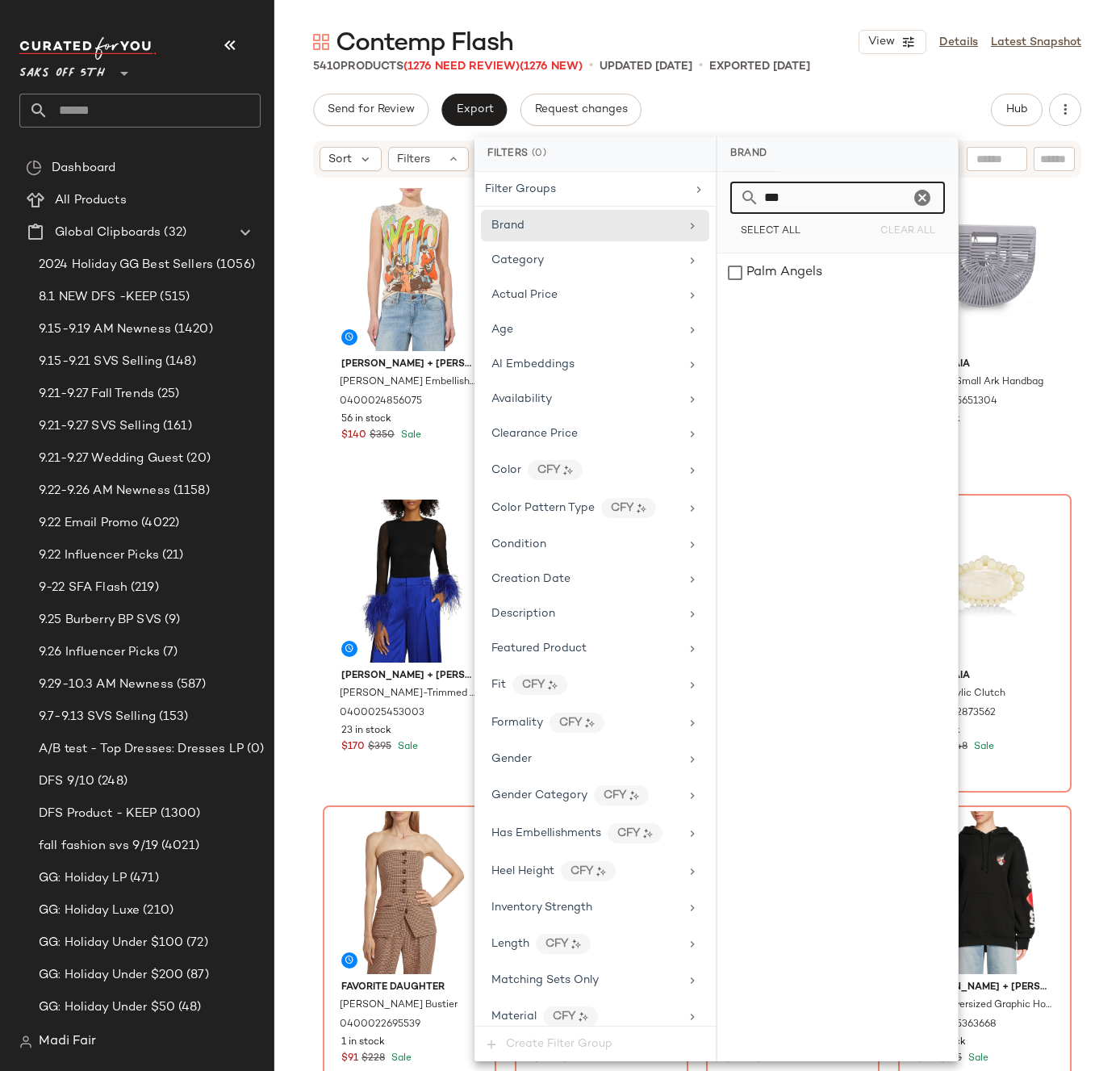
click at [722, 195] on div "*** Select All Clear All" at bounding box center [837, 212] width 240 height 81
drag, startPoint x: 814, startPoint y: 203, endPoint x: 714, endPoint y: 200, distance: 100.0
click at [714, 200] on div "Filters (0) Filter Groups Brand Category Actual Price Age AI Embeddings Availab…" at bounding box center [717, 599] width 484 height 924
drag, startPoint x: 684, startPoint y: 204, endPoint x: 669, endPoint y: 199, distance: 15.8
click at [676, 203] on div "Filters (0) Filter Groups Brand Category Actual Price Age AI Embeddings Availab…" at bounding box center [717, 599] width 484 height 924
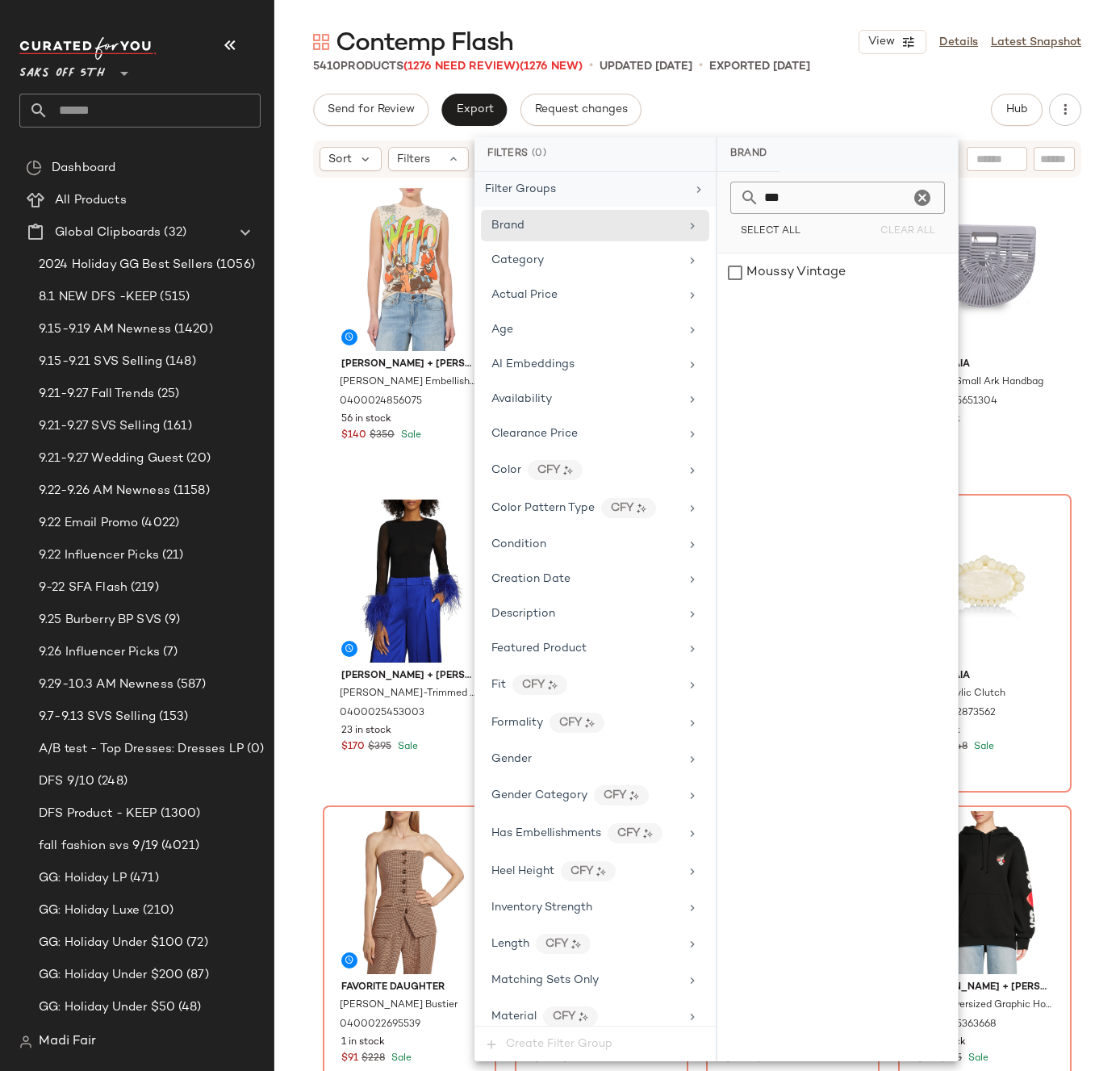
drag, startPoint x: 806, startPoint y: 200, endPoint x: 698, endPoint y: 197, distance: 108.0
click at [698, 197] on div "Filters (0) Filter Groups Brand Category Actual Price Age AI Embeddings Availab…" at bounding box center [717, 599] width 484 height 924
drag, startPoint x: 783, startPoint y: 197, endPoint x: 702, endPoint y: 200, distance: 81.1
click at [707, 201] on div "Filters (0) Filter Groups Brand Category Actual Price Age AI Embeddings Availab…" at bounding box center [717, 599] width 484 height 924
drag, startPoint x: 804, startPoint y: 204, endPoint x: 732, endPoint y: 197, distance: 72.3
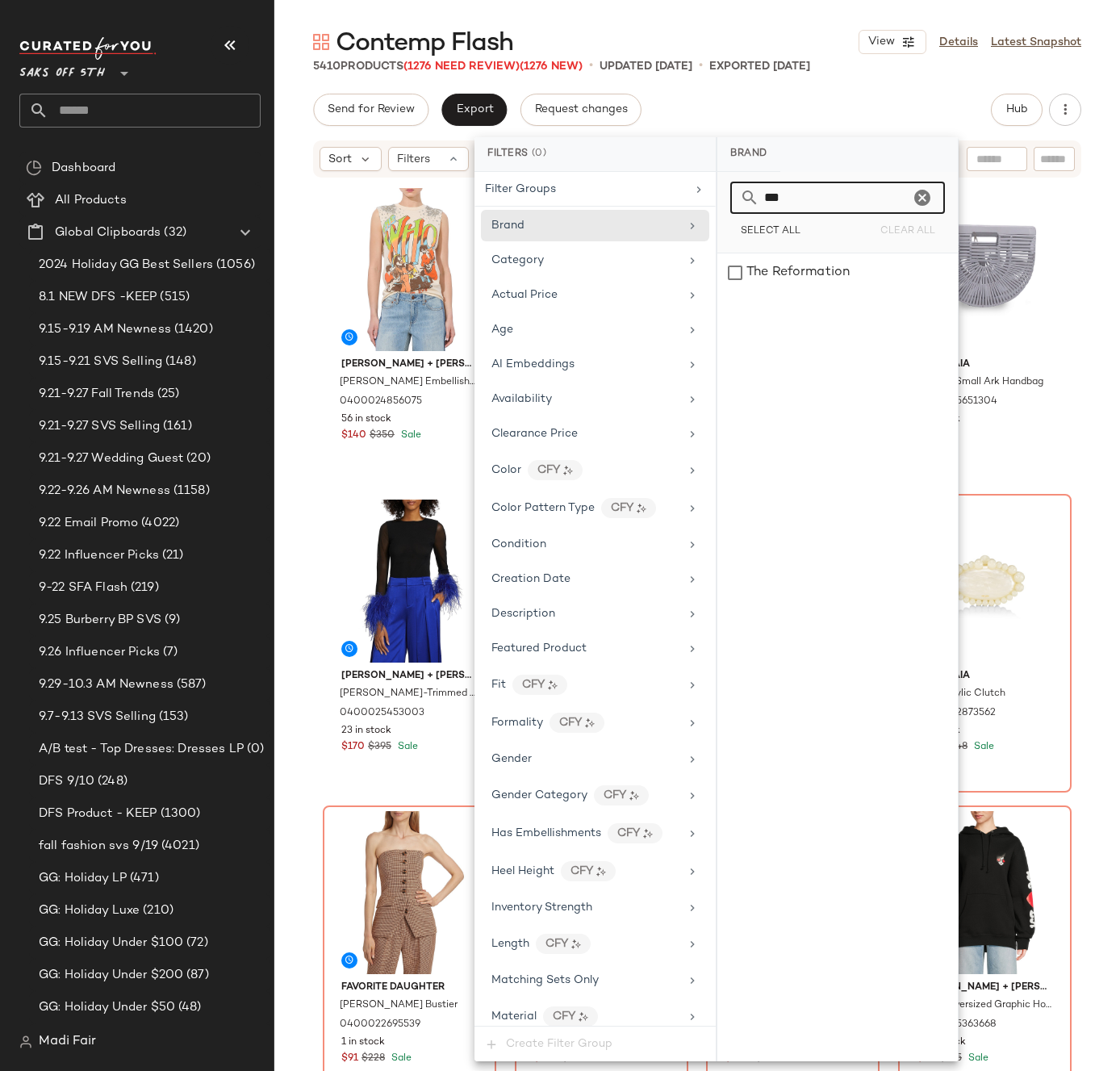
click at [732, 197] on div "***" at bounding box center [837, 197] width 214 height 32
click at [788, 193] on input "***" at bounding box center [834, 197] width 150 height 32
drag, startPoint x: 801, startPoint y: 200, endPoint x: 732, endPoint y: 197, distance: 69.1
click at [732, 197] on div "***" at bounding box center [837, 197] width 214 height 32
drag, startPoint x: 749, startPoint y: 195, endPoint x: 702, endPoint y: 192, distance: 47.1
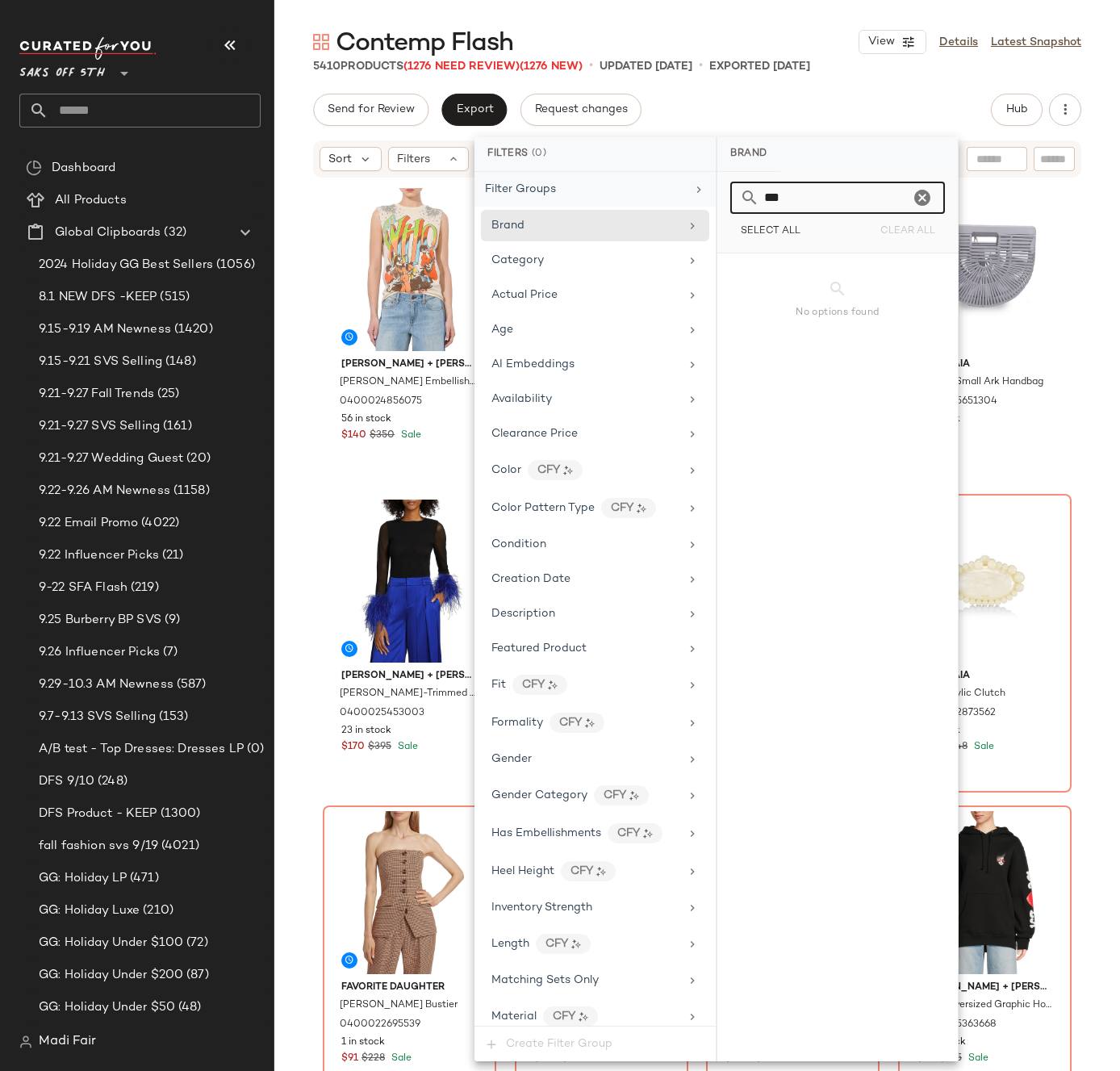
click at [702, 192] on div "Filters (0) Filter Groups Brand Category Actual Price Age AI Embeddings Availab…" at bounding box center [717, 599] width 484 height 924
drag, startPoint x: 818, startPoint y: 198, endPoint x: 689, endPoint y: 192, distance: 129.1
click at [689, 193] on div "Filters (0) Filter Groups Brand Category Actual Price Age AI Embeddings Availab…" at bounding box center [717, 599] width 484 height 924
drag, startPoint x: 763, startPoint y: 200, endPoint x: 677, endPoint y: 195, distance: 86.1
click at [678, 196] on div "Filters (0) Filter Groups Brand Category Actual Price Age AI Embeddings Availab…" at bounding box center [717, 599] width 484 height 924
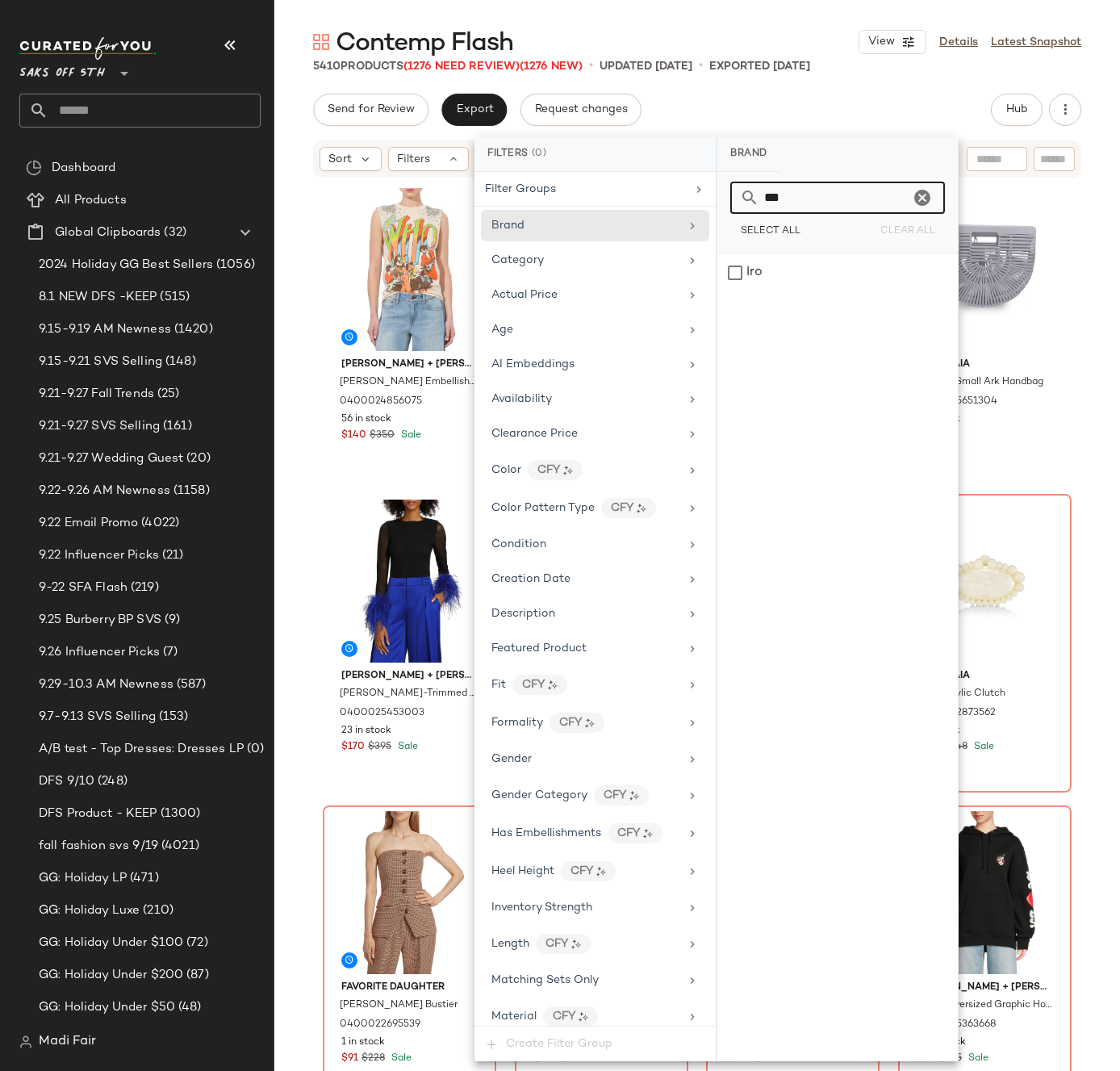
drag, startPoint x: 793, startPoint y: 190, endPoint x: 728, endPoint y: 193, distance: 65.1
click at [728, 193] on div "*** Select All Clear All" at bounding box center [837, 212] width 240 height 81
drag, startPoint x: 796, startPoint y: 195, endPoint x: 704, endPoint y: 195, distance: 92.0
click at [704, 195] on div "Filters (0) Filter Groups Brand Category Actual Price Age AI Embeddings Availab…" at bounding box center [717, 599] width 484 height 924
drag, startPoint x: 821, startPoint y: 203, endPoint x: 677, endPoint y: 190, distance: 144.6
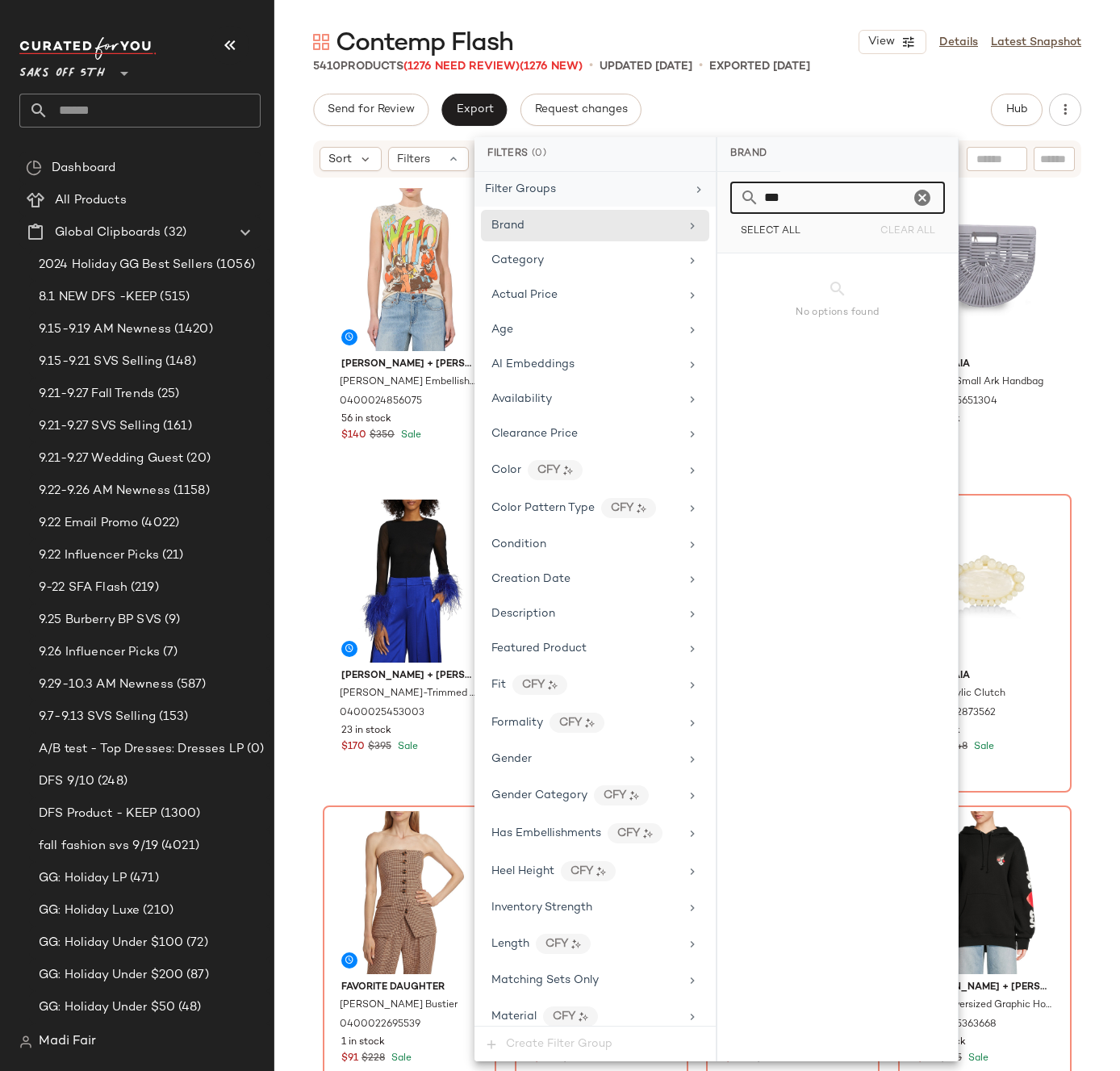
click at [681, 194] on div "Filters (0) Filter Groups Brand Category Actual Price Age AI Embeddings Availab…" at bounding box center [717, 599] width 484 height 924
drag, startPoint x: 787, startPoint y: 195, endPoint x: 684, endPoint y: 204, distance: 103.4
click at [684, 204] on div "Filters (0) Filter Groups Brand Category Actual Price Age AI Embeddings Availab…" at bounding box center [717, 599] width 484 height 924
drag, startPoint x: 773, startPoint y: 197, endPoint x: 668, endPoint y: 199, distance: 105.0
click at [668, 199] on div "Filters (0) Filter Groups Brand Category Actual Price Age AI Embeddings Availab…" at bounding box center [717, 599] width 484 height 924
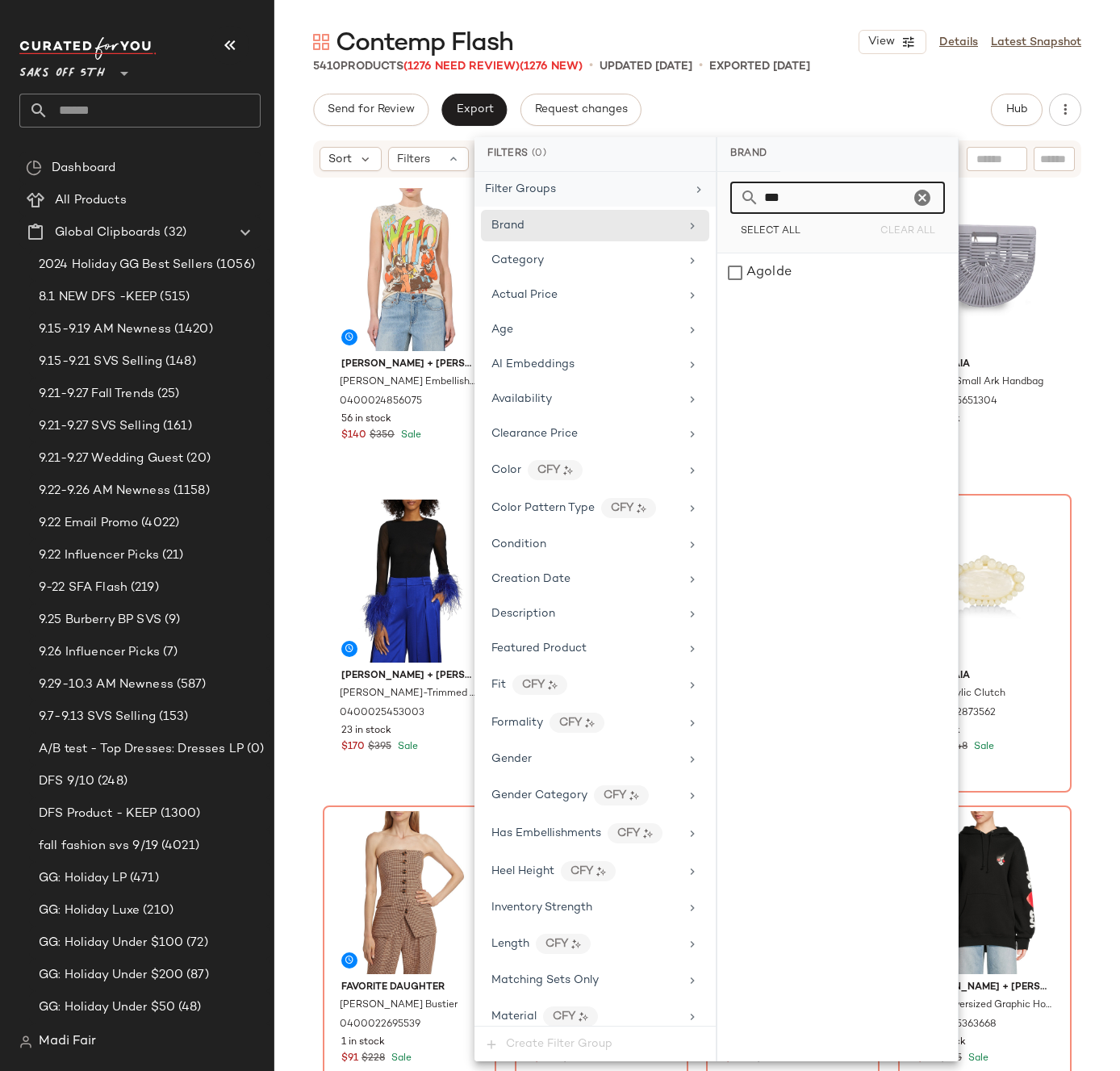
drag, startPoint x: 814, startPoint y: 206, endPoint x: 662, endPoint y: 200, distance: 152.1
click at [664, 201] on div "Filters (0) Filter Groups Brand Category Actual Price Age AI Embeddings Availab…" at bounding box center [717, 599] width 484 height 924
drag, startPoint x: 795, startPoint y: 195, endPoint x: 693, endPoint y: 192, distance: 102.0
click at [694, 193] on div "Filters (0) Filter Groups Brand Category Actual Price Age AI Embeddings Availab…" at bounding box center [717, 599] width 484 height 924
drag, startPoint x: 812, startPoint y: 201, endPoint x: 722, endPoint y: 203, distance: 90.0
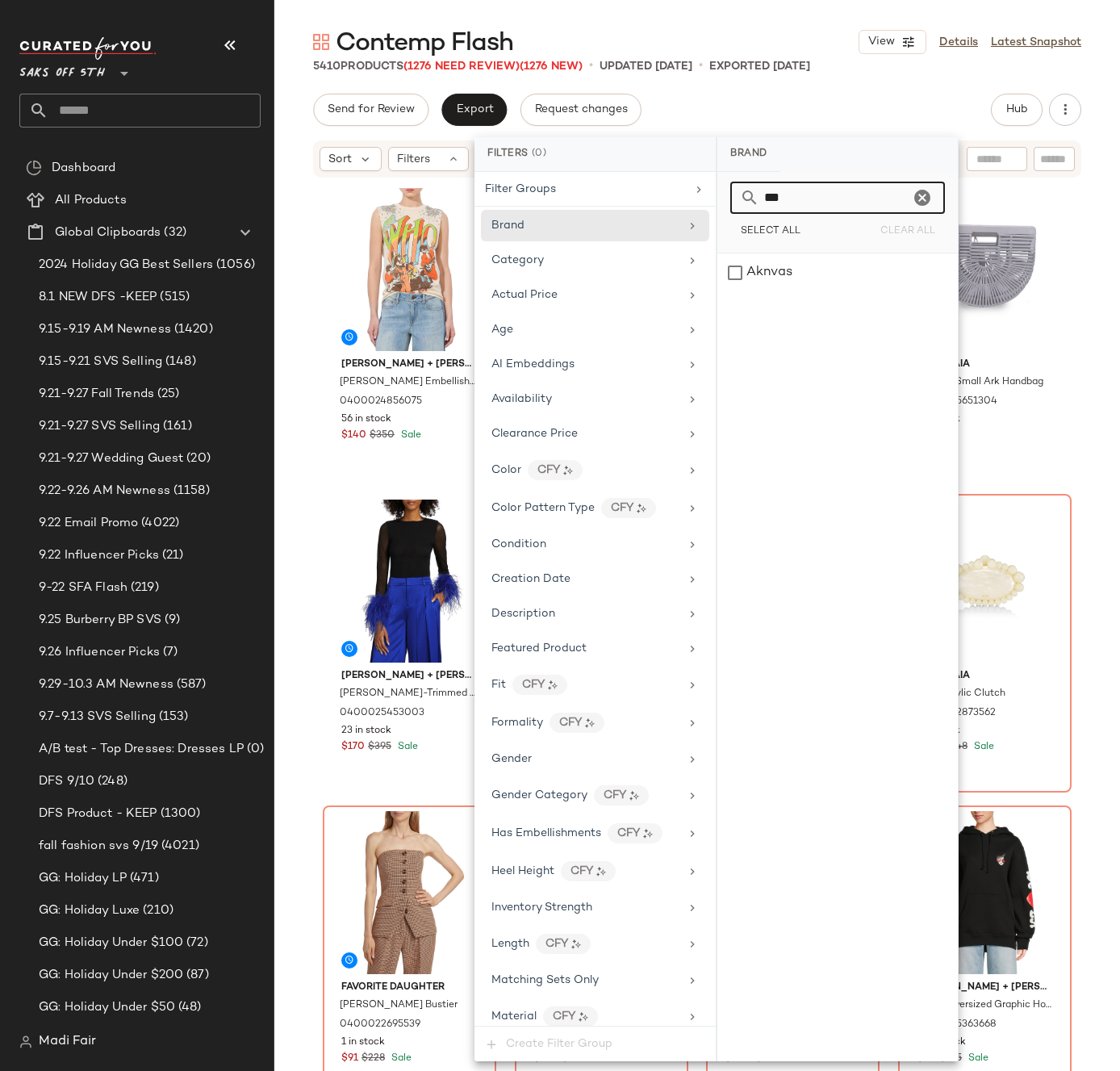
click at [722, 203] on div "*** Select All Clear All" at bounding box center [837, 212] width 240 height 81
drag, startPoint x: 791, startPoint y: 205, endPoint x: 685, endPoint y: 200, distance: 106.1
click at [686, 200] on div "Filters (0) Filter Groups Brand Category Actual Price Age AI Embeddings Availab…" at bounding box center [717, 599] width 484 height 924
drag, startPoint x: 794, startPoint y: 194, endPoint x: 717, endPoint y: 194, distance: 77.0
click at [717, 194] on div "Brand *** Select All Clear All [PERSON_NAME]" at bounding box center [837, 599] width 242 height 924
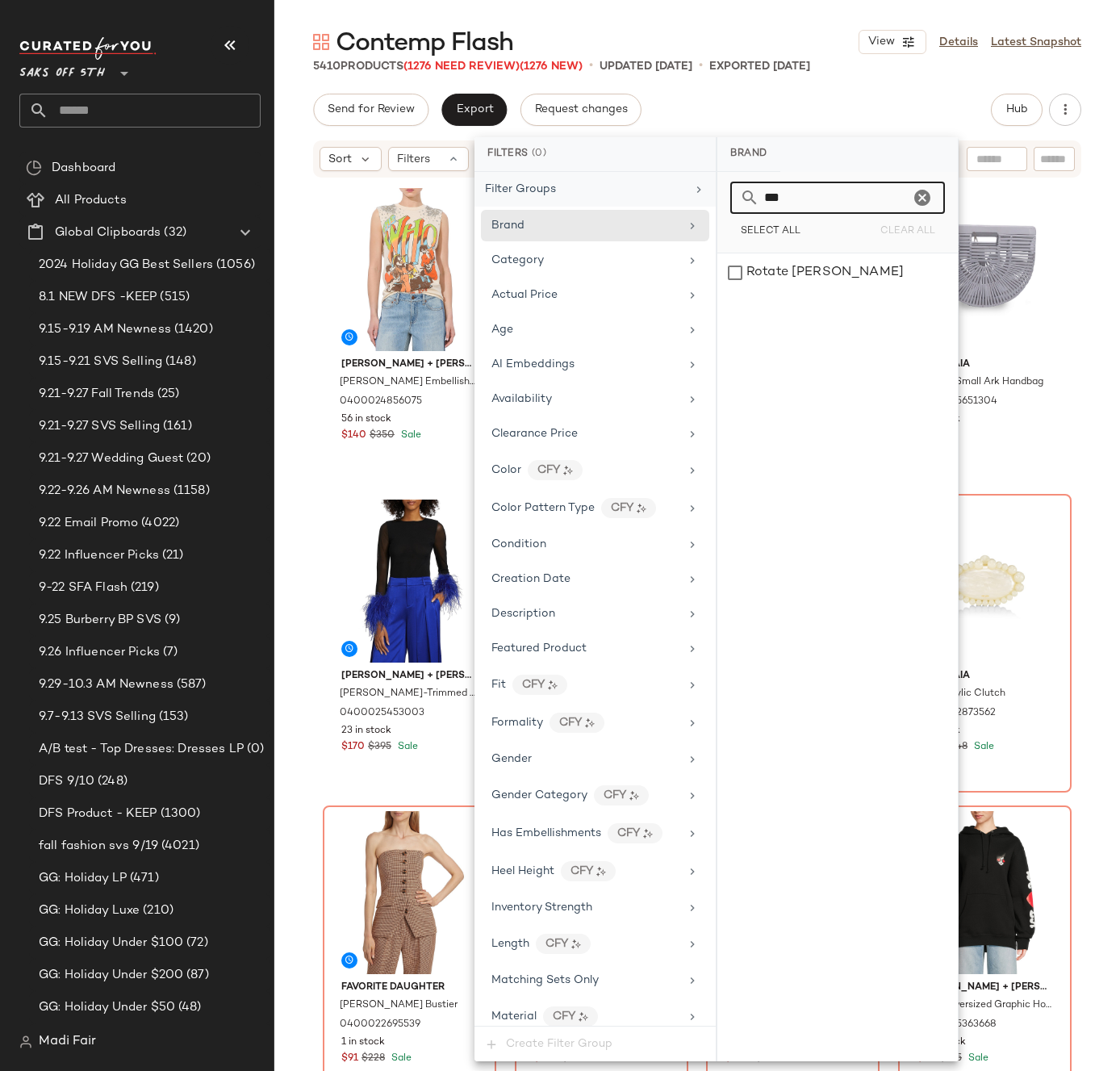
drag, startPoint x: 811, startPoint y: 195, endPoint x: 707, endPoint y: 189, distance: 104.2
click at [707, 189] on div "Filters (0) Filter Groups Brand Category Actual Price Age AI Embeddings Availab…" at bounding box center [717, 599] width 484 height 924
drag, startPoint x: 724, startPoint y: 200, endPoint x: 691, endPoint y: 196, distance: 33.2
click at [693, 199] on div "Filters (0) Filter Groups Brand Category Actual Price Age AI Embeddings Availab…" at bounding box center [717, 599] width 484 height 924
drag, startPoint x: 806, startPoint y: 202, endPoint x: 689, endPoint y: 209, distance: 117.2
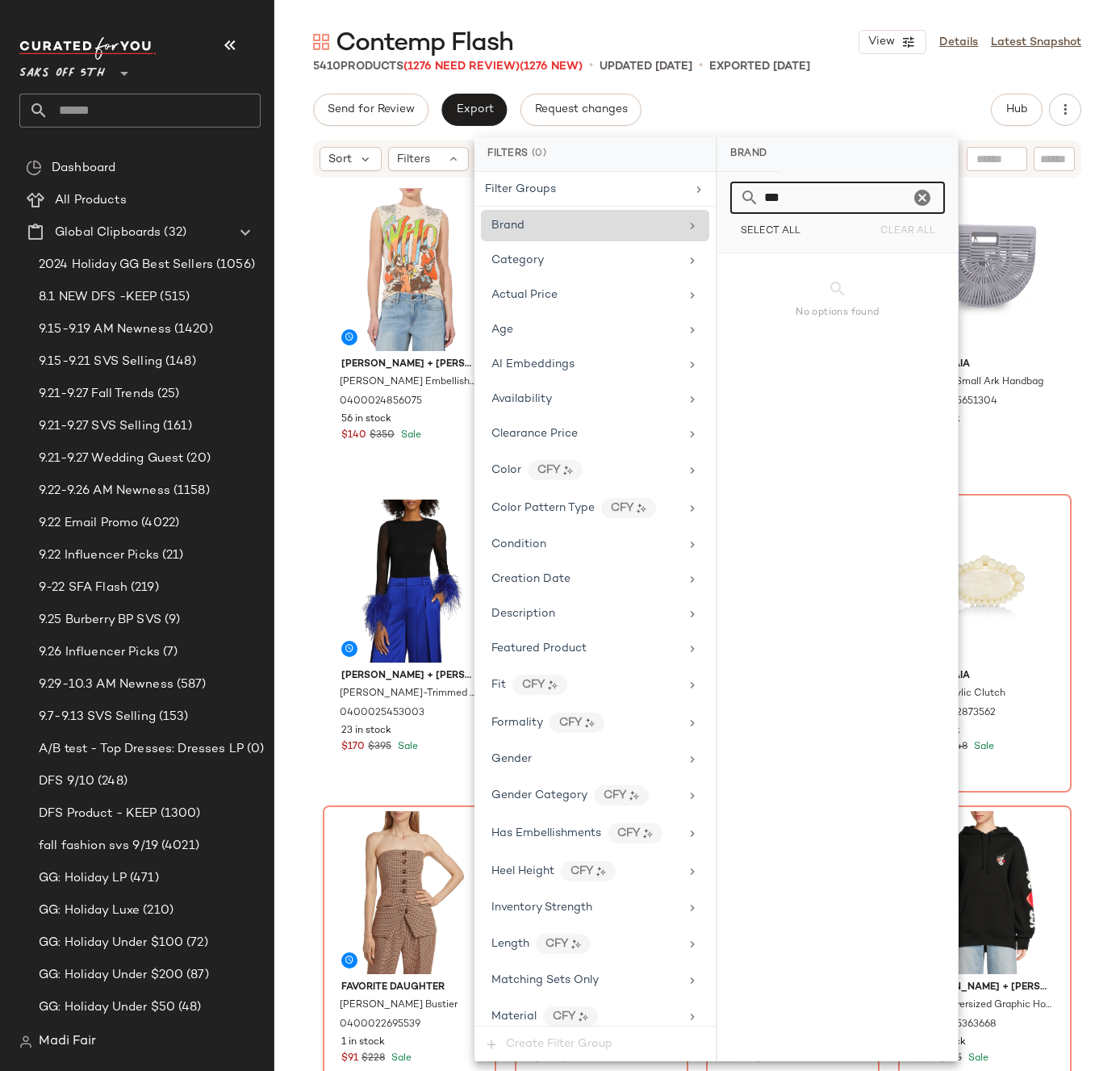
click at [689, 209] on div "Filters (0) Filter Groups Brand Category Actual Price Age AI Embeddings Availab…" at bounding box center [717, 599] width 484 height 924
drag, startPoint x: 809, startPoint y: 192, endPoint x: 634, endPoint y: 194, distance: 175.0
click at [636, 198] on div "Filters (0) Filter Groups Brand Category Actual Price Age AI Embeddings Availab…" at bounding box center [717, 599] width 484 height 924
drag, startPoint x: 812, startPoint y: 208, endPoint x: 714, endPoint y: 200, distance: 98.3
click at [714, 200] on div "Filters (0) Filter Groups Brand Category Actual Price Age AI Embeddings Availab…" at bounding box center [717, 599] width 484 height 924
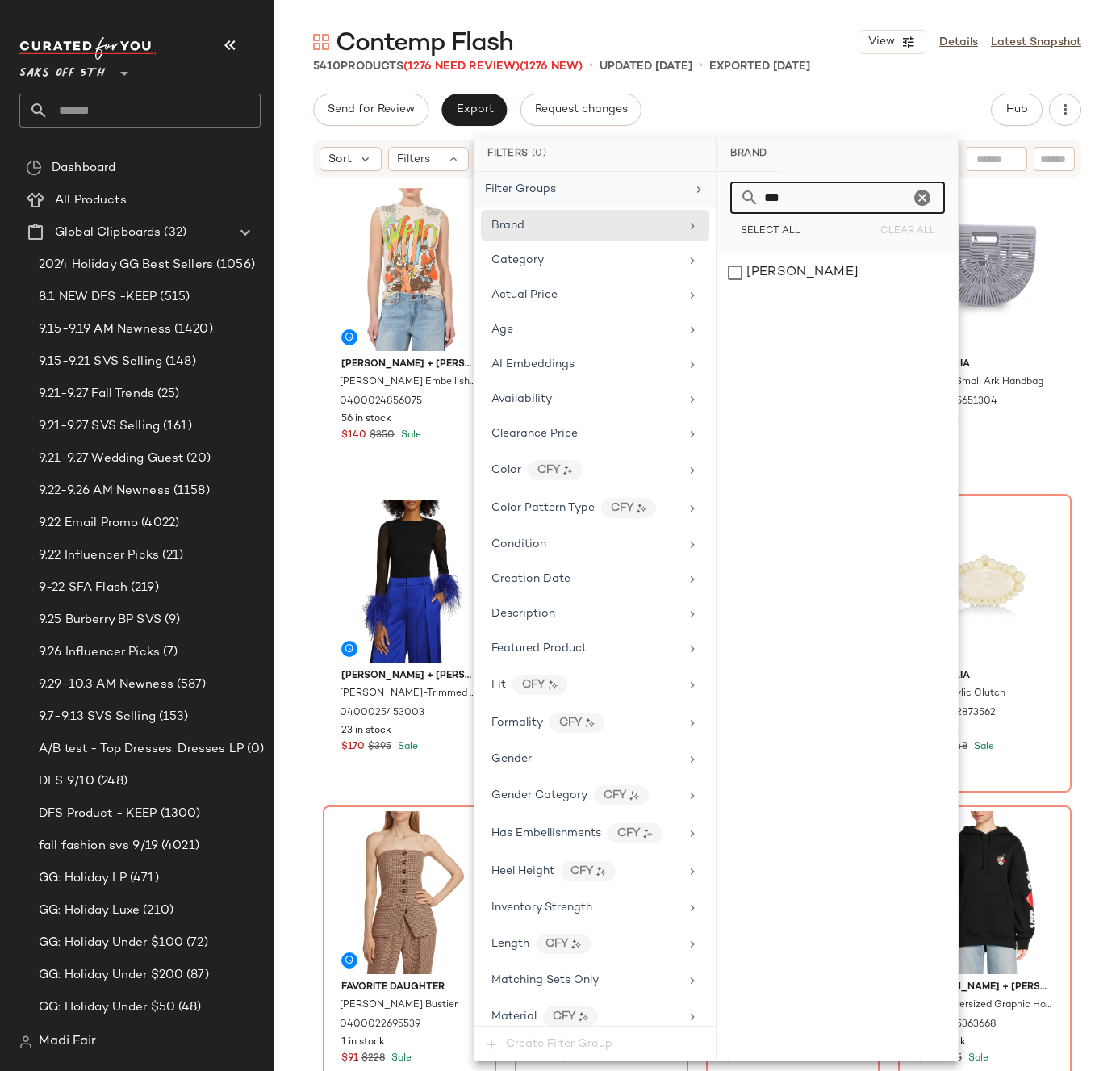
drag, startPoint x: 810, startPoint y: 196, endPoint x: 706, endPoint y: 190, distance: 104.2
click at [708, 195] on div "Filters (0) Filter Groups Brand Category Actual Price Age AI Embeddings Availab…" at bounding box center [717, 599] width 484 height 924
drag, startPoint x: 800, startPoint y: 197, endPoint x: 693, endPoint y: 200, distance: 107.0
click at [694, 201] on div "Filters (0) Filter Groups Brand Category Actual Price Age AI Embeddings Availab…" at bounding box center [717, 599] width 484 height 924
drag, startPoint x: 803, startPoint y: 197, endPoint x: 700, endPoint y: 199, distance: 103.0
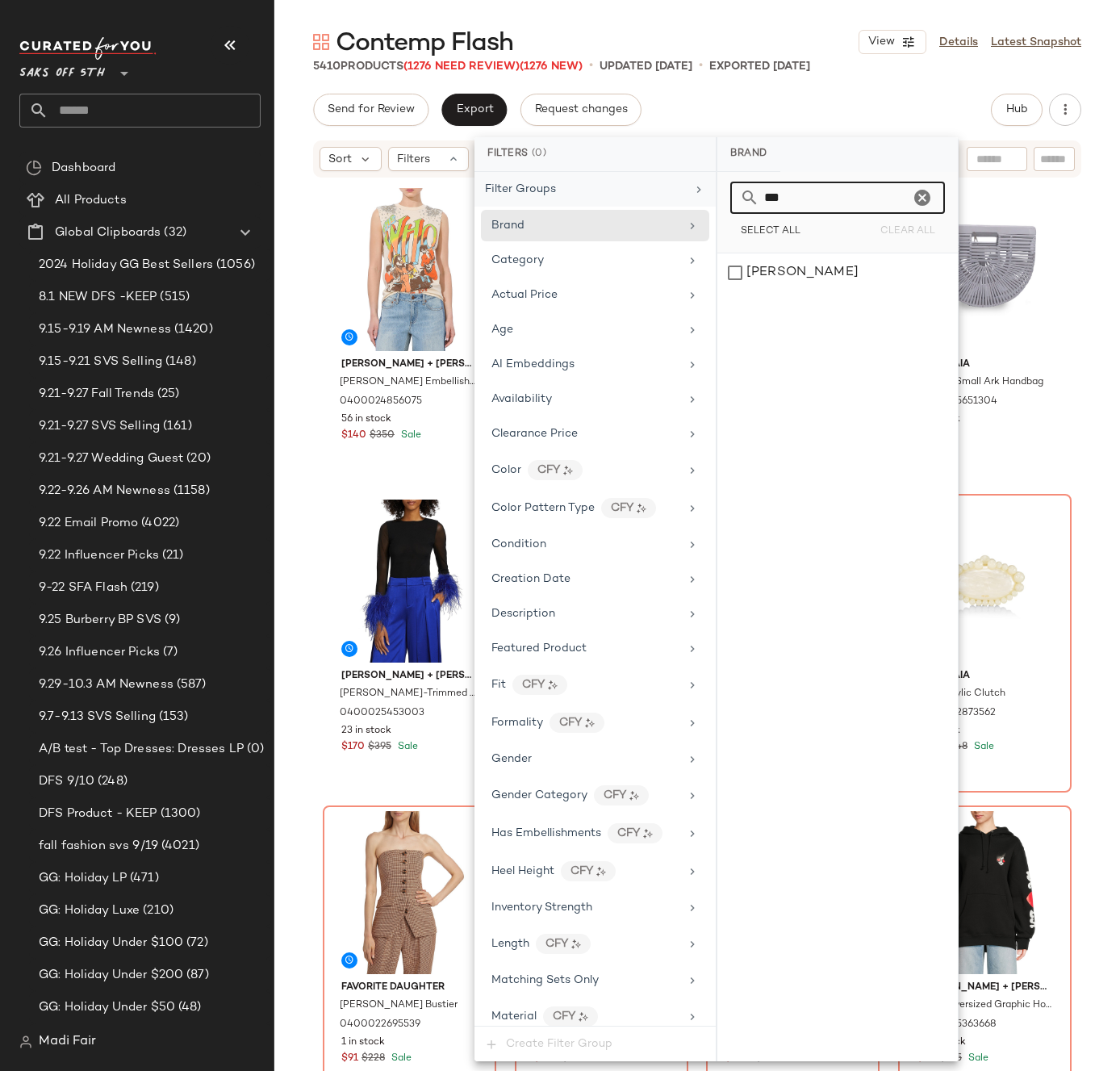
click at [700, 199] on div "Filters (0) Filter Groups Brand Category Actual Price Age AI Embeddings Availab…" at bounding box center [717, 599] width 484 height 924
drag, startPoint x: 753, startPoint y: 209, endPoint x: 741, endPoint y: 208, distance: 12.0
click at [742, 209] on div "***" at bounding box center [837, 197] width 214 height 32
drag, startPoint x: 802, startPoint y: 195, endPoint x: 688, endPoint y: 199, distance: 114.1
click at [688, 199] on div "Filters (0) Filter Groups Brand Category Actual Price Age AI Embeddings Availab…" at bounding box center [717, 599] width 484 height 924
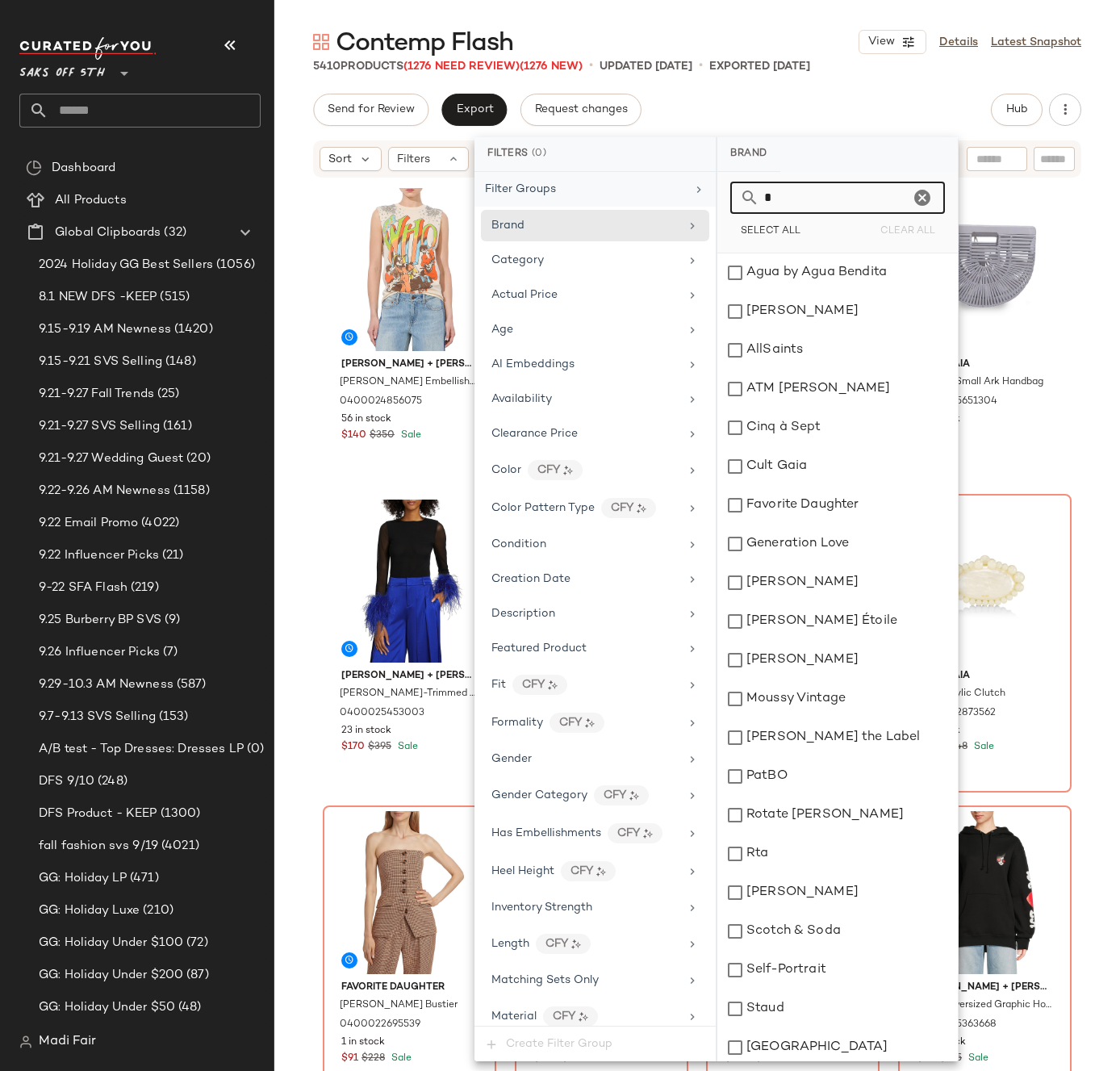
type input "**"
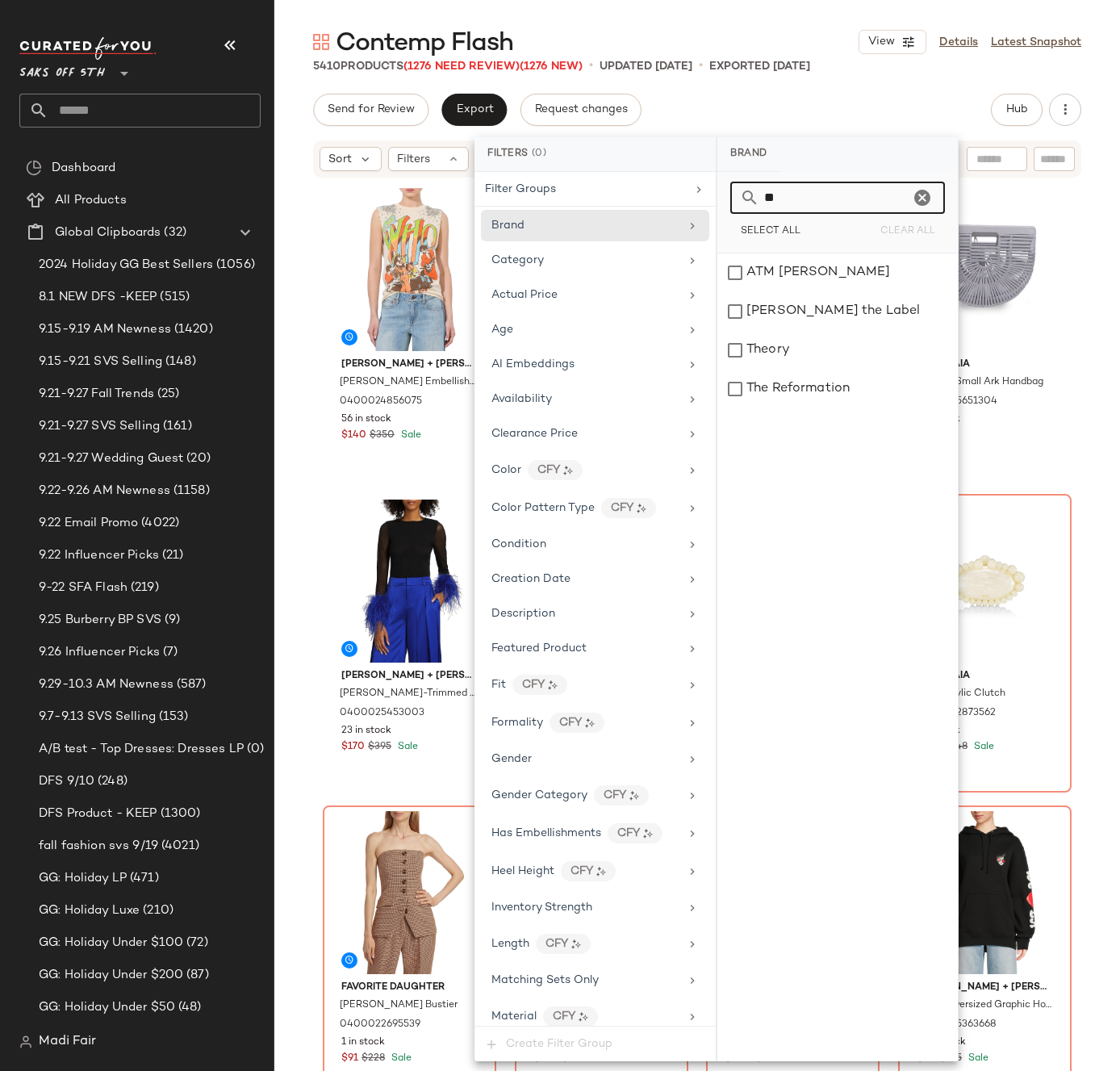
drag, startPoint x: 799, startPoint y: 200, endPoint x: 750, endPoint y: 200, distance: 49.0
click at [750, 200] on div "**" at bounding box center [837, 197] width 214 height 32
click at [928, 196] on icon "Clear" at bounding box center [922, 198] width 19 height 19
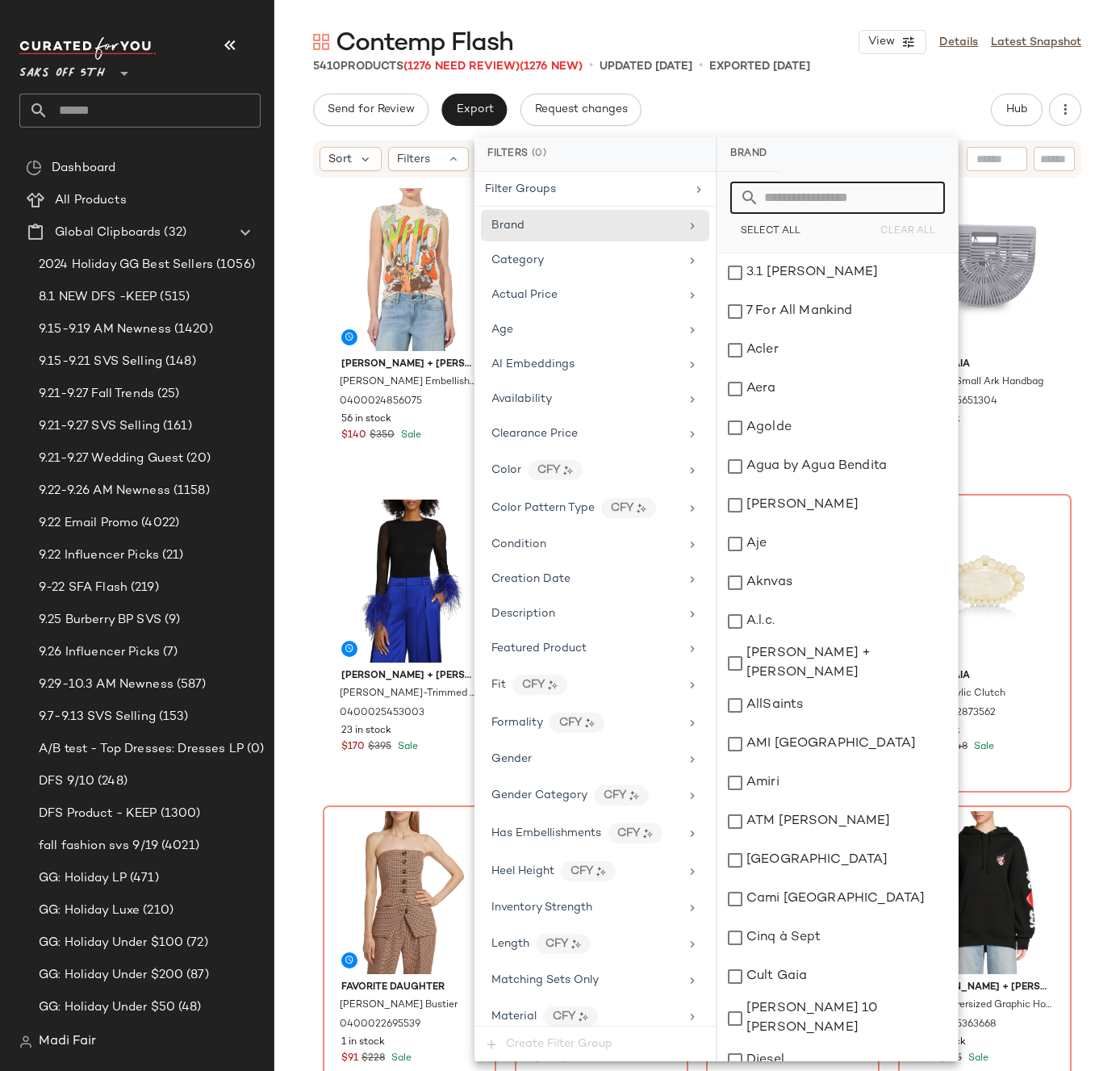
click at [884, 111] on div "Send for Review Export Request changes Hub Send for Review External Review Inte…" at bounding box center [697, 109] width 768 height 32
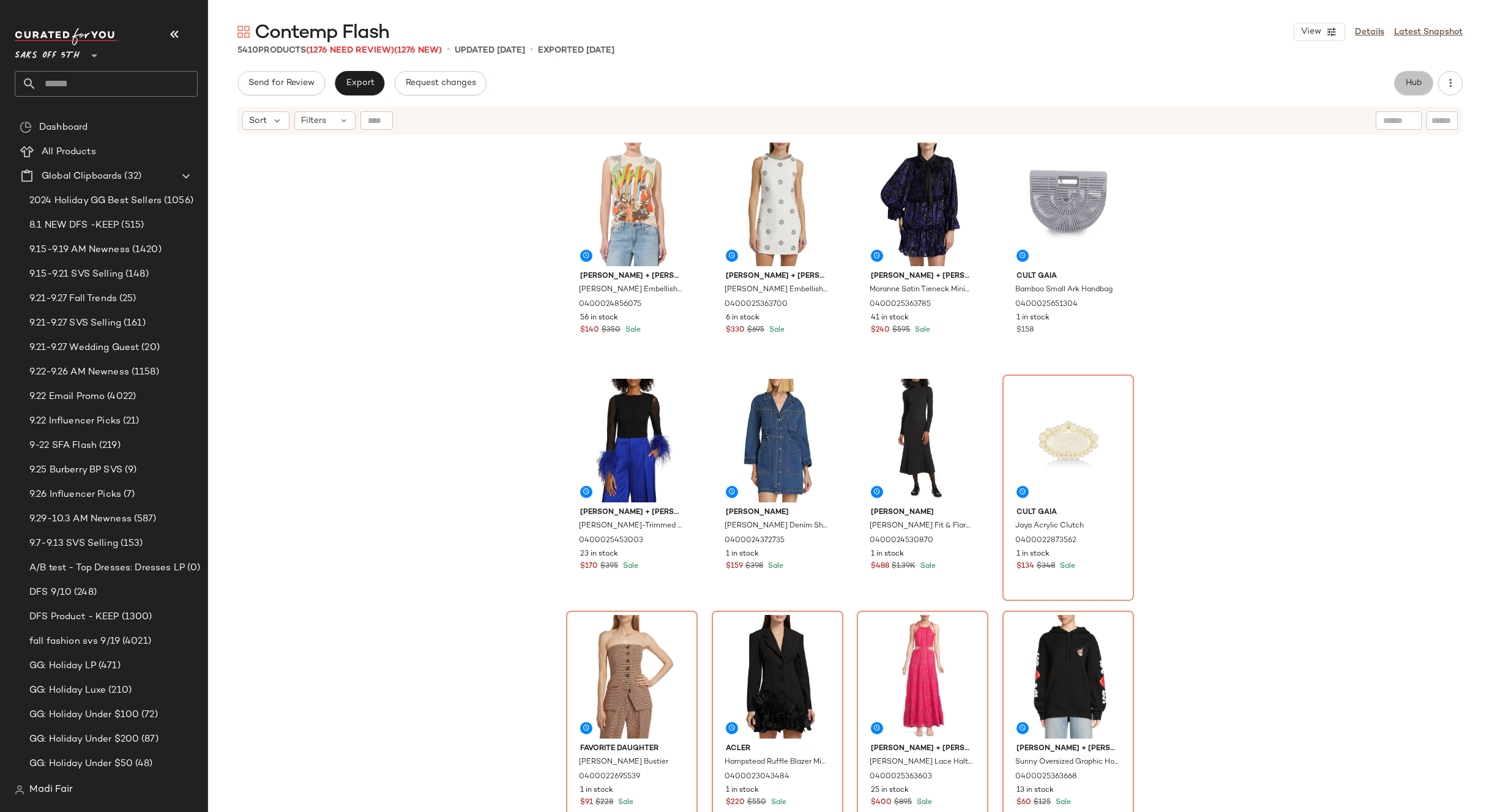
click at [1417, 88] on span "Hub" at bounding box center [1413, 83] width 17 height 10
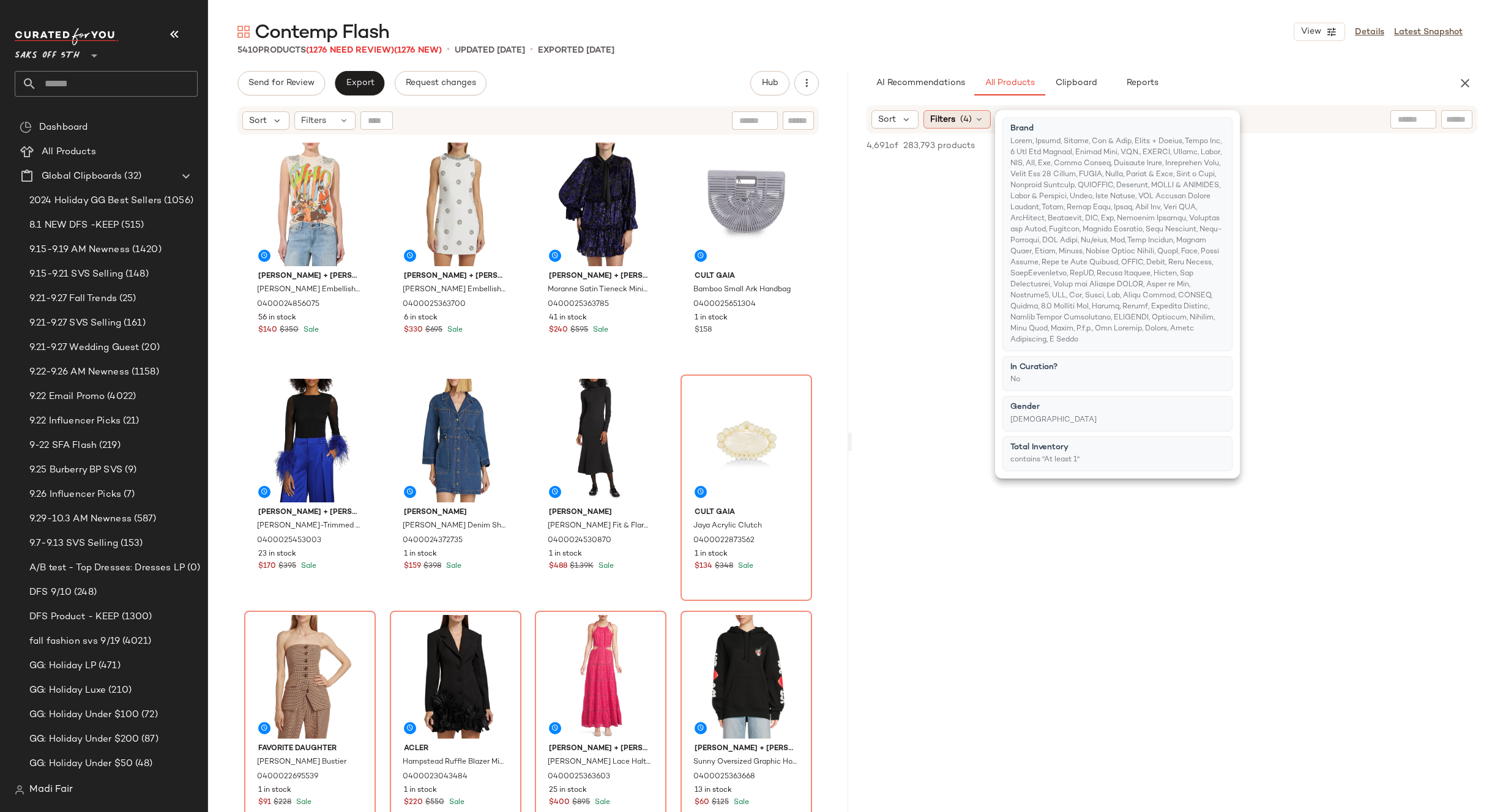
click at [975, 121] on icon at bounding box center [979, 119] width 10 height 10
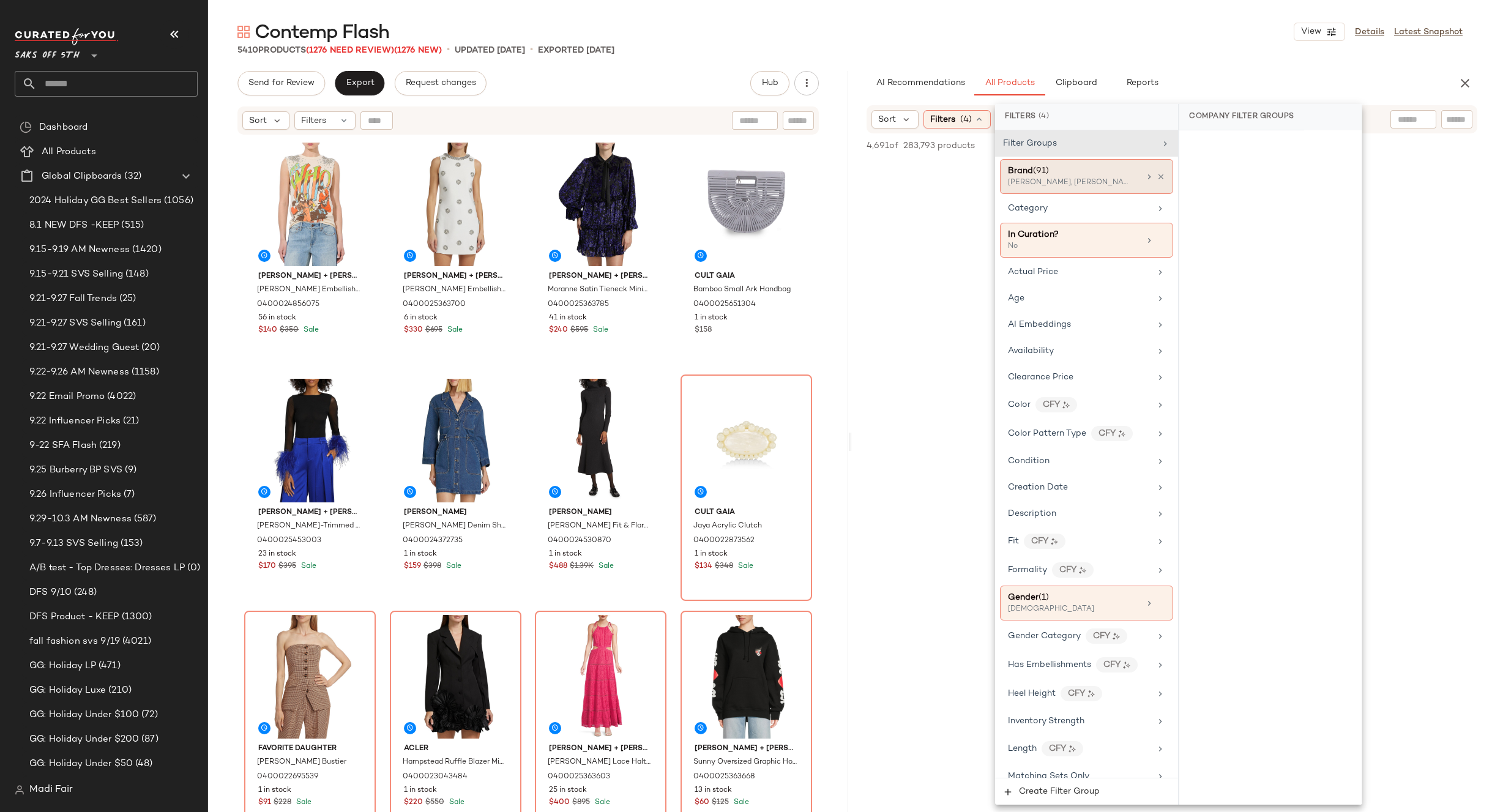
click at [1131, 176] on div "Brand (91)" at bounding box center [1074, 171] width 132 height 13
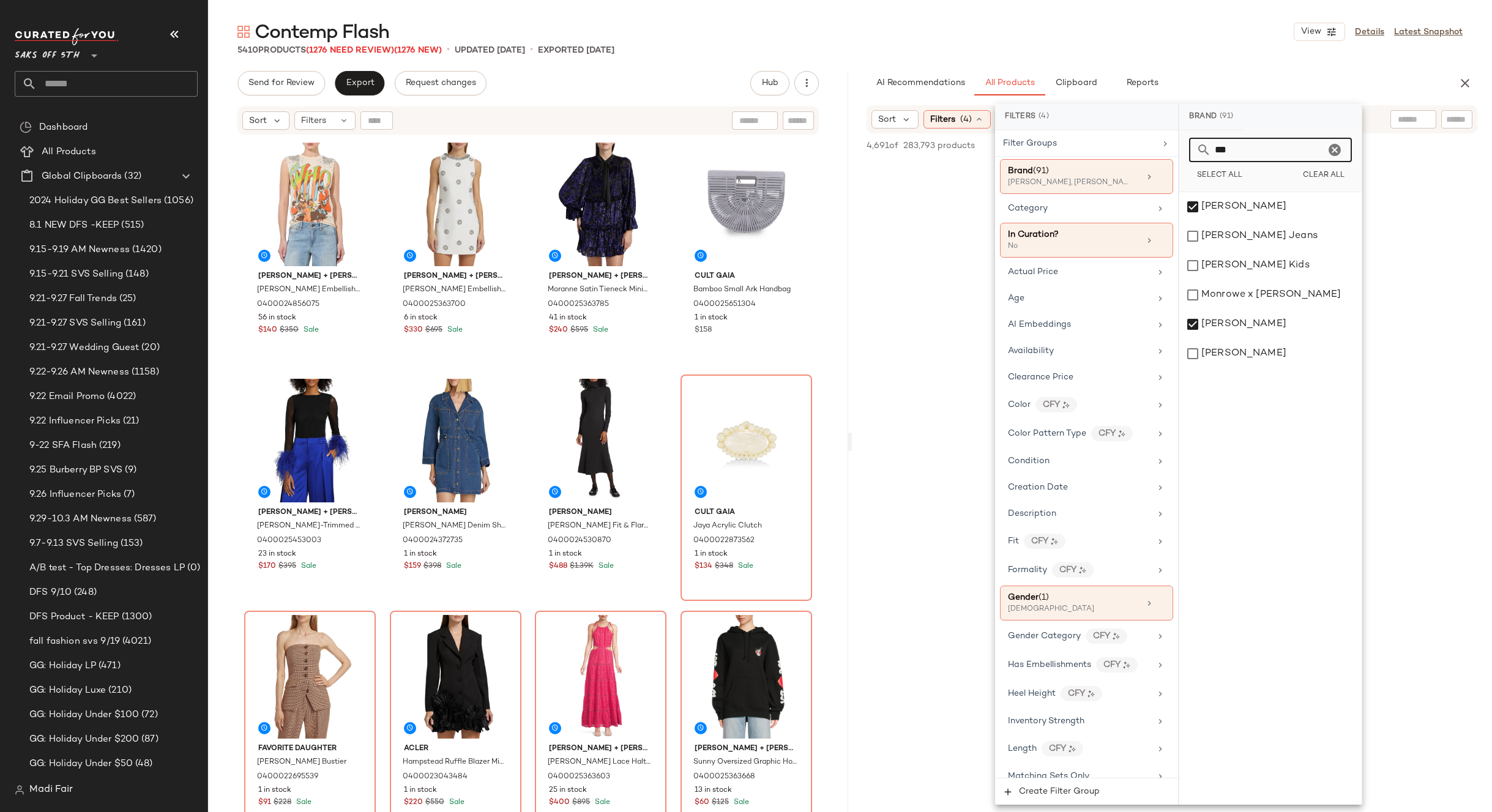
drag, startPoint x: 1245, startPoint y: 154, endPoint x: 1180, endPoint y: 162, distance: 65.5
click at [1180, 162] on div "*** Select All Clear All" at bounding box center [1270, 161] width 182 height 61
click at [1240, 212] on div "[PERSON_NAME]" at bounding box center [1270, 207] width 182 height 29
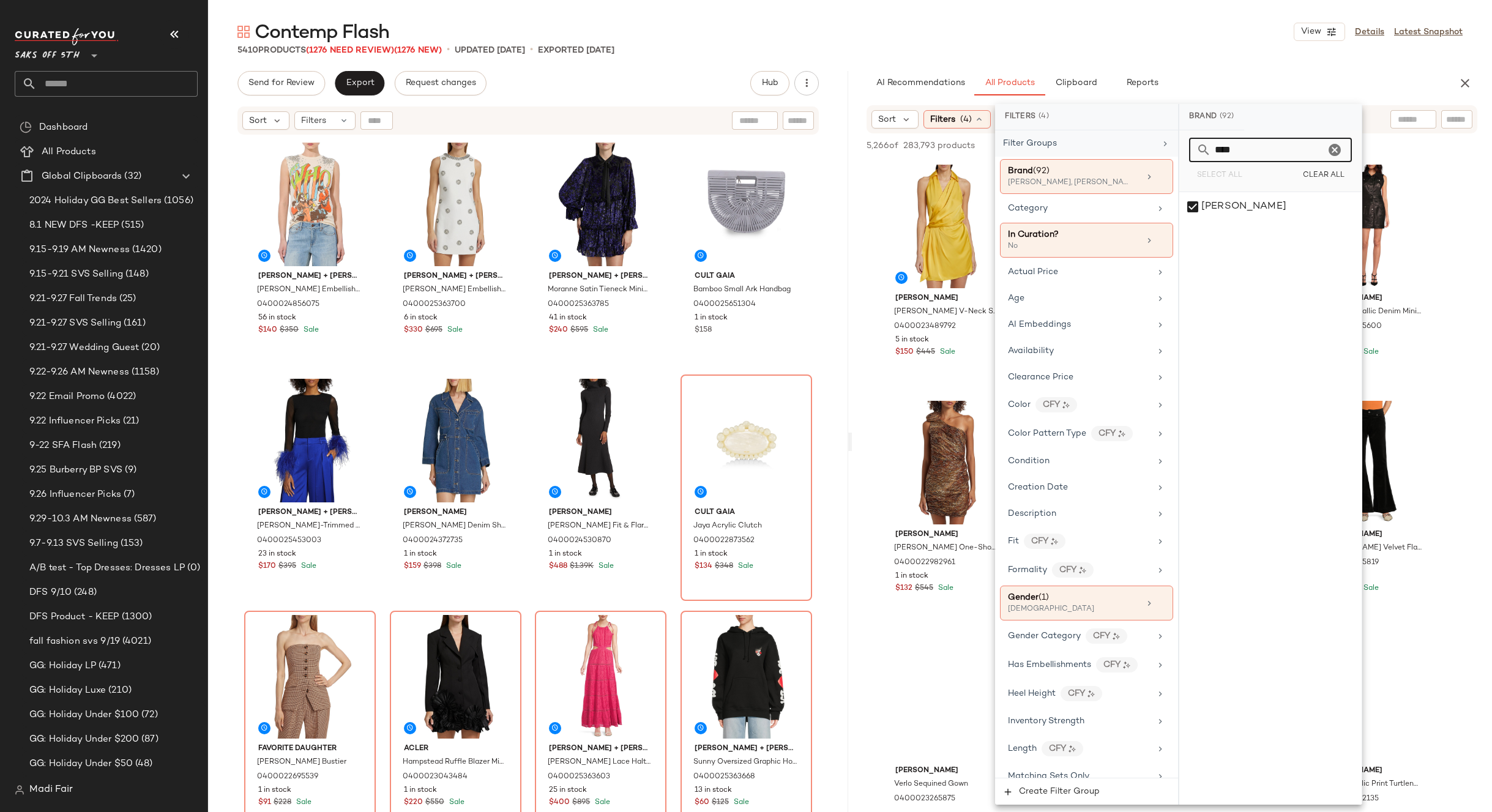
drag, startPoint x: 1188, startPoint y: 154, endPoint x: 1106, endPoint y: 154, distance: 82.0
click at [1106, 154] on div "Filters (4) Filter Groups Brand (92) [PERSON_NAME], [PERSON_NAME], Theory +89 m…" at bounding box center [1179, 454] width 367 height 701
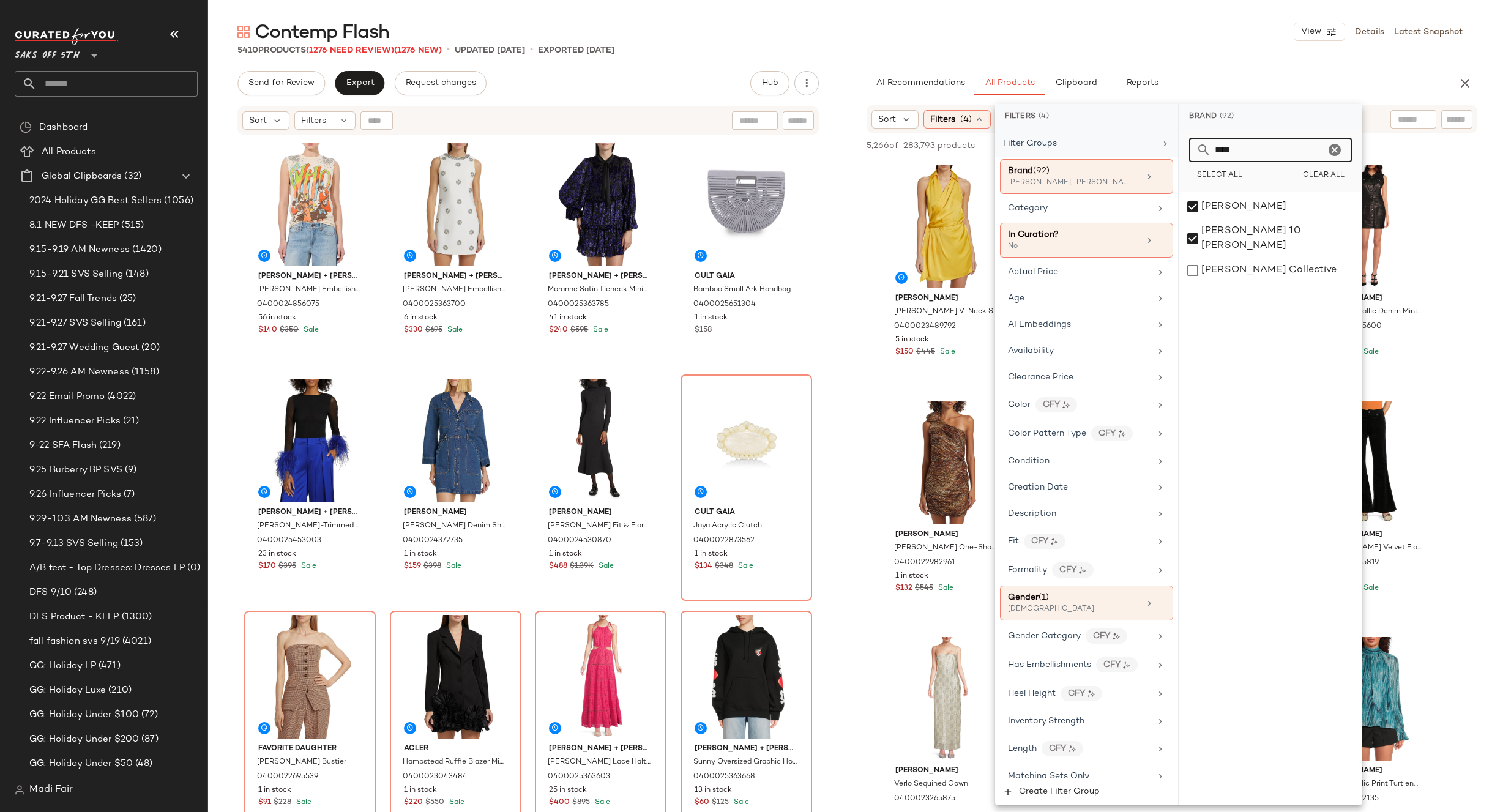
drag, startPoint x: 1251, startPoint y: 151, endPoint x: 1171, endPoint y: 149, distance: 80.0
click at [1171, 151] on div "Filters (4) Filter Groups Brand (92) [PERSON_NAME], [PERSON_NAME], Theory +89 m…" at bounding box center [1179, 454] width 367 height 701
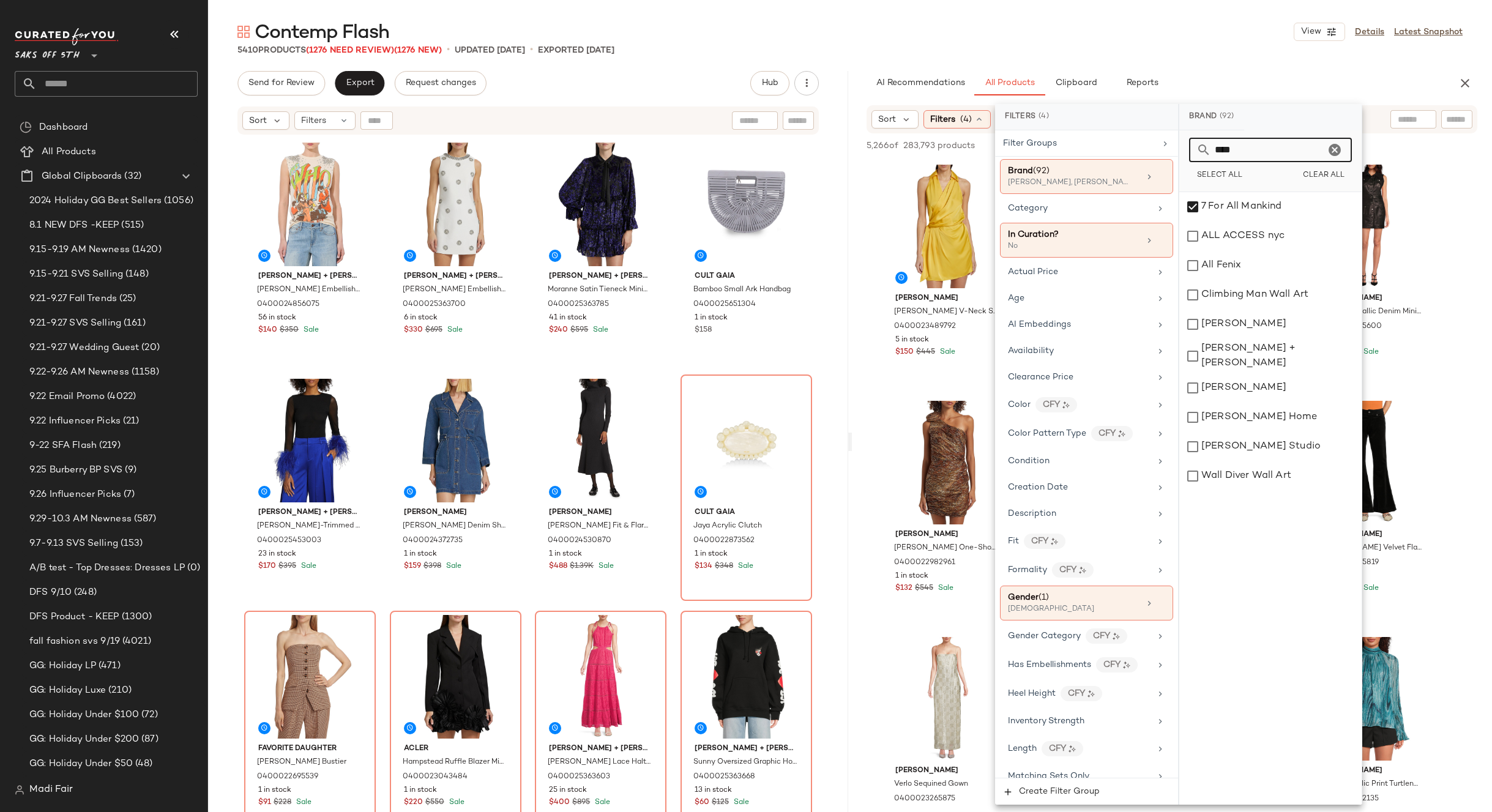
drag, startPoint x: 1235, startPoint y: 149, endPoint x: 1178, endPoint y: 151, distance: 57.0
click at [1178, 155] on div "Filters (4) Filter Groups Brand (92) [PERSON_NAME], [PERSON_NAME], Theory +89 m…" at bounding box center [1179, 454] width 367 height 701
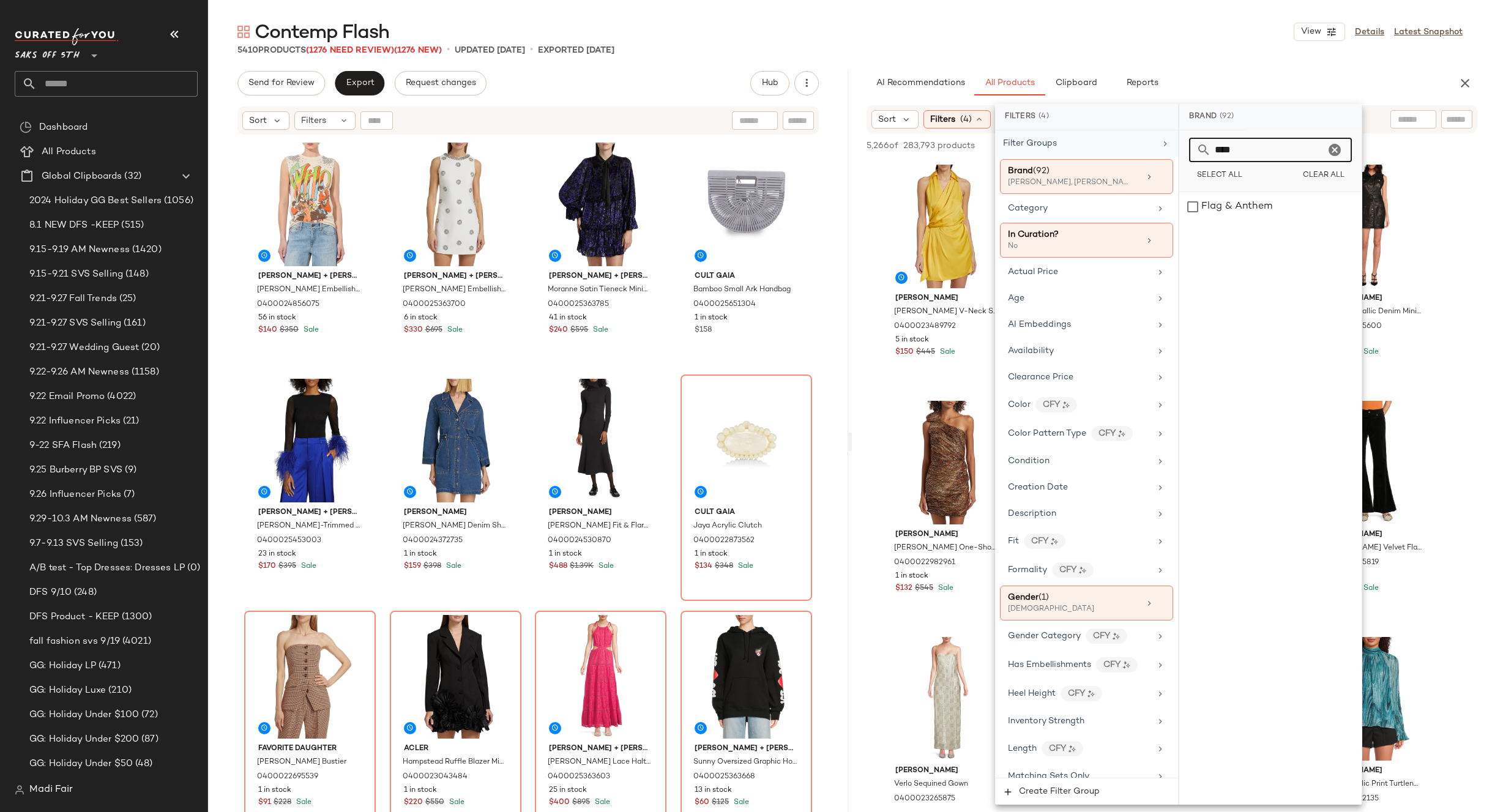
drag, startPoint x: 1237, startPoint y: 154, endPoint x: 1136, endPoint y: 144, distance: 101.5
click at [1150, 152] on div "Filters (4) Filter Groups Brand (92) [PERSON_NAME], [PERSON_NAME], Theory +89 m…" at bounding box center [1179, 454] width 367 height 701
drag, startPoint x: 1248, startPoint y: 155, endPoint x: 1168, endPoint y: 155, distance: 80.0
click at [1169, 155] on div "Filters (4) Filter Groups Brand (92) [PERSON_NAME], [PERSON_NAME], Theory +89 m…" at bounding box center [1179, 454] width 367 height 701
drag, startPoint x: 1251, startPoint y: 146, endPoint x: 1131, endPoint y: 150, distance: 120.1
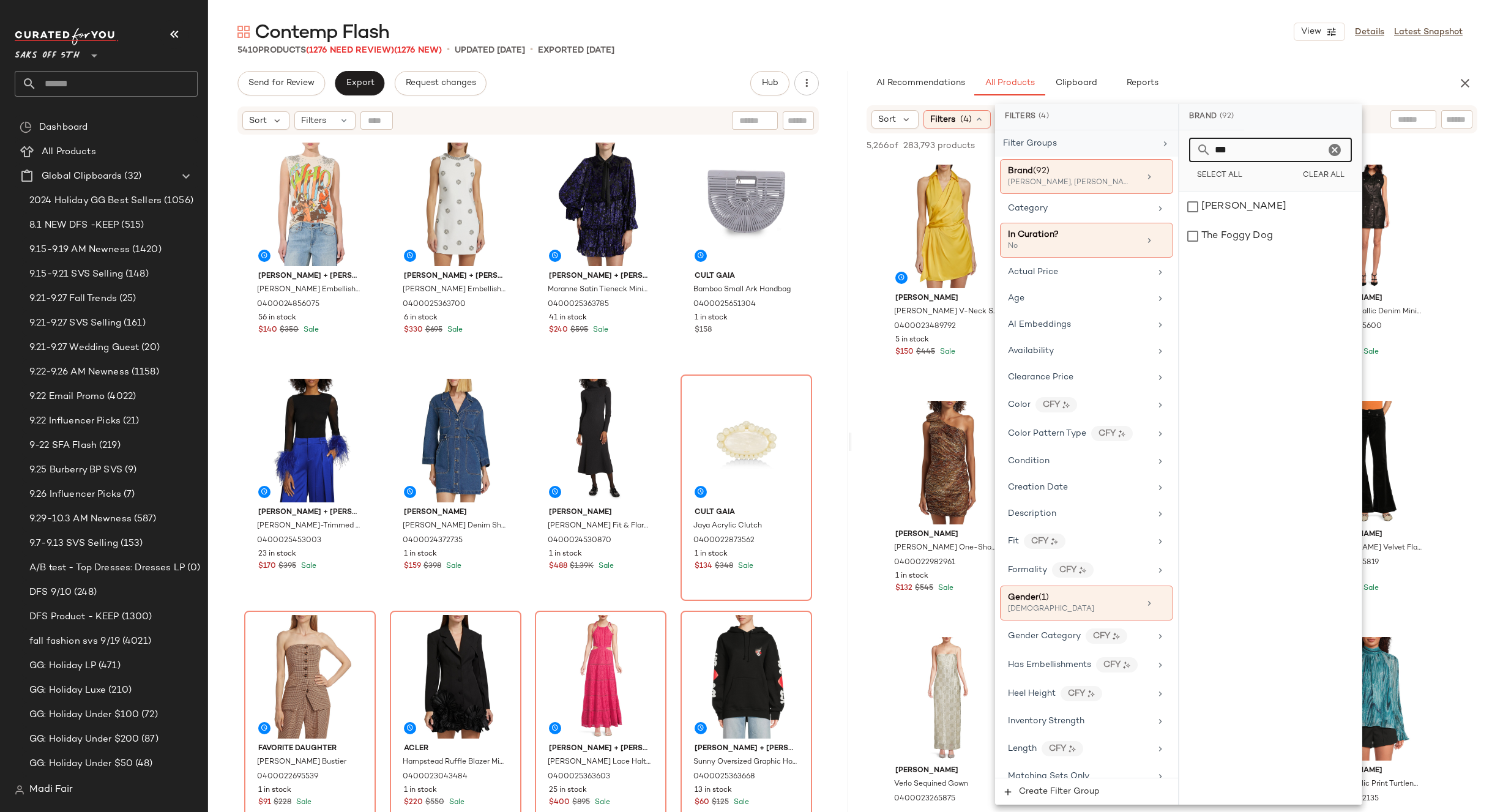
click at [1135, 153] on div "Filters (4) Filter Groups Brand (92) [PERSON_NAME], [PERSON_NAME], Theory +89 m…" at bounding box center [1179, 454] width 367 height 701
drag, startPoint x: 1277, startPoint y: 152, endPoint x: 1084, endPoint y: 159, distance: 193.1
click at [1084, 159] on div "Filters (4) Filter Groups Brand (92) [PERSON_NAME], [PERSON_NAME], Theory +89 m…" at bounding box center [1179, 454] width 367 height 701
drag, startPoint x: 1238, startPoint y: 150, endPoint x: 1169, endPoint y: 154, distance: 69.1
click at [1171, 154] on div "Filters (4) Filter Groups Brand (92) [PERSON_NAME], [PERSON_NAME], Theory +89 m…" at bounding box center [1179, 454] width 367 height 701
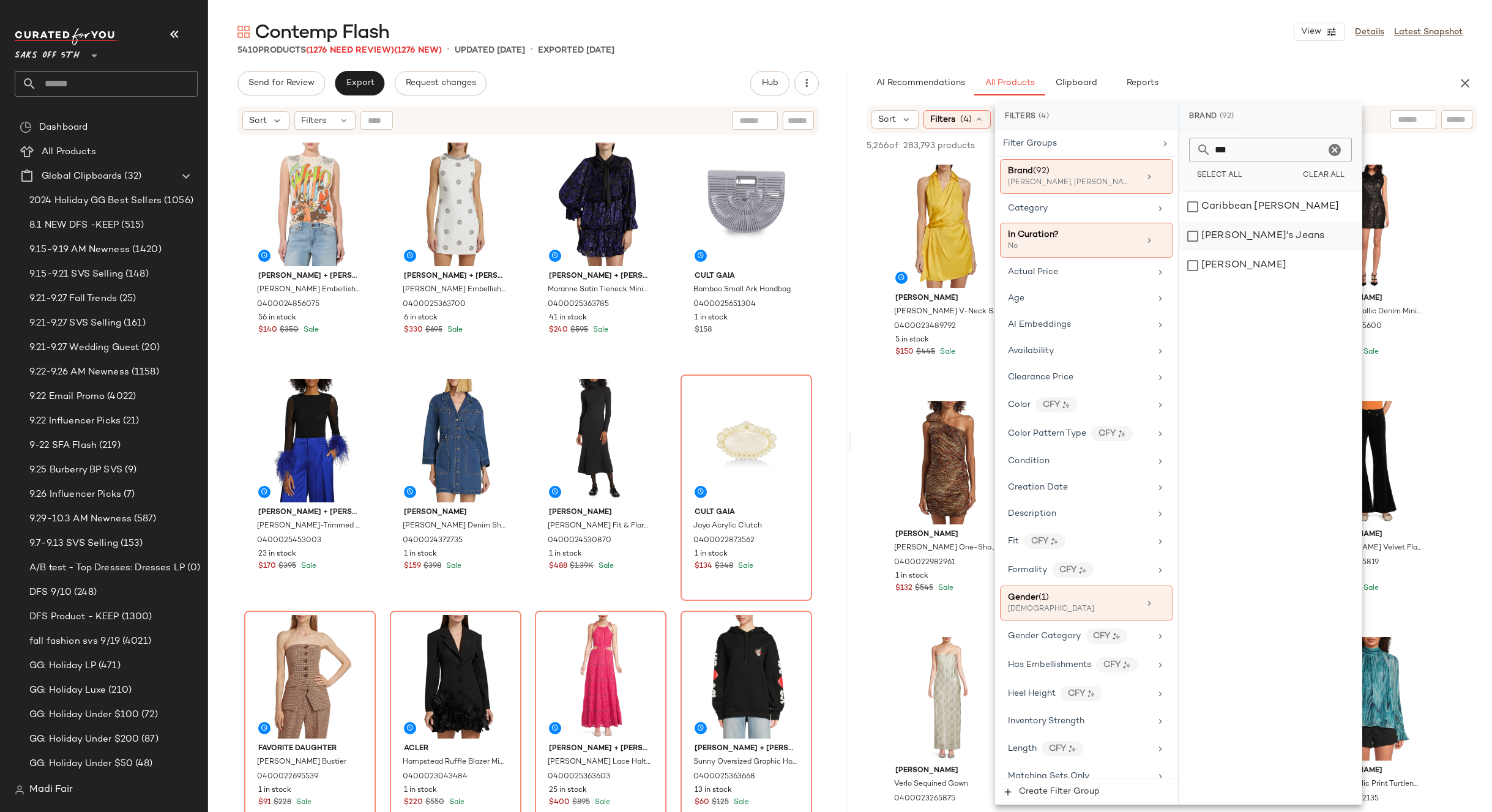
click at [1264, 241] on div "[PERSON_NAME]'s Jeans" at bounding box center [1270, 236] width 182 height 29
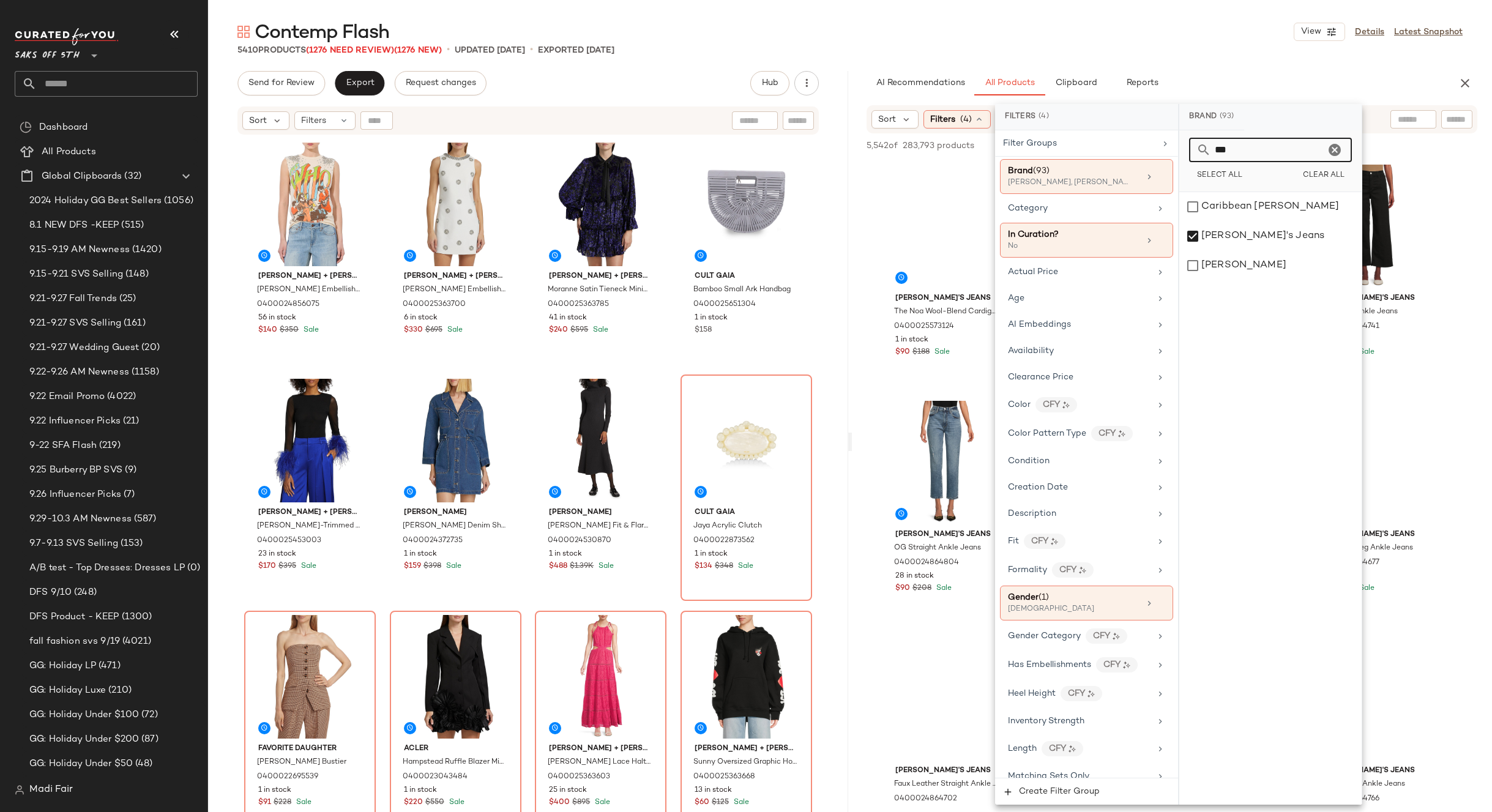
drag, startPoint x: 1228, startPoint y: 150, endPoint x: 1184, endPoint y: 154, distance: 44.2
click at [1184, 154] on div "*** Select All Clear All" at bounding box center [1270, 161] width 182 height 61
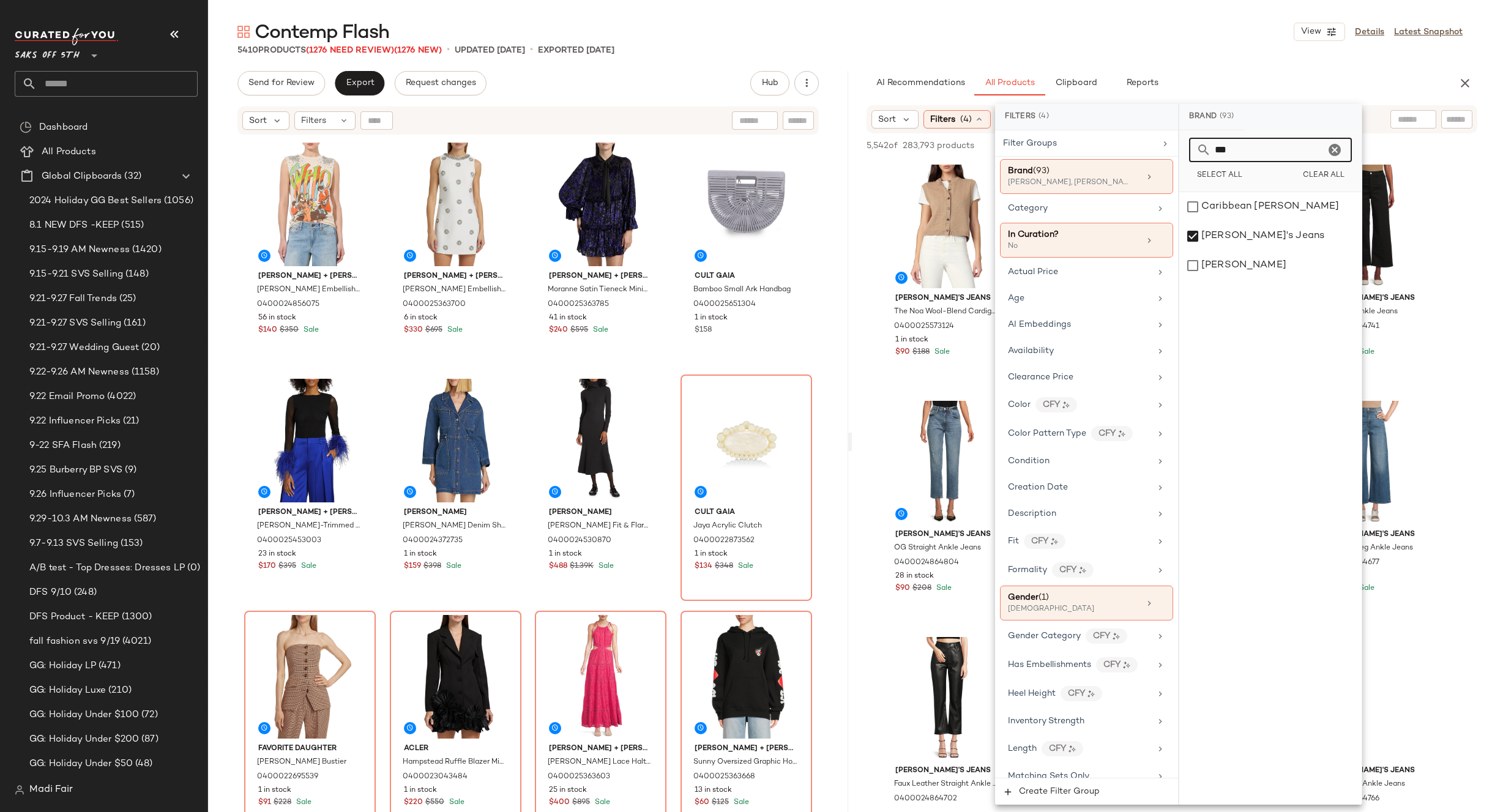
drag, startPoint x: 1225, startPoint y: 153, endPoint x: 1199, endPoint y: 152, distance: 26.0
click at [1199, 152] on div "***" at bounding box center [1270, 149] width 162 height 24
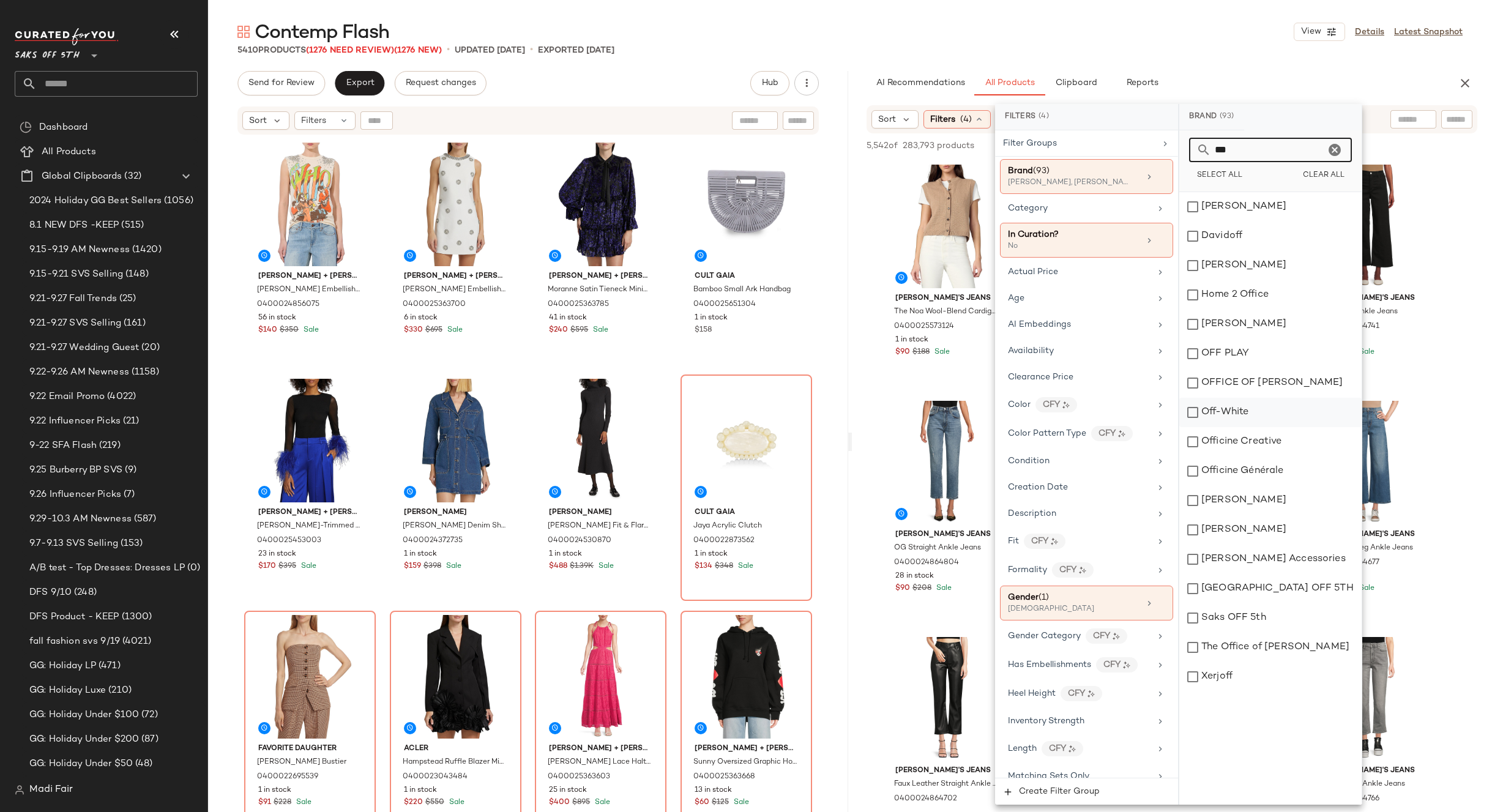
type input "***"
click at [1233, 413] on div "Off-White" at bounding box center [1270, 413] width 182 height 29
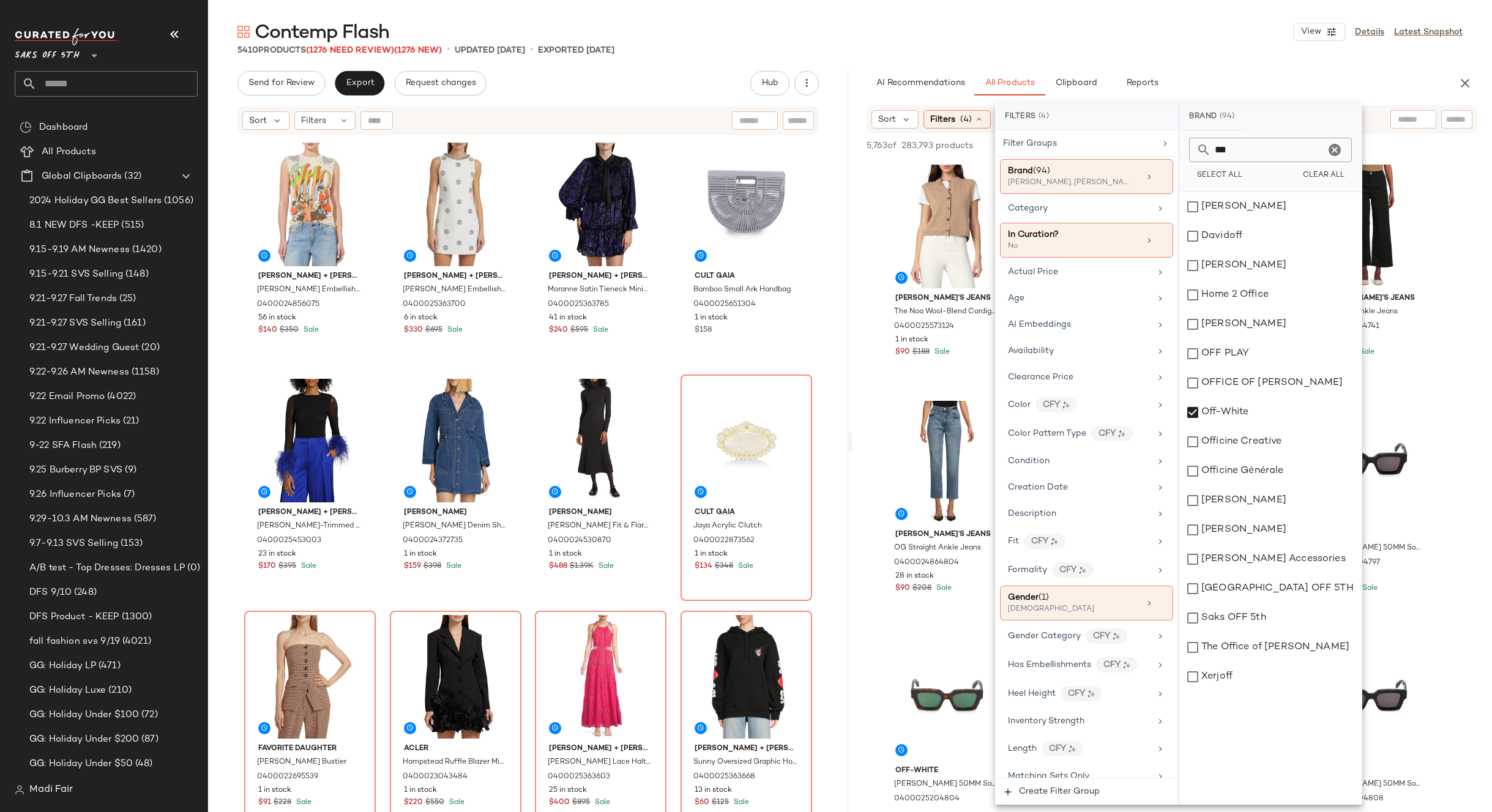
click at [1120, 40] on div "Contemp Flash View Details Latest Snapshot" at bounding box center [850, 31] width 1284 height 24
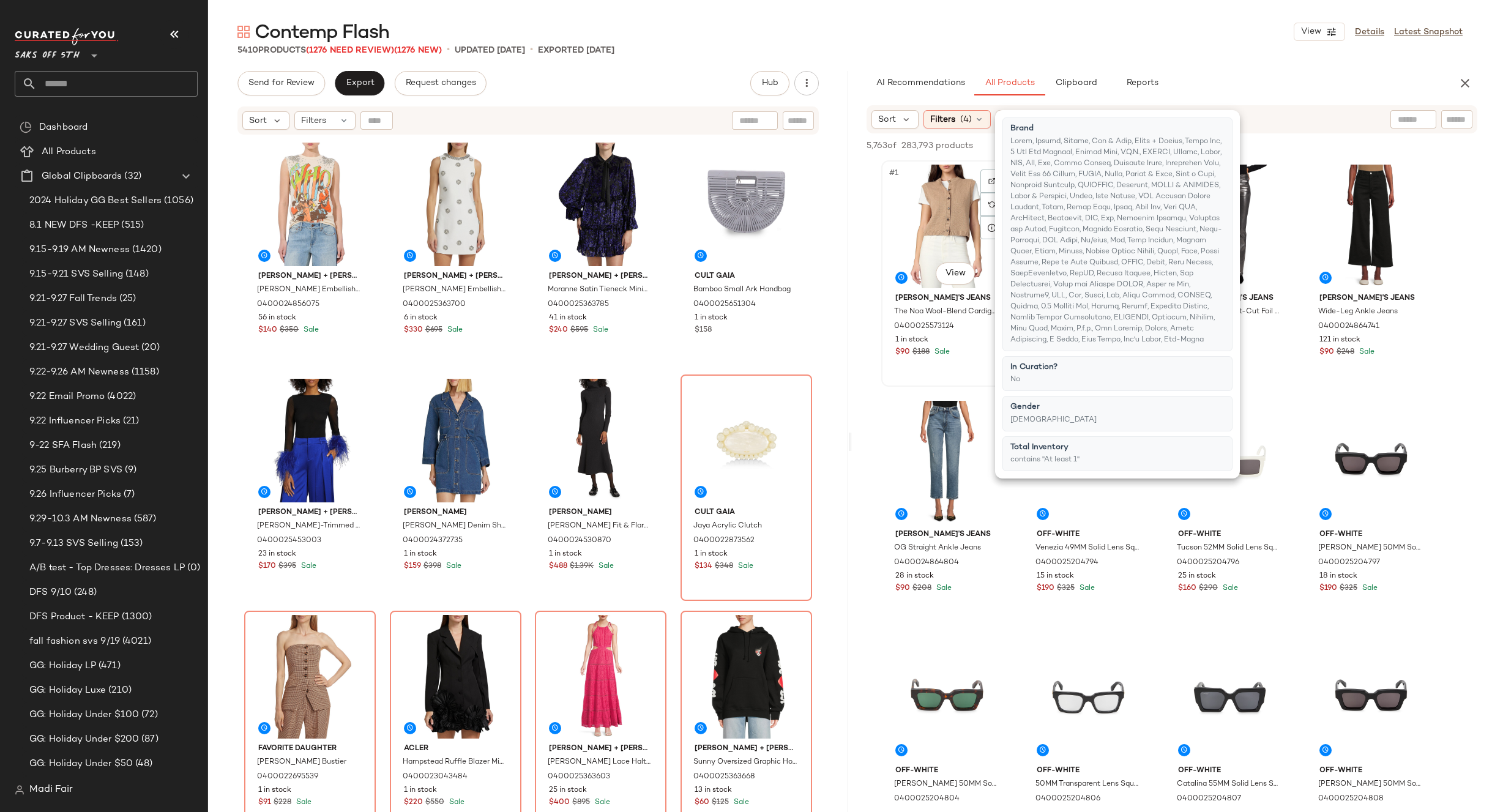
click at [938, 218] on div "#1 View" at bounding box center [947, 226] width 123 height 124
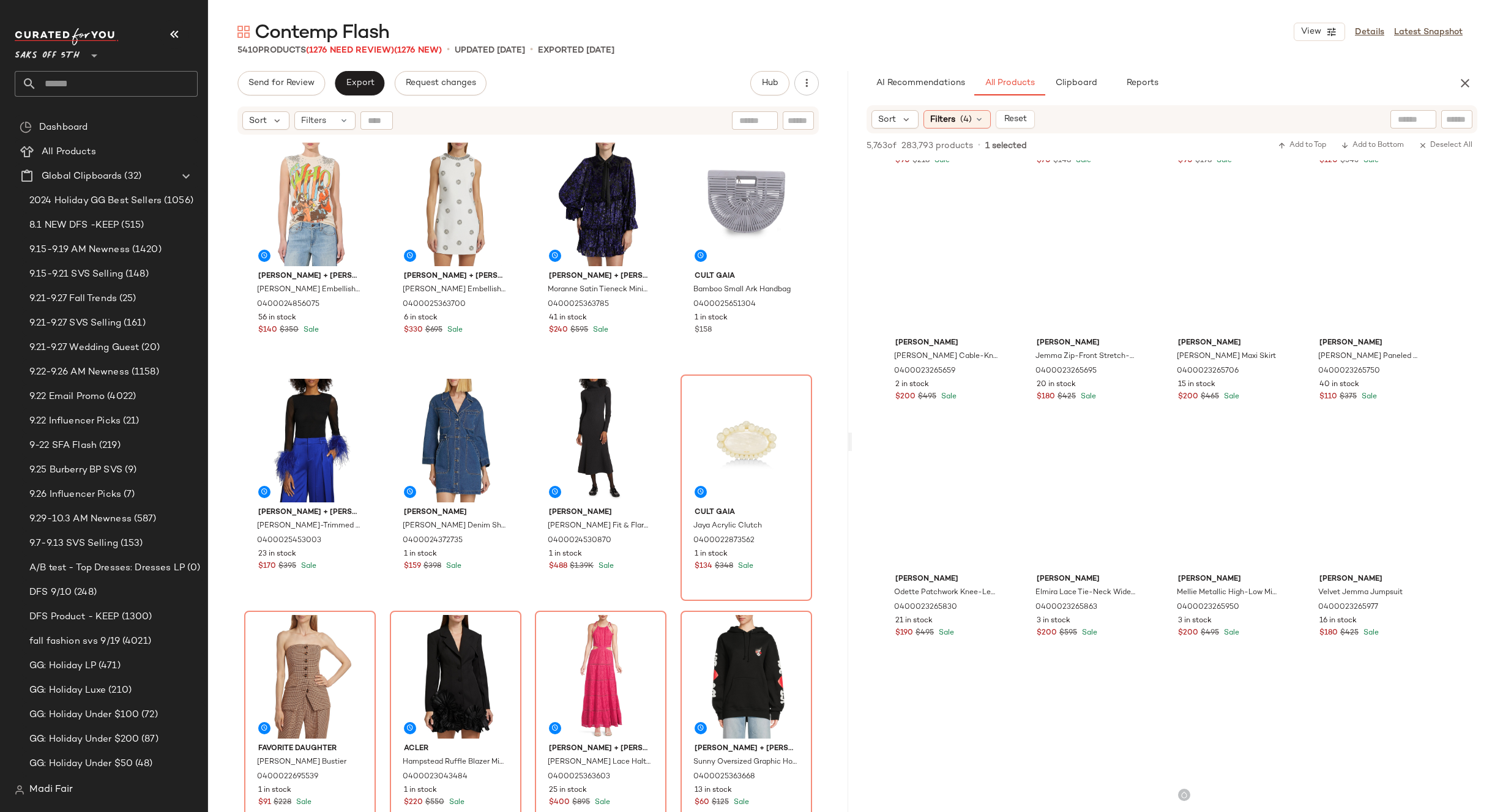
scroll to position [2851, 0]
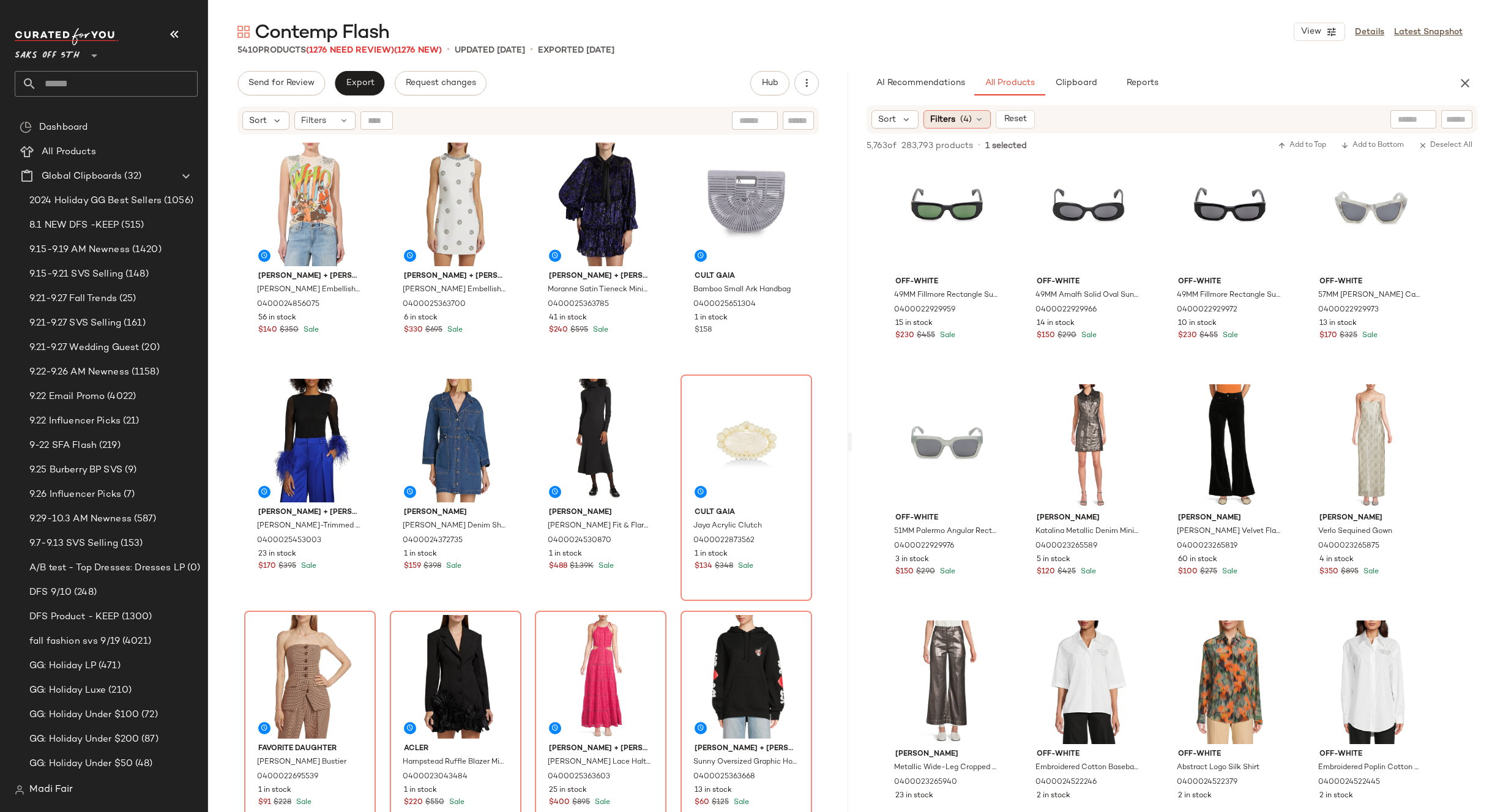
click at [969, 119] on span "(4)" at bounding box center [966, 120] width 12 height 13
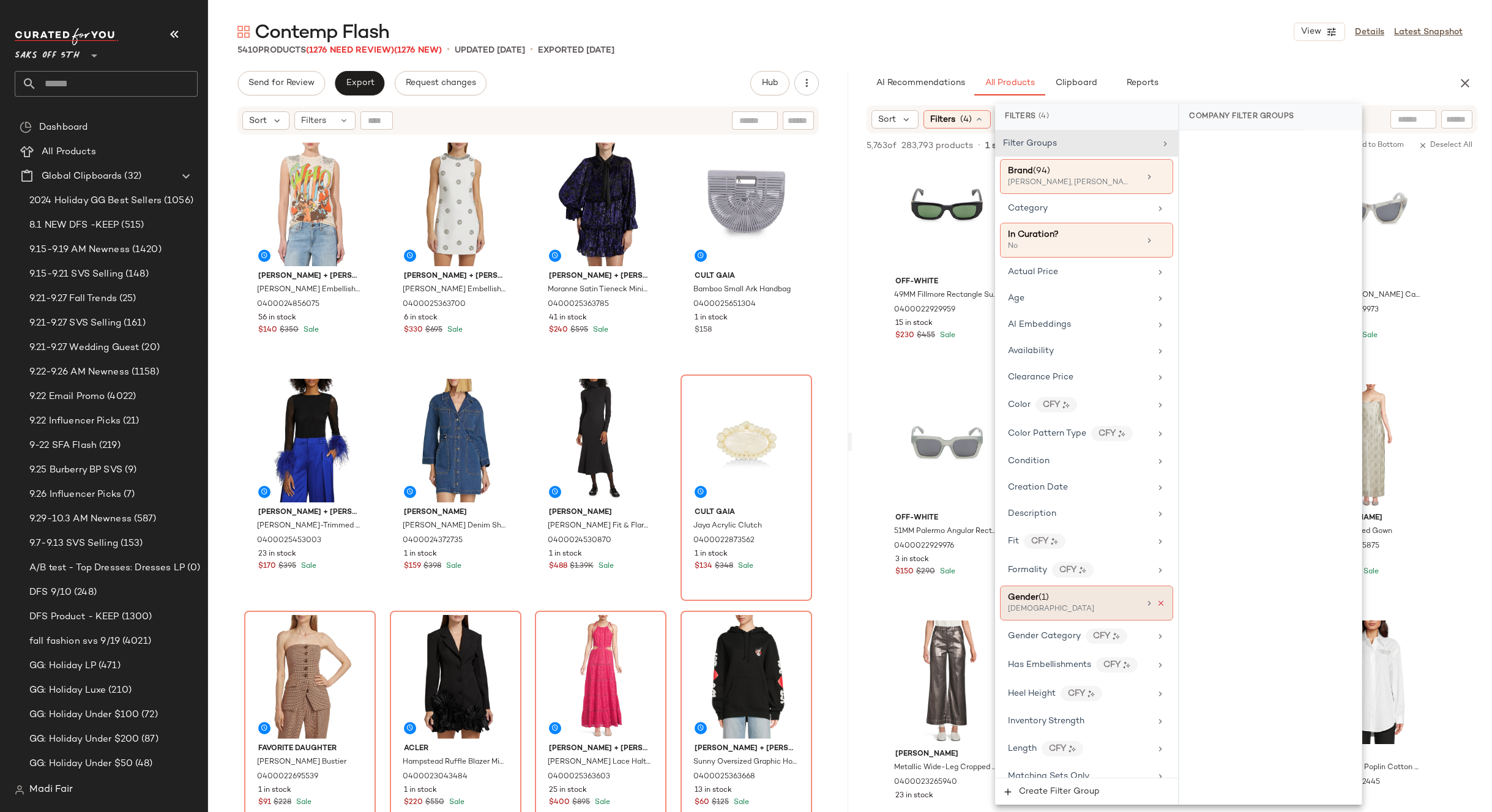
click at [1157, 601] on icon at bounding box center [1161, 604] width 9 height 9
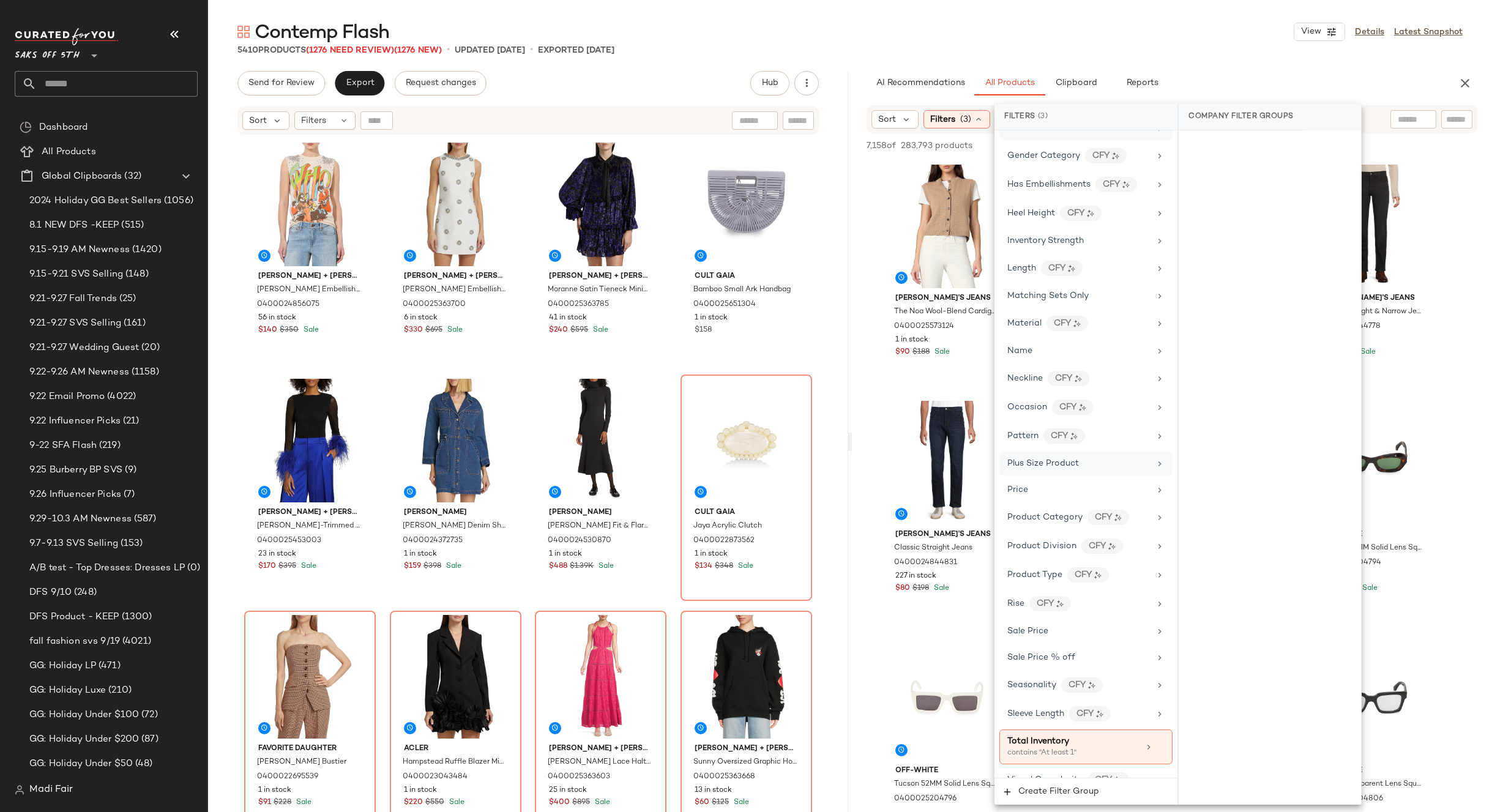
scroll to position [487, 0]
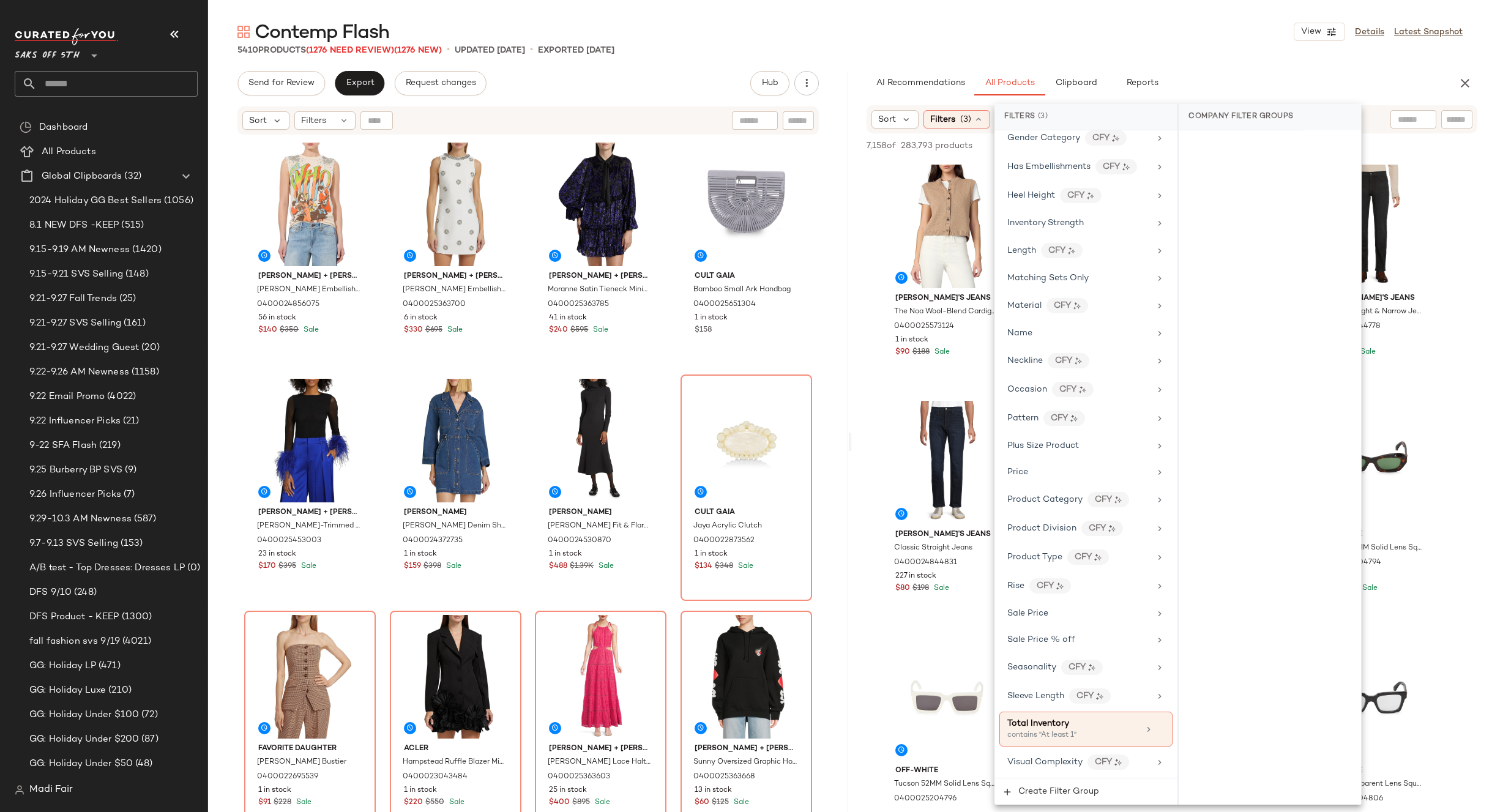
click at [1109, 47] on div "5410 Products (1276 Need Review) (1276 New) • updated [DATE] • Exported [DATE]" at bounding box center [850, 50] width 1284 height 12
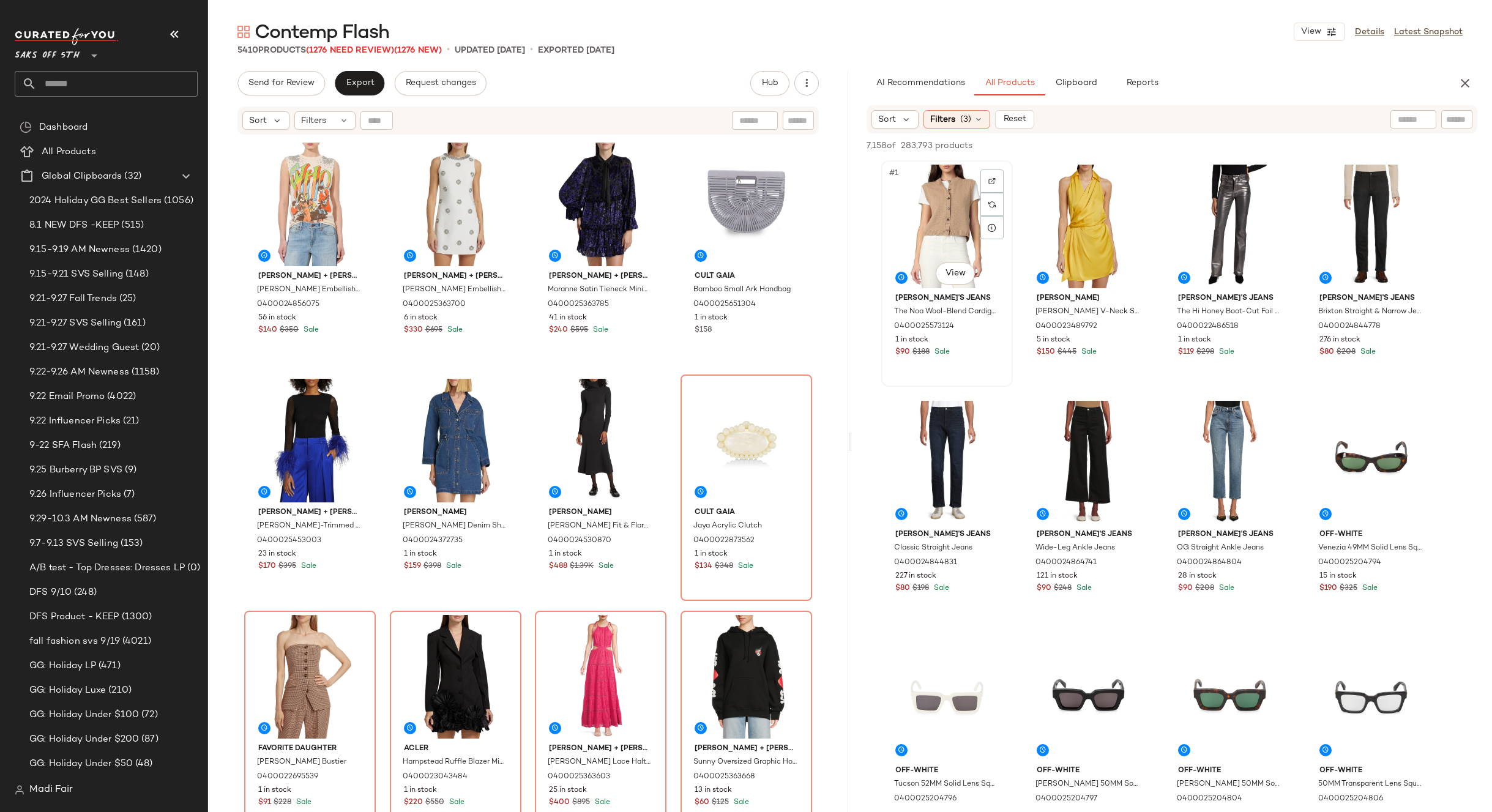
click at [951, 216] on div "#1 View" at bounding box center [947, 226] width 123 height 124
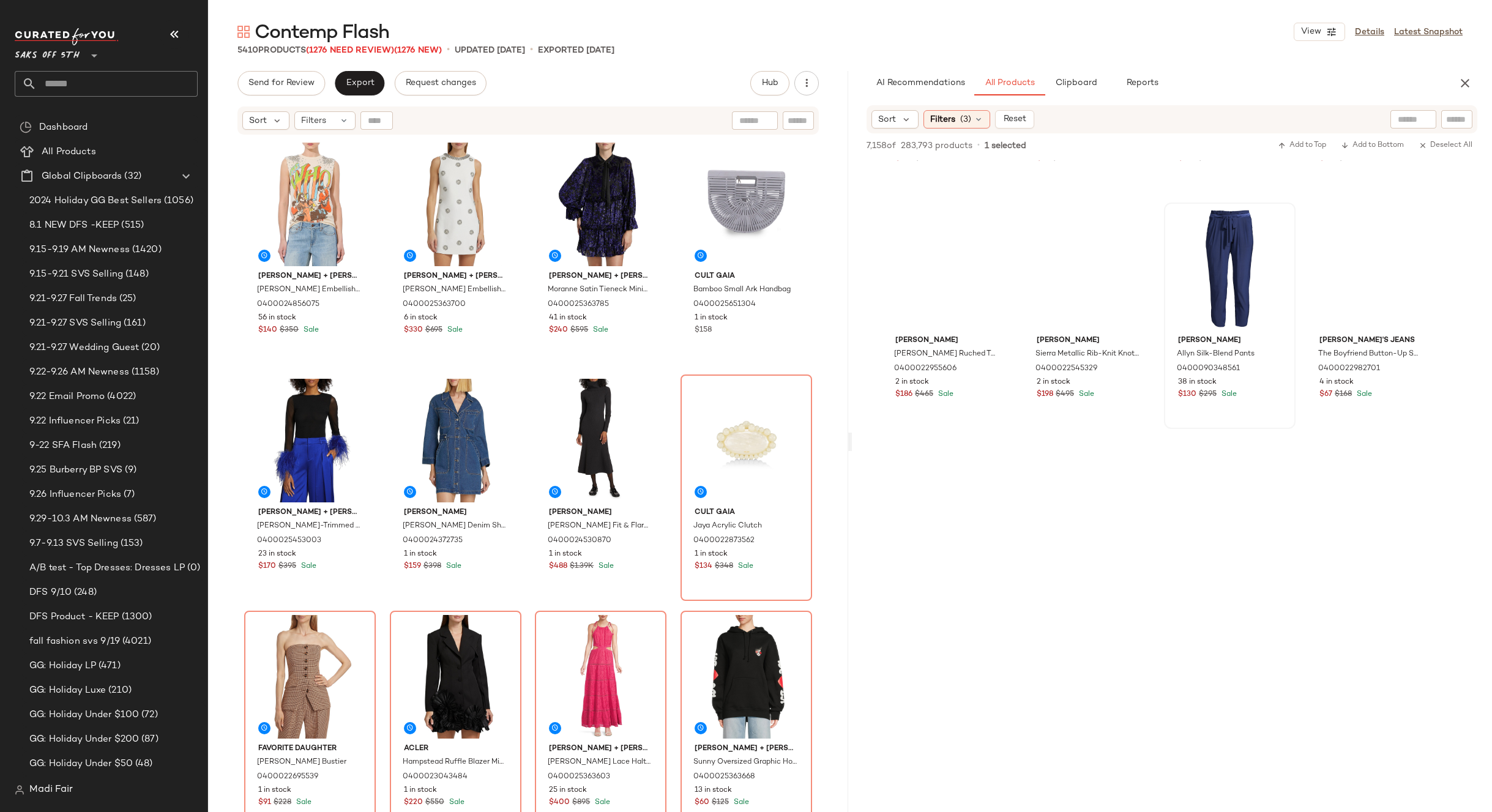
scroll to position [15908, 0]
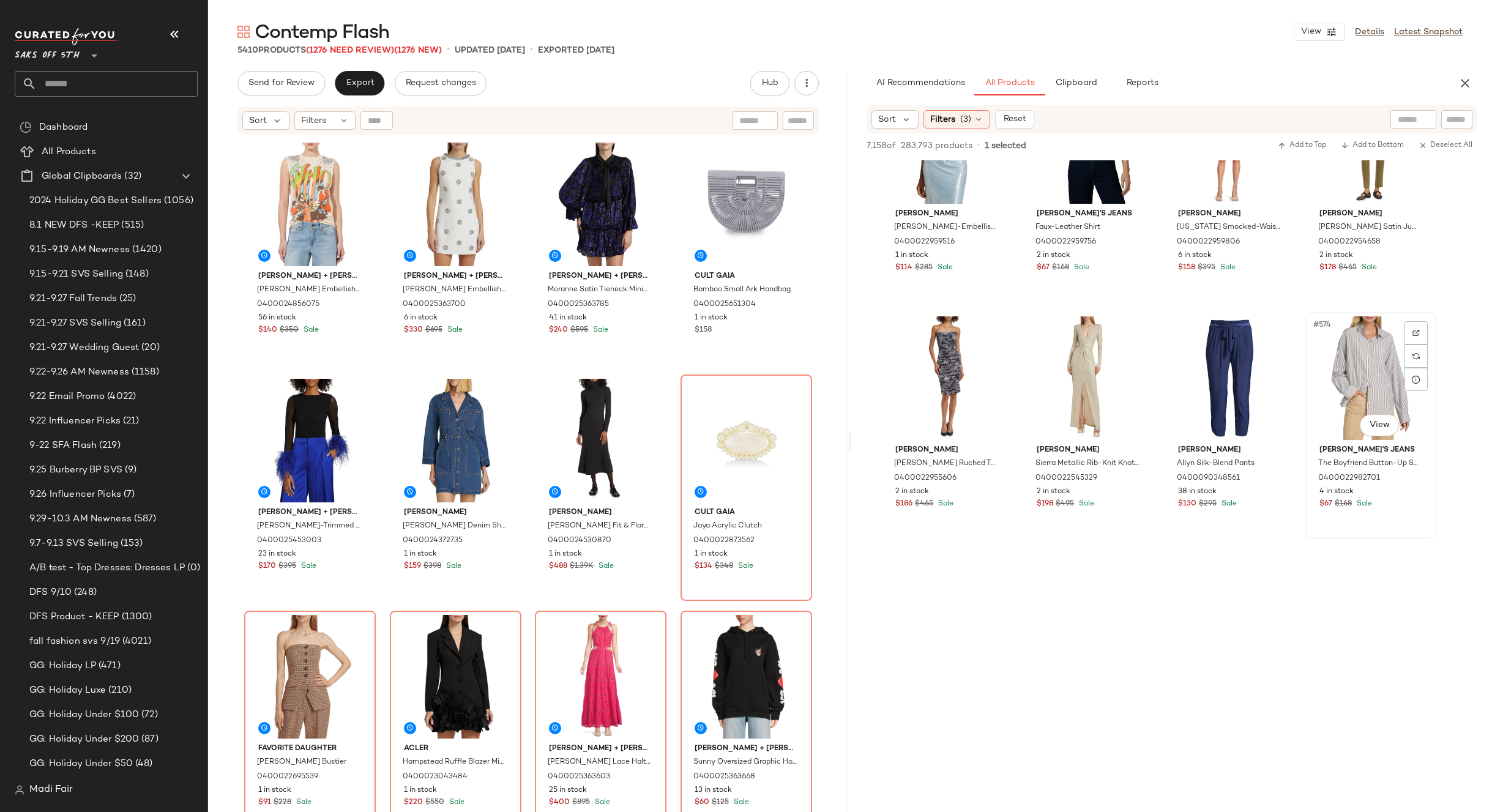
click at [1332, 359] on div "#574 View" at bounding box center [1371, 377] width 123 height 124
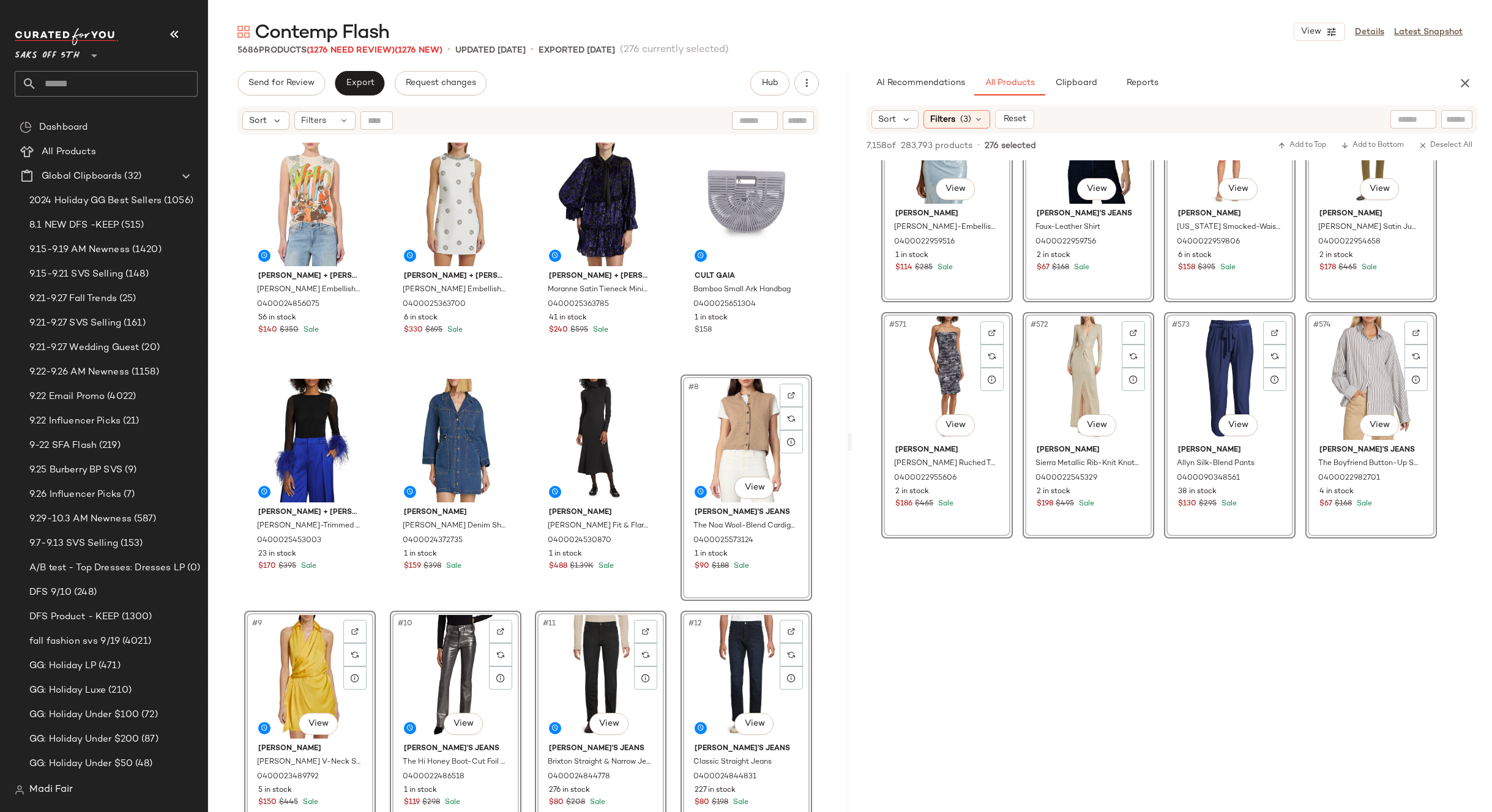
click at [667, 372] on div "[PERSON_NAME] + [PERSON_NAME] [PERSON_NAME] Embellished Cotton Muscle Tank 0400…" at bounding box center [528, 490] width 568 height 704
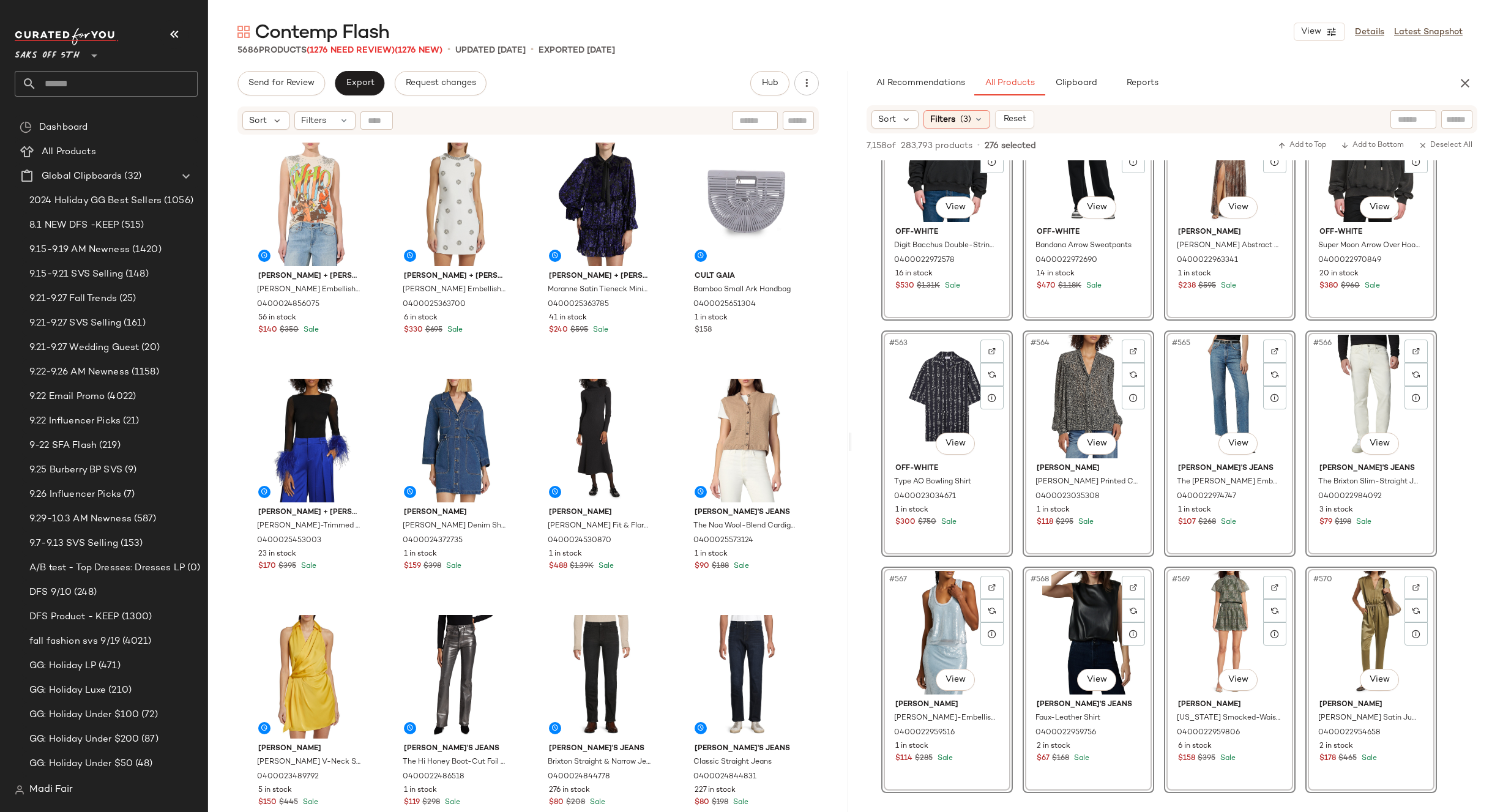
scroll to position [15357, 0]
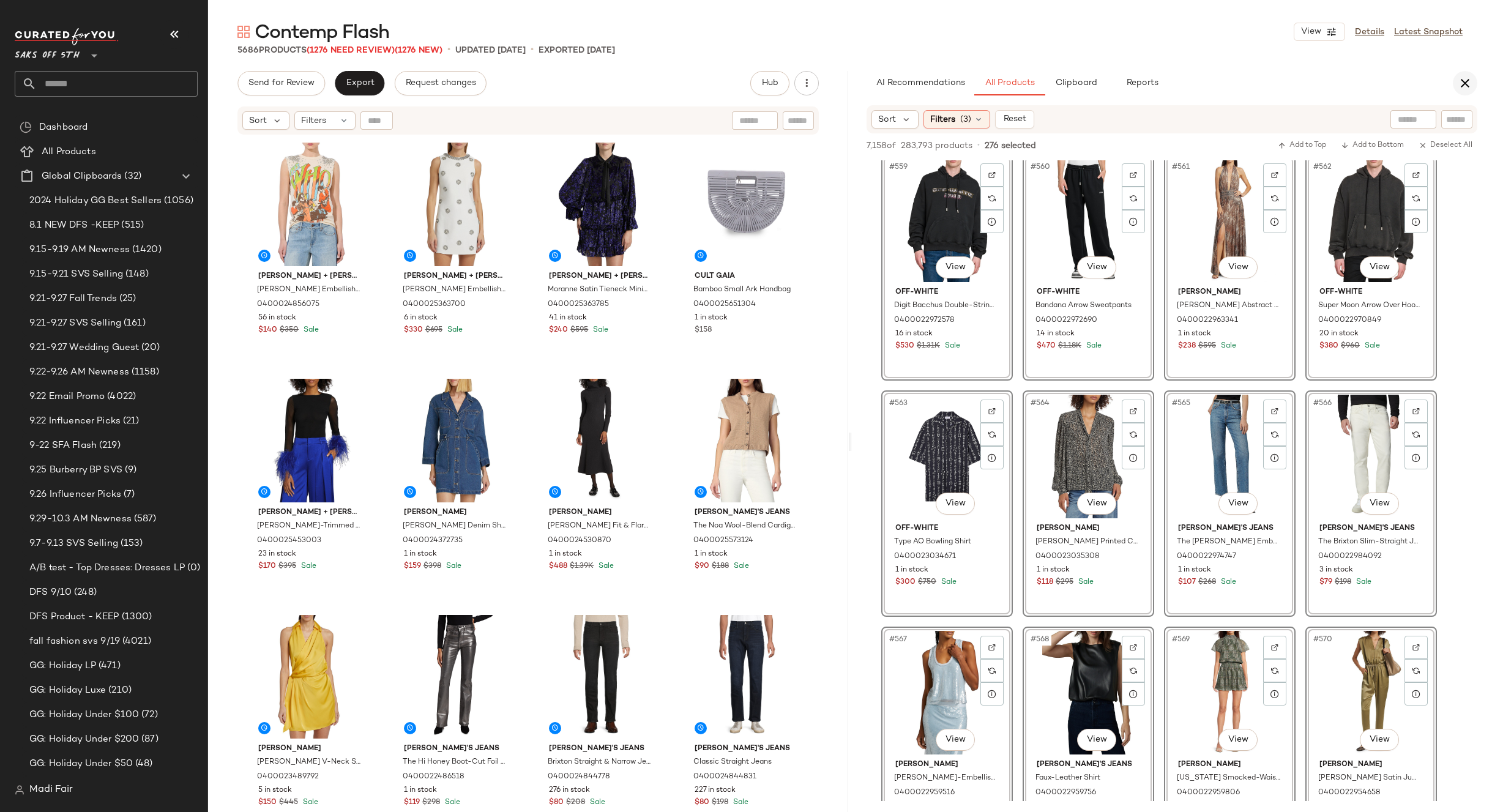
click at [1465, 88] on icon "button" at bounding box center [1465, 83] width 15 height 15
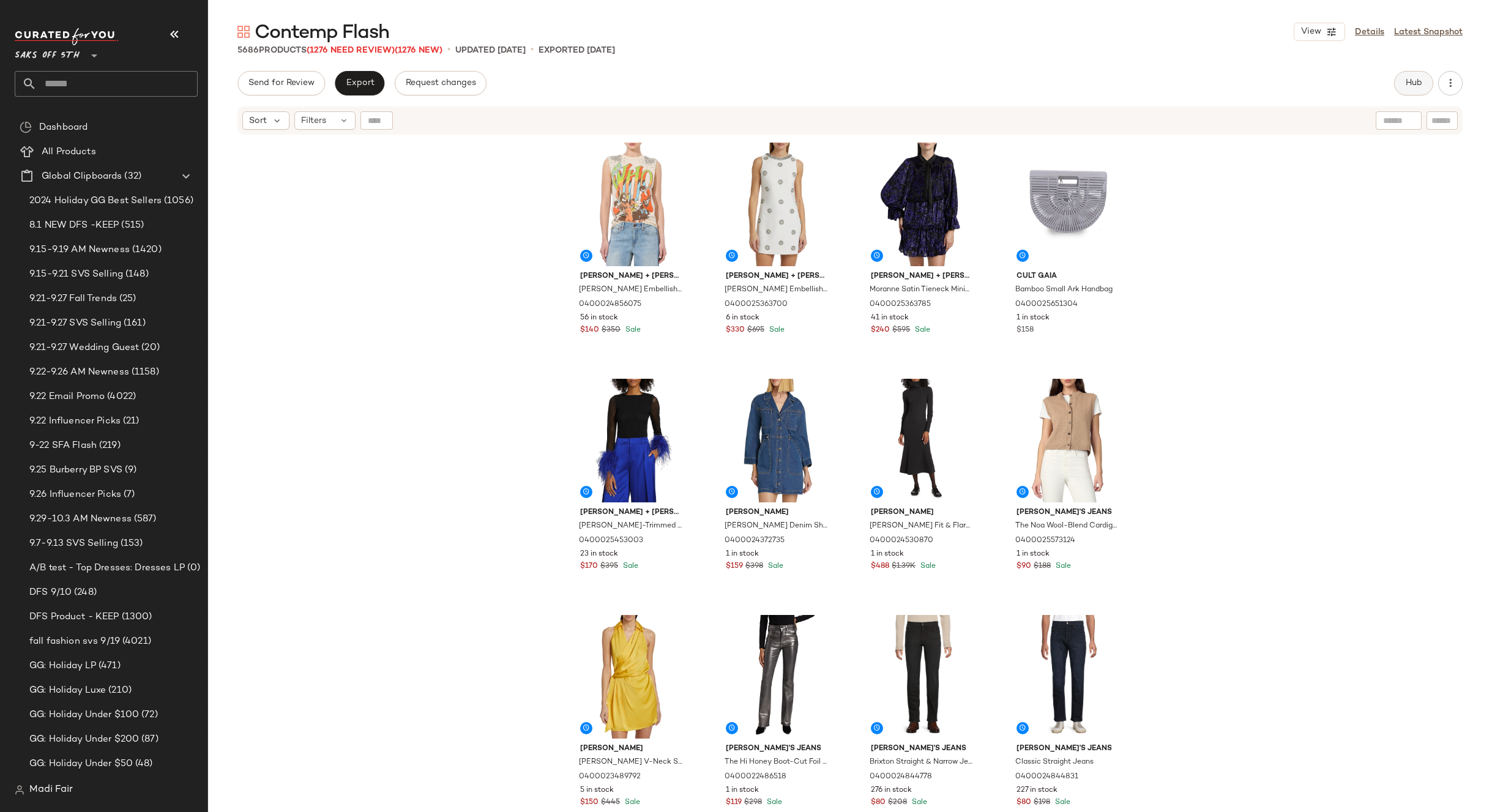
click at [1420, 80] on span "Hub" at bounding box center [1413, 83] width 17 height 10
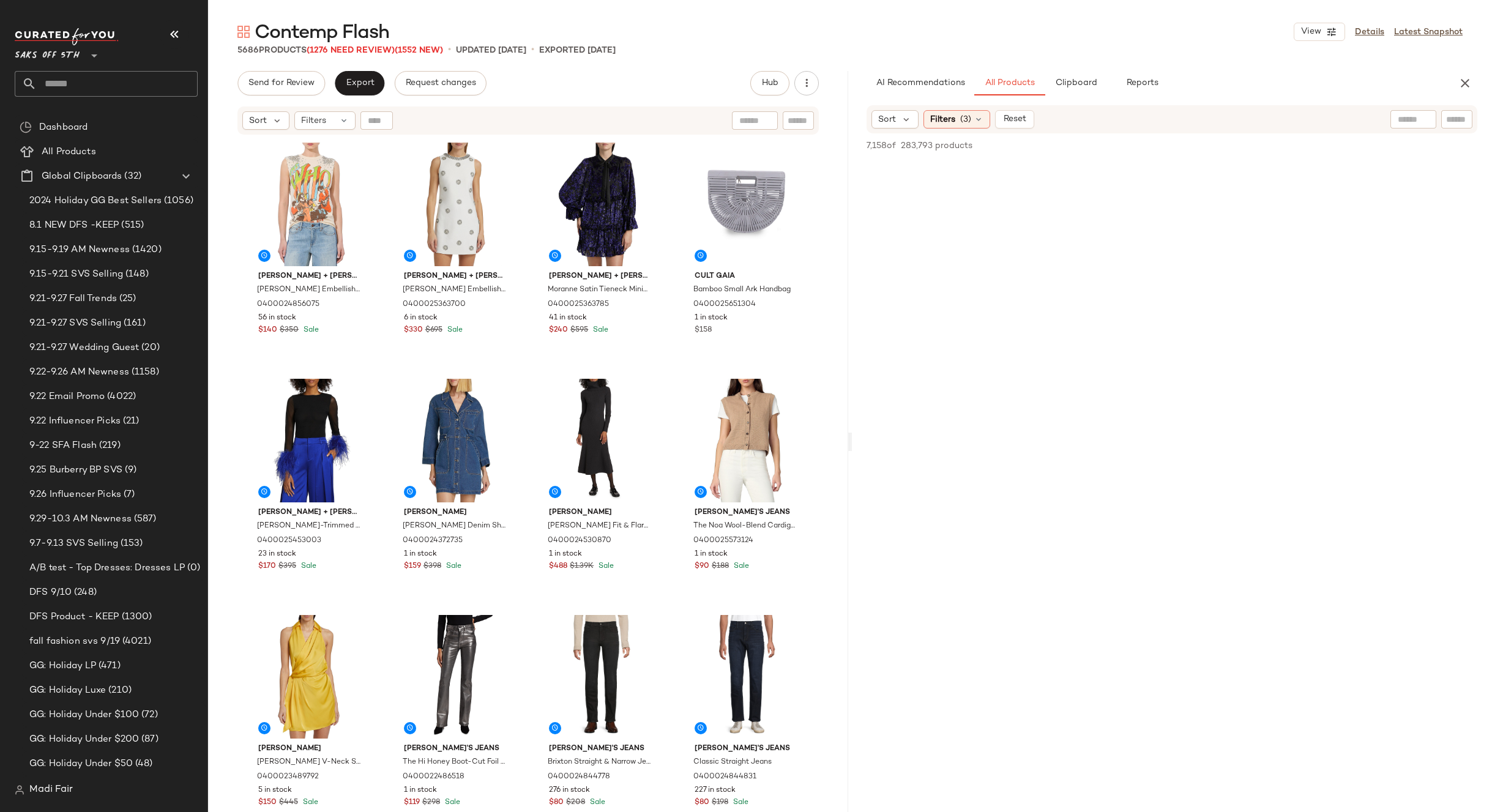
click at [1470, 77] on icon "button" at bounding box center [1465, 83] width 15 height 15
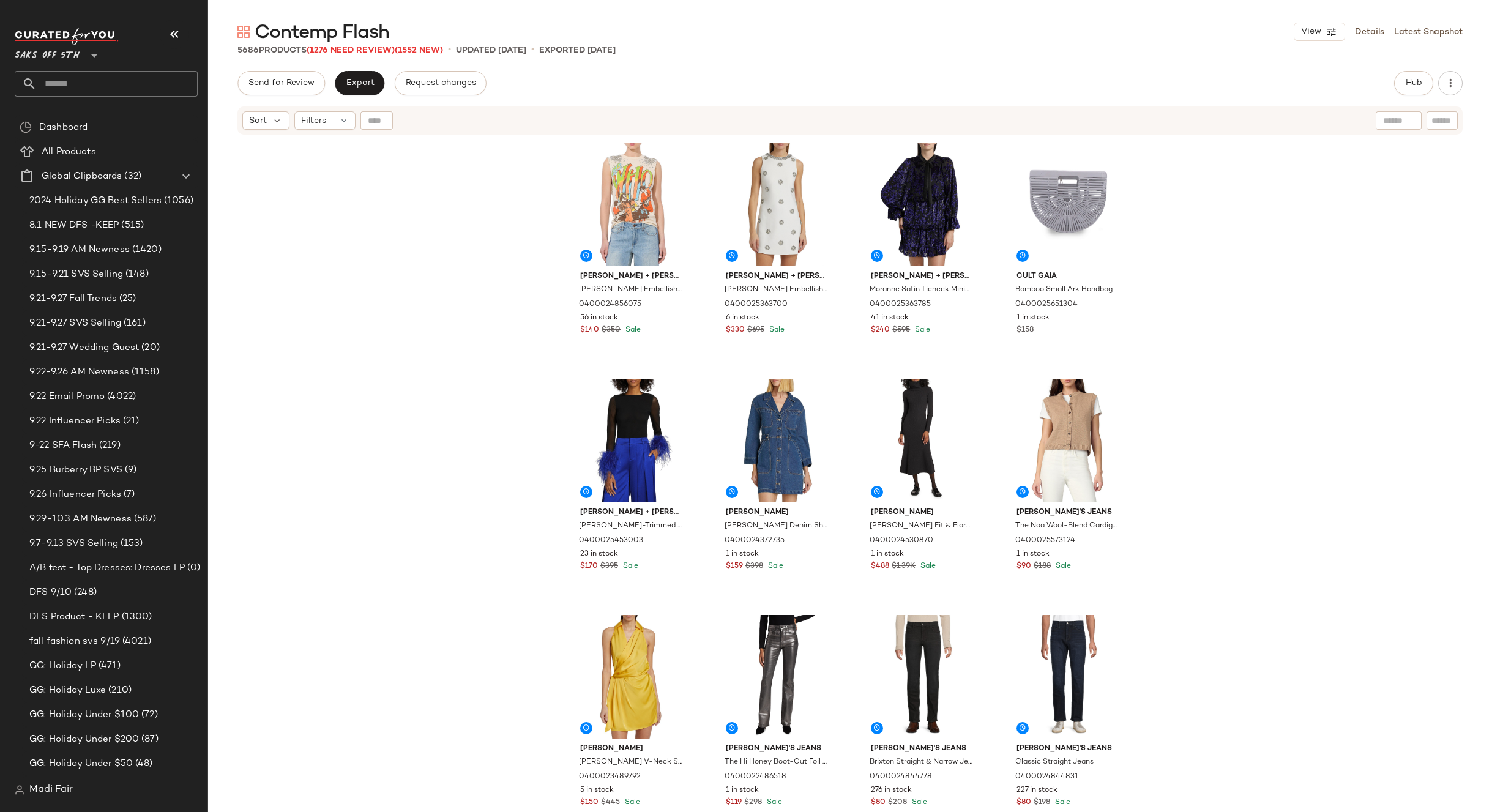
click at [523, 268] on div "[PERSON_NAME] + [PERSON_NAME] [PERSON_NAME] Embellished Cotton Muscle Tank 0400…" at bounding box center [850, 489] width 1284 height 707
